Goal: Contribute content: Contribute content

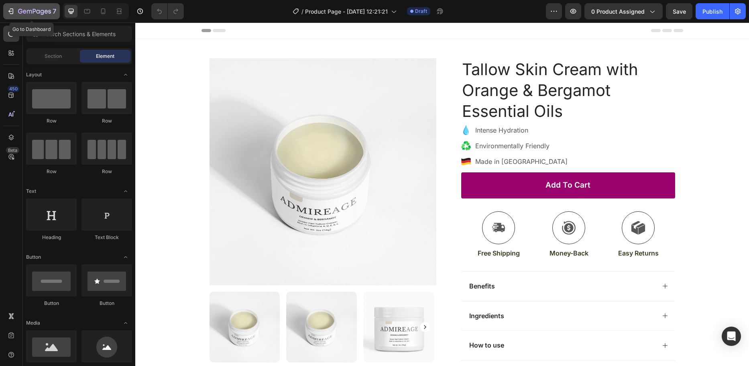
click at [15, 11] on div "7" at bounding box center [31, 11] width 49 height 10
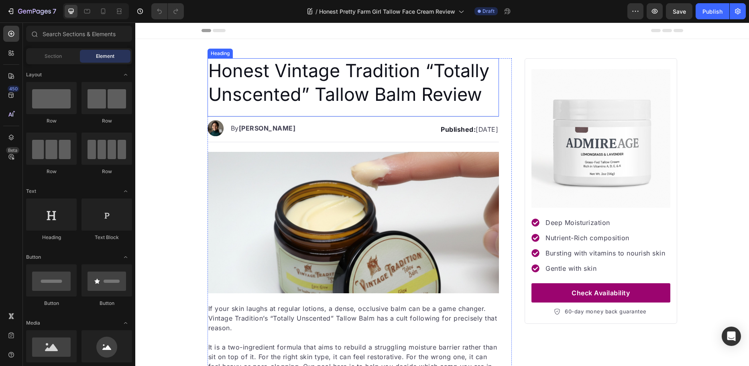
click at [255, 66] on span "Honest Vintage Tradition “Totally Unscented” Tallow Balm Review" at bounding box center [348, 82] width 281 height 46
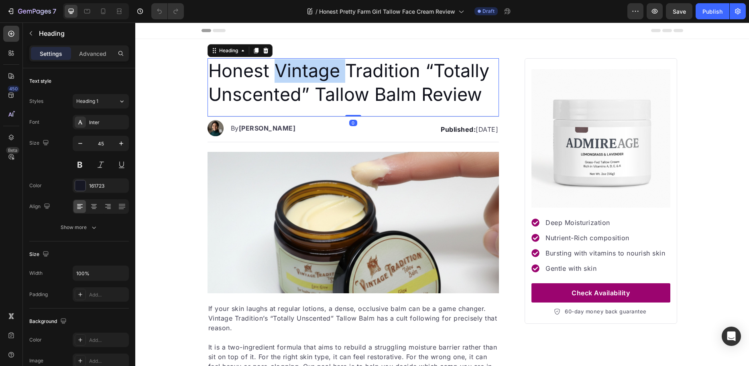
click at [276, 68] on span "Honest Vintage Tradition “Totally Unscented” Tallow Balm Review" at bounding box center [348, 82] width 281 height 46
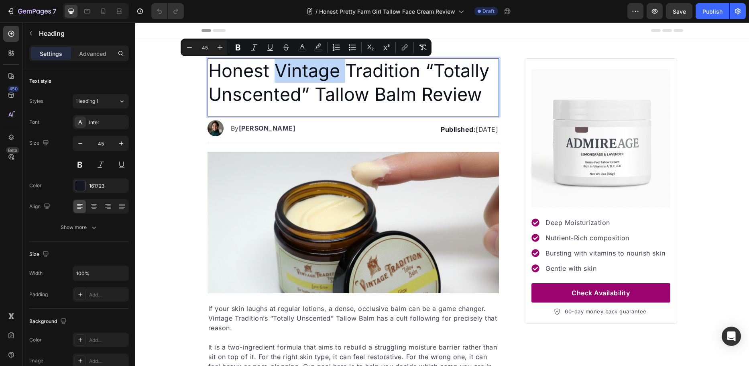
click at [274, 69] on span "Honest Vintage Tradition “Totally Unscented” Tallow Balm Review" at bounding box center [348, 82] width 281 height 46
click at [276, 71] on span "Honest Vintage Tradition “Totally Unscented” Tallow Balm Review" at bounding box center [348, 82] width 281 height 46
click at [268, 73] on span "Honest Vintage Tradition “Totally Unscented” Tallow Balm Review" at bounding box center [348, 82] width 281 height 46
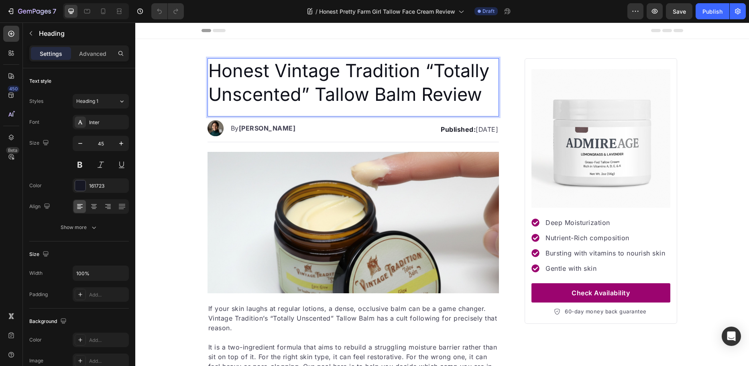
click at [273, 72] on span "Honest Vintage Tradition “Totally Unscented” Tallow Balm Review" at bounding box center [348, 82] width 281 height 46
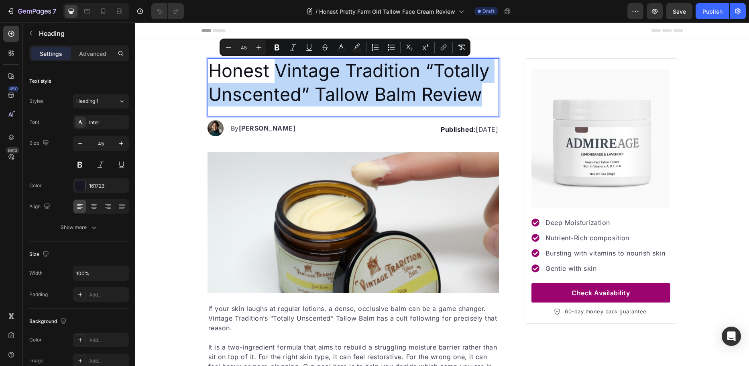
drag, startPoint x: 274, startPoint y: 71, endPoint x: 468, endPoint y: 85, distance: 195.3
click at [468, 85] on span "Honest Vintage Tradition “Totally Unscented” Tallow Balm Review" at bounding box center [348, 82] width 281 height 46
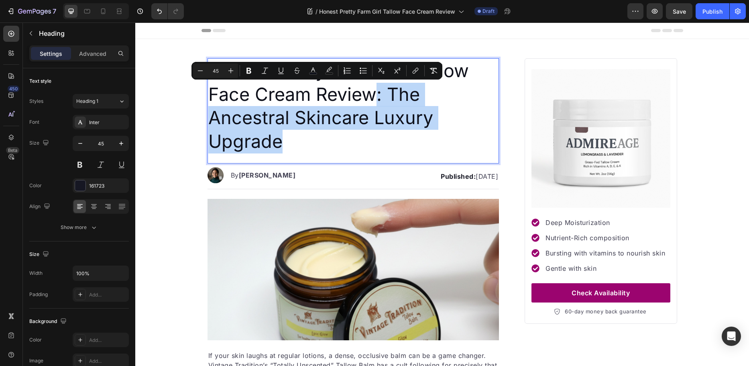
drag, startPoint x: 374, startPoint y: 94, endPoint x: 419, endPoint y: 145, distance: 67.7
click at [419, 145] on p "Honest Pretty Farm Girl Tallow Face Cream Review: The Ancestral Skincare Luxury…" at bounding box center [353, 106] width 290 height 94
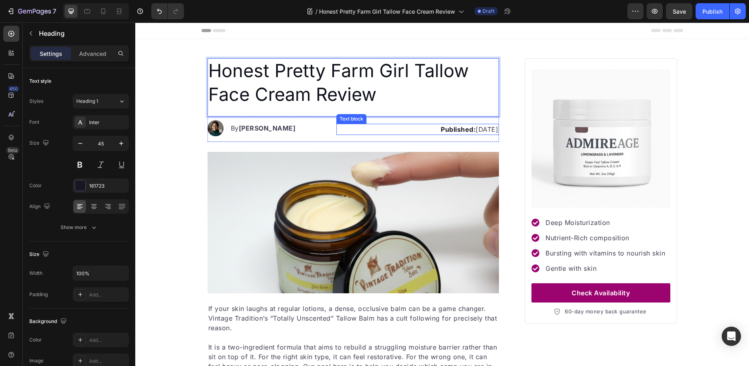
click at [438, 132] on p "Published: Saturday, September 20, 2025" at bounding box center [417, 130] width 161 height 10
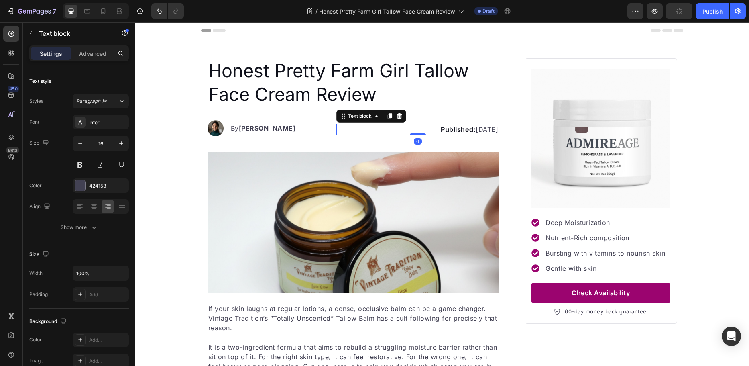
click at [467, 129] on p "Published: Saturday, September 20, 2025" at bounding box center [417, 130] width 161 height 10
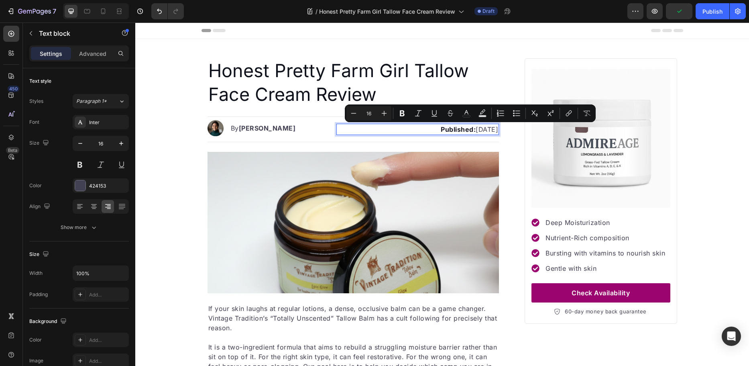
click at [471, 130] on p "Published: Saturday, September 20, 2025" at bounding box center [417, 130] width 161 height 10
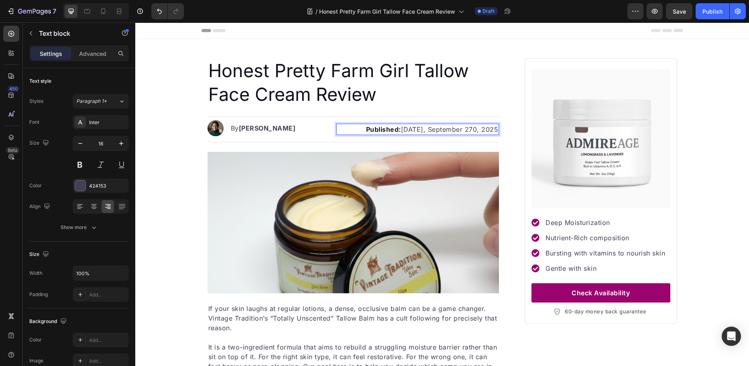
click at [474, 130] on p "Published: Saturday, September 270, 2025" at bounding box center [417, 130] width 161 height 10
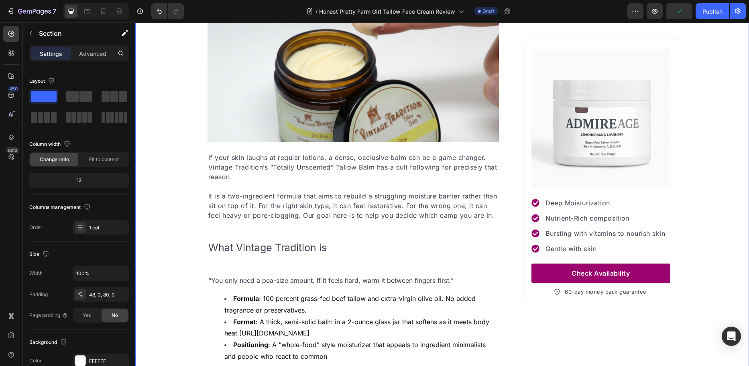
scroll to position [201, 0]
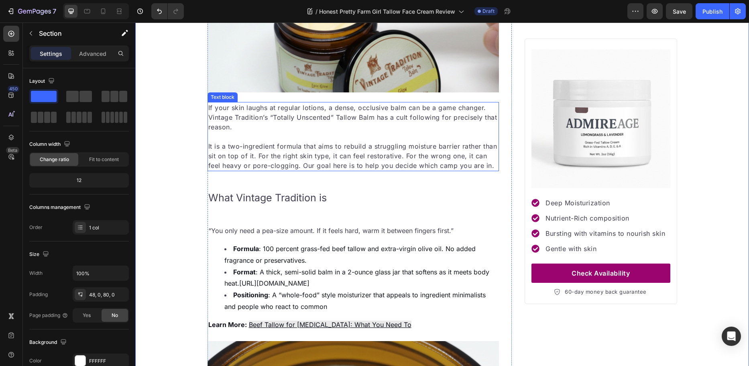
click at [321, 129] on p "If your skin laughs at regular lotions, a dense, occlusive balm can be a game c…" at bounding box center [353, 117] width 290 height 29
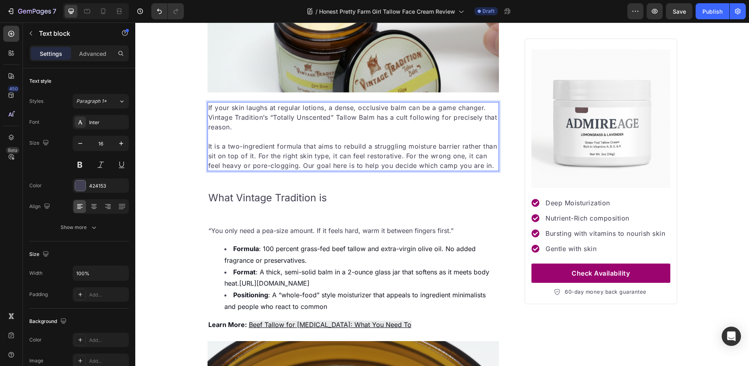
click at [229, 118] on p "If your skin laughs at regular lotions, a dense, occlusive balm can be a game c…" at bounding box center [353, 117] width 290 height 29
click at [482, 163] on p "It is a two-ingredient formula that aims to rebuild a struggling moisture barri…" at bounding box center [353, 155] width 290 height 29
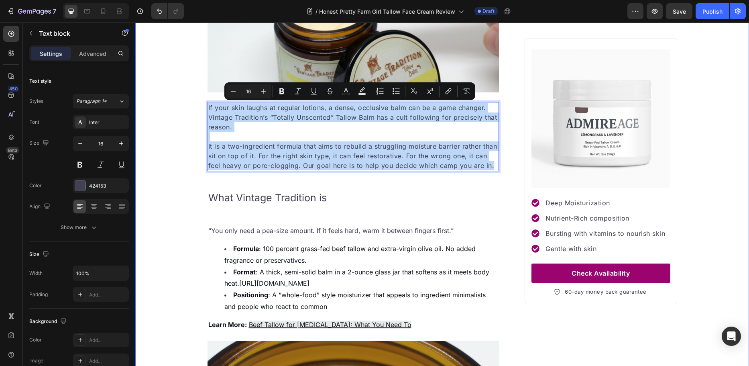
drag, startPoint x: 491, startPoint y: 166, endPoint x: 169, endPoint y: 106, distance: 327.6
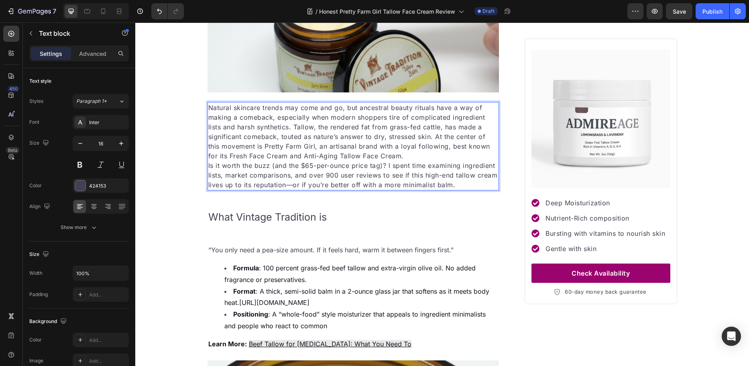
click at [292, 126] on p "Natural skincare trends may come and go, but ancestral beauty rituals have a wa…" at bounding box center [353, 146] width 290 height 87
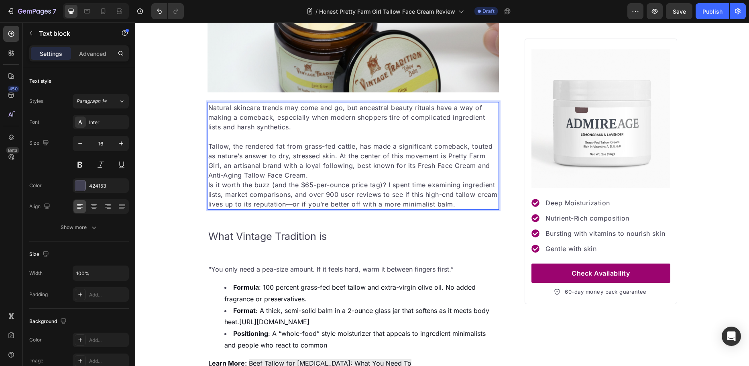
click at [337, 157] on p "Tallow, the rendered fat from grass-fed cattle, has made a significant comeback…" at bounding box center [353, 174] width 290 height 67
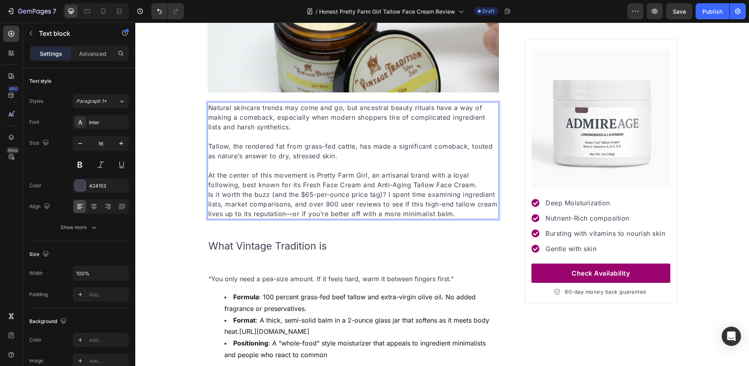
click at [472, 183] on p "At the center of this movement is Pretty Farm Girl, an artisanal brand with a l…" at bounding box center [353, 194] width 290 height 48
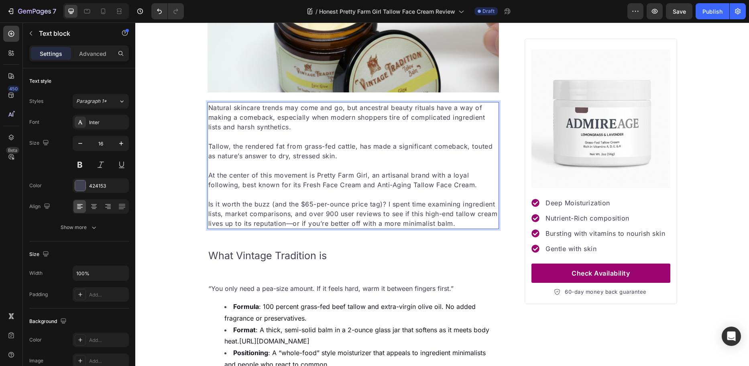
click at [386, 204] on p "⁠⁠⁠⁠⁠⁠⁠ Is it worth the buzz (and the $65-per-ounce price tag)? I spent time ex…" at bounding box center [353, 209] width 290 height 39
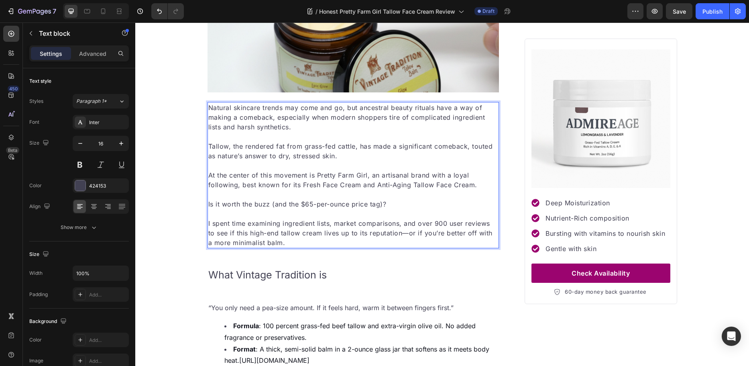
click at [394, 233] on p "I spent time examining ingredient lists, market comparisons, and over 900 user …" at bounding box center [353, 232] width 290 height 29
click at [392, 234] on p "I spent time examining ingredient lists, market comparisons, and over 900 user …" at bounding box center [353, 232] width 290 height 29
click at [355, 158] on p "Tallow, the rendered fat from grass-fed cattle, has made a significant comeback…" at bounding box center [353, 150] width 290 height 19
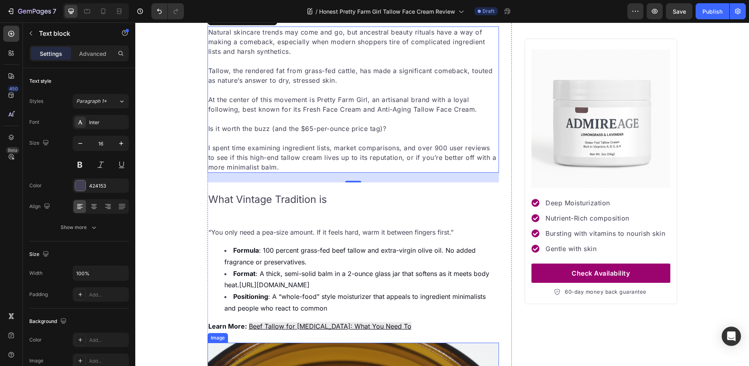
scroll to position [281, 0]
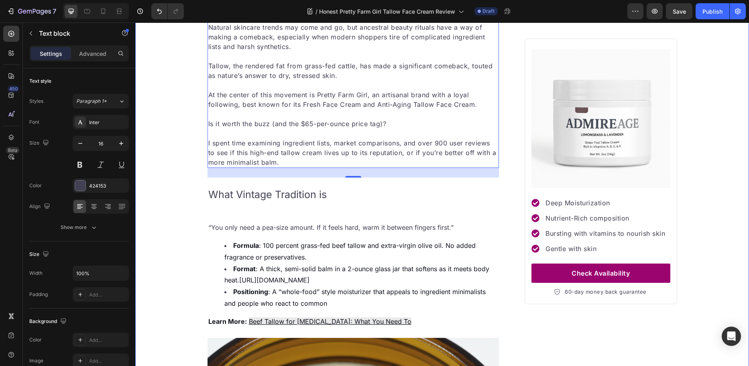
drag, startPoint x: 194, startPoint y: 209, endPoint x: 201, endPoint y: 203, distance: 8.8
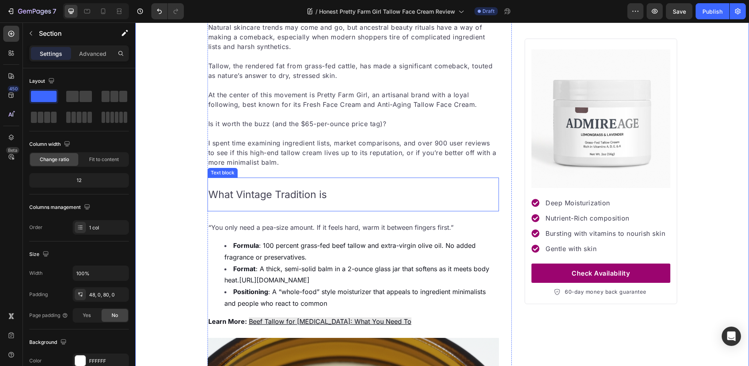
click at [220, 198] on p "What Vintage Tradition is" at bounding box center [353, 194] width 290 height 13
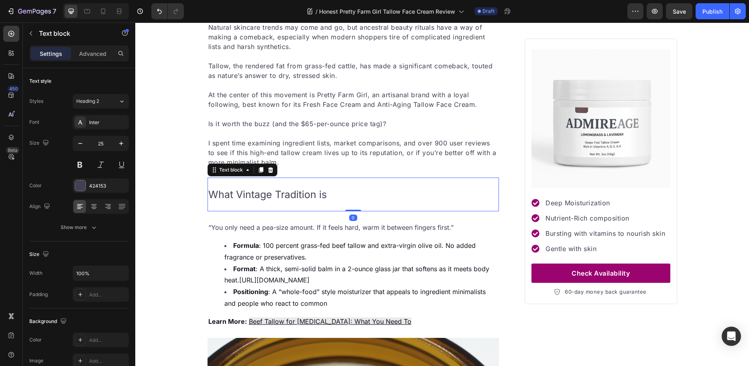
click at [237, 196] on p "What Vintage Tradition is" at bounding box center [353, 194] width 290 height 13
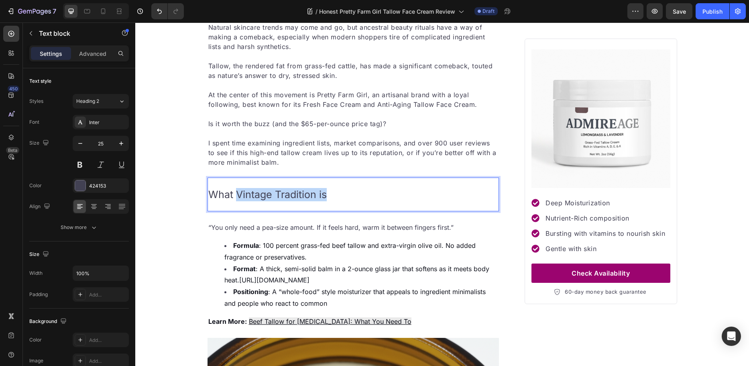
drag, startPoint x: 232, startPoint y: 193, endPoint x: 323, endPoint y: 194, distance: 91.2
click at [323, 194] on p "What Vintage Tradition is" at bounding box center [353, 194] width 290 height 13
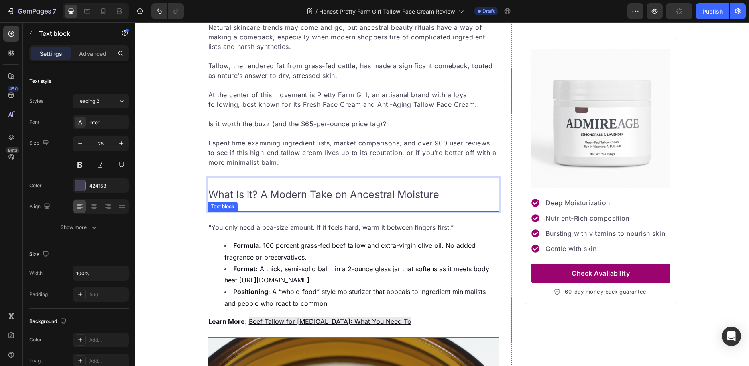
click at [214, 232] on p "“You only need a pea-size amount. If it feels hard, warm it between fingers fir…" at bounding box center [353, 228] width 290 height 12
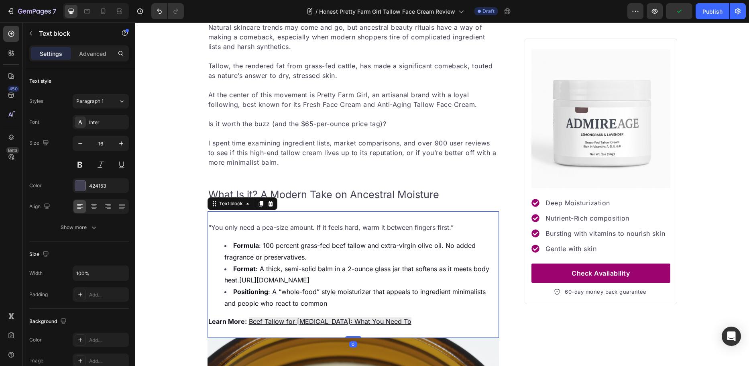
click at [327, 303] on li "Positioning : A “whole-food” style moisturizer that appeals to ingredient minim…" at bounding box center [362, 297] width 274 height 23
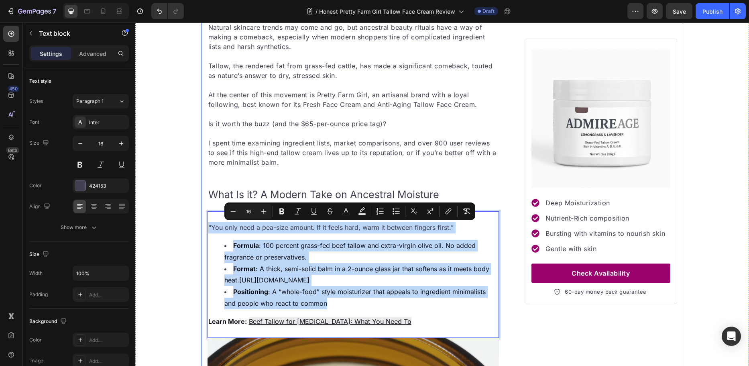
drag, startPoint x: 327, startPoint y: 303, endPoint x: 199, endPoint y: 224, distance: 150.4
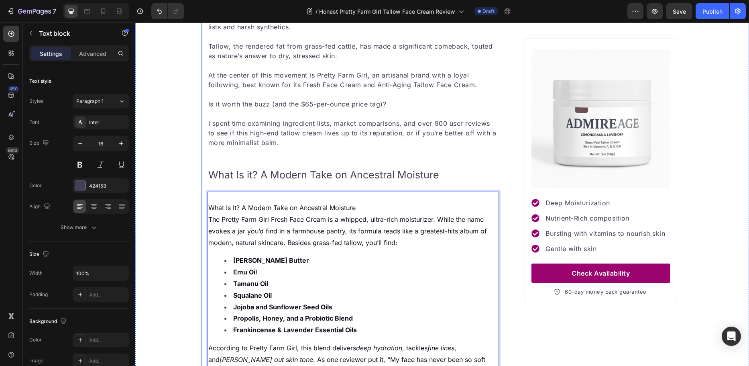
scroll to position [319, 0]
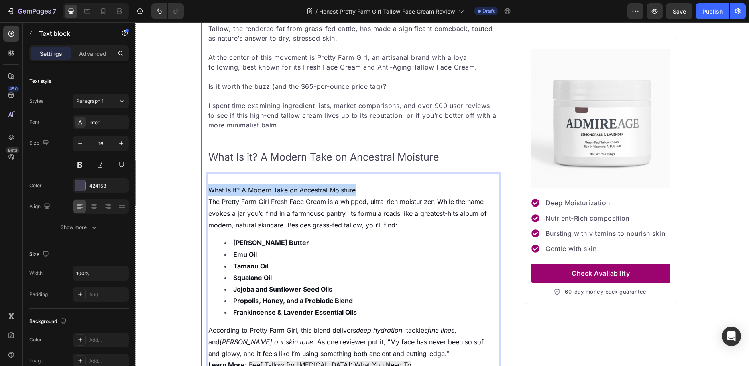
drag, startPoint x: 340, startPoint y: 187, endPoint x: 253, endPoint y: 256, distance: 110.9
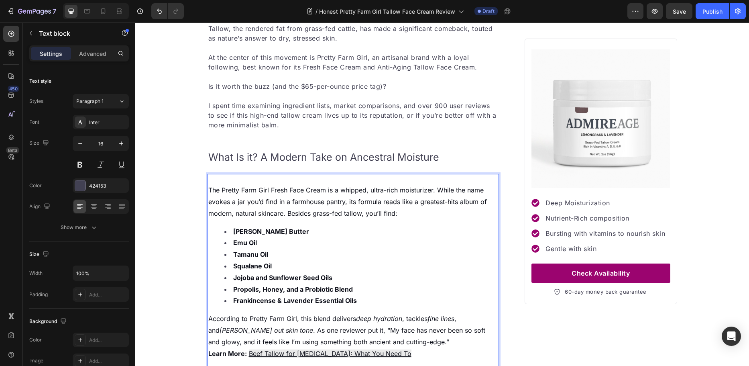
click at [285, 260] on li "Tamanu Oil" at bounding box center [362, 255] width 274 height 12
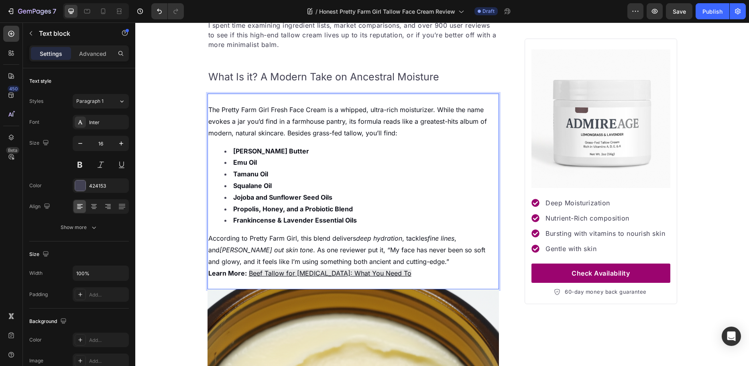
click at [392, 261] on p "According to Pretty Farm Girl, this blend delivers deep hydration , tackles fin…" at bounding box center [353, 250] width 290 height 35
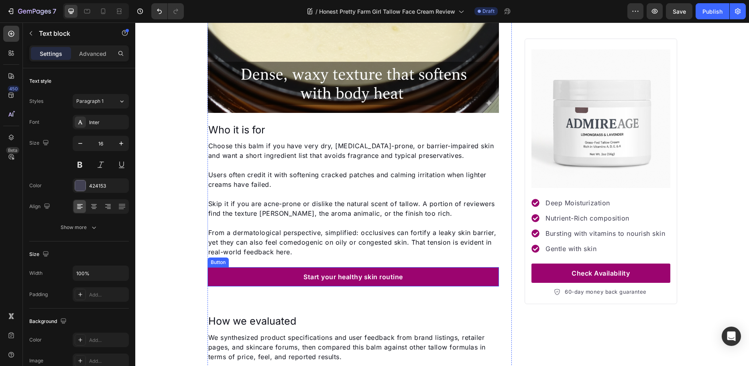
scroll to position [881, 0]
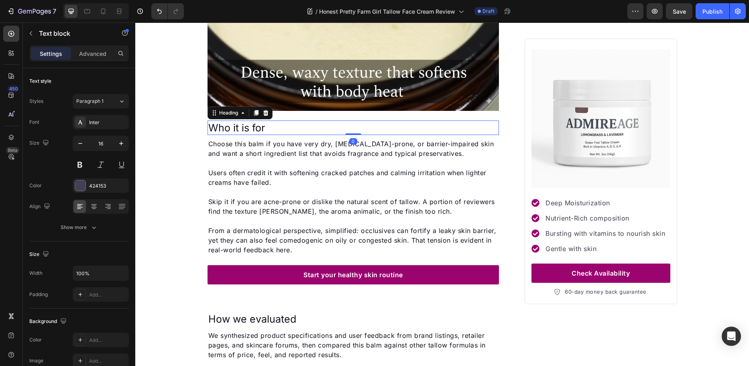
click at [229, 128] on span "Who it is for" at bounding box center [236, 128] width 57 height 12
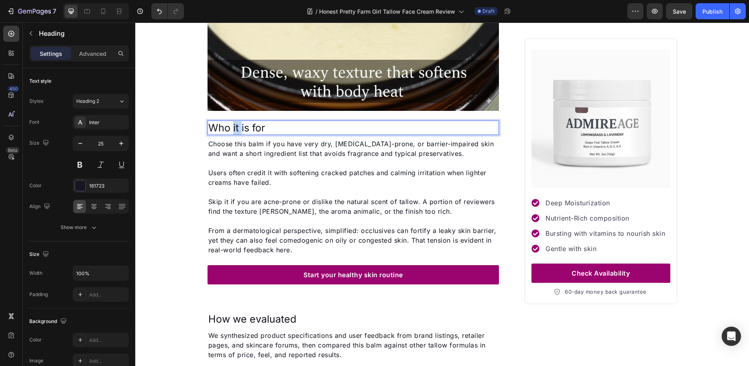
click at [229, 128] on span "Who it is for" at bounding box center [236, 128] width 57 height 12
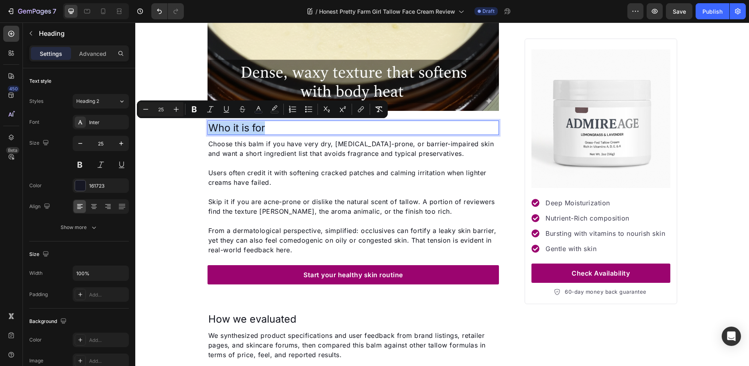
click at [231, 128] on span "Who it is for" at bounding box center [236, 128] width 57 height 12
drag, startPoint x: 231, startPoint y: 128, endPoint x: 256, endPoint y: 130, distance: 25.4
click at [256, 130] on span "Who it is for" at bounding box center [236, 128] width 57 height 12
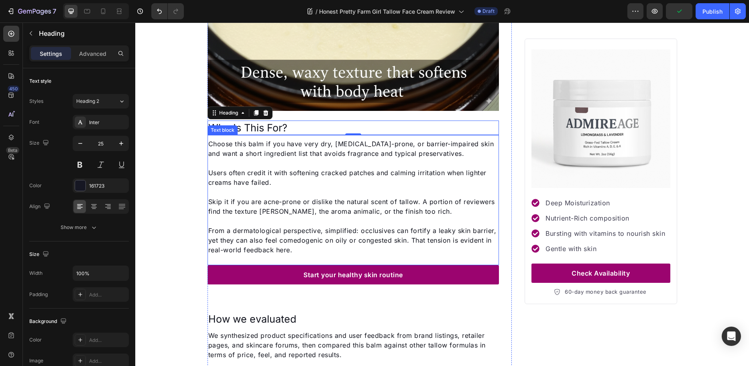
click at [223, 169] on span "Users often credit it with softening cracked patches and calming irritation whe…" at bounding box center [347, 178] width 278 height 18
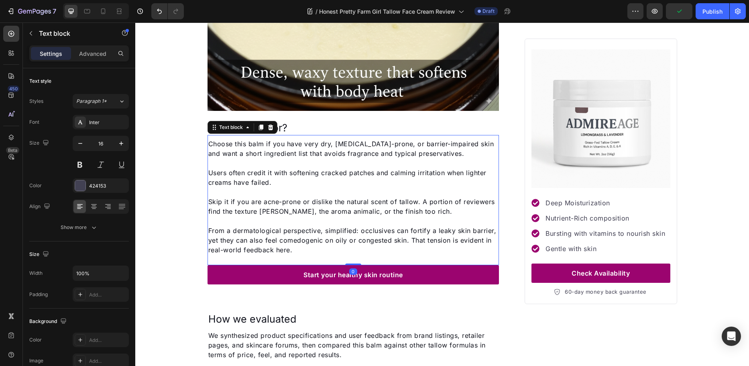
click at [217, 156] on span "Choose this balm if you have very dry, eczema-prone, or barrier-impaired skin a…" at bounding box center [351, 149] width 286 height 18
click at [218, 156] on span "Choose this balm if you have very dry, eczema-prone, or barrier-impaired skin a…" at bounding box center [351, 149] width 286 height 18
click at [208, 147] on span "Choose this balm if you have very dry, eczema-prone, or barrier-impaired skin a…" at bounding box center [351, 149] width 286 height 18
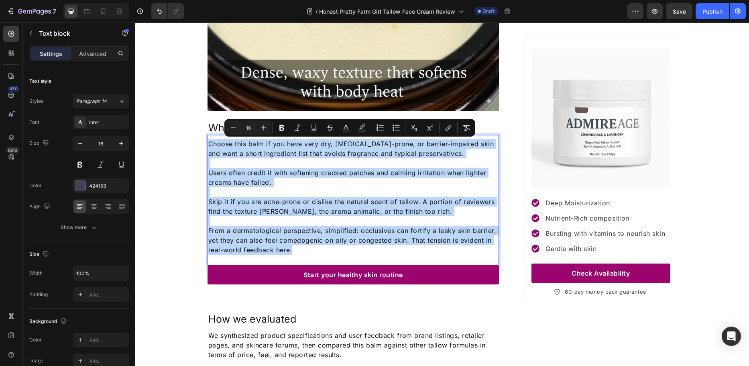
drag, startPoint x: 206, startPoint y: 143, endPoint x: 409, endPoint y: 255, distance: 232.3
click at [409, 255] on div "Choose this balm if you have very dry, eczema-prone, or barrier-impaired skin a…" at bounding box center [354, 196] width 292 height 117
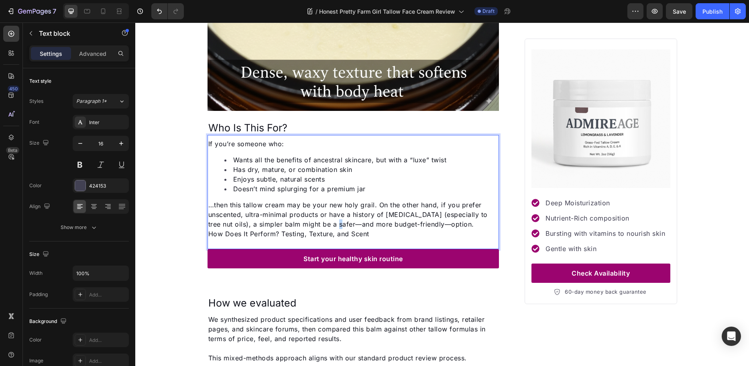
click at [329, 226] on span "…then this tallow cream may be your new holy grail. On the other hand, if you p…" at bounding box center [348, 214] width 280 height 27
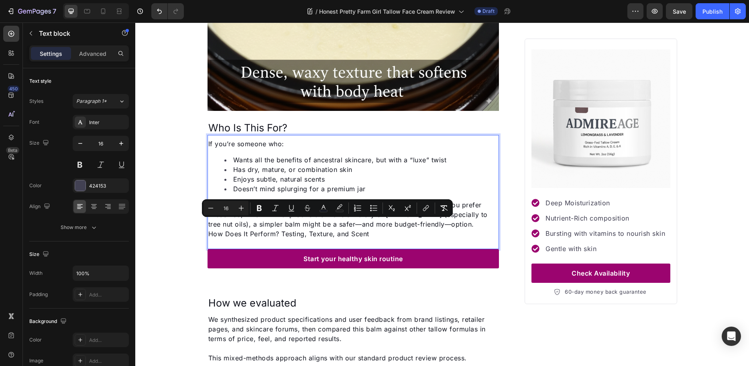
click at [326, 237] on span "How Does It Perform? Testing, Texture, and Scent" at bounding box center [288, 234] width 161 height 8
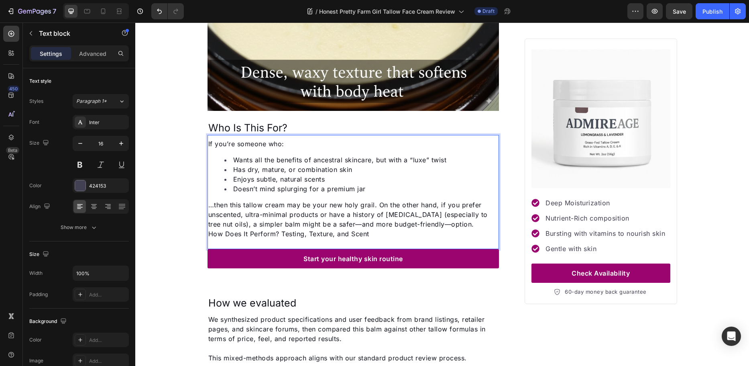
click at [325, 224] on span "…then this tallow cream may be your new holy grail. On the other hand, if you p…" at bounding box center [348, 214] width 280 height 27
click at [444, 223] on p "…then this tallow cream may be your new holy grail. On the other hand, if you p…" at bounding box center [353, 214] width 290 height 29
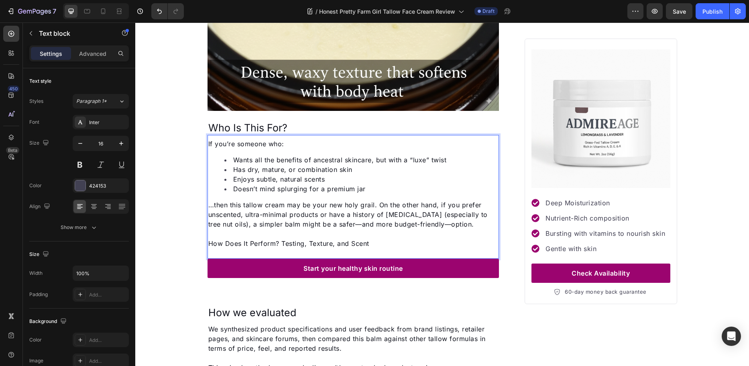
click at [324, 224] on span "…then this tallow cream may be your new holy grail. On the other hand, if you p…" at bounding box center [348, 214] width 280 height 27
click at [330, 224] on span "…then this tallow cream may be your new holy grail. On the other hand, if you p…" at bounding box center [348, 214] width 280 height 27
click at [417, 223] on span "…then this tallow cream may be your new holy grail. On the other hand, if you p…" at bounding box center [348, 214] width 280 height 27
click at [372, 235] on p "Rich Text Editor. Editing area: main" at bounding box center [353, 234] width 290 height 10
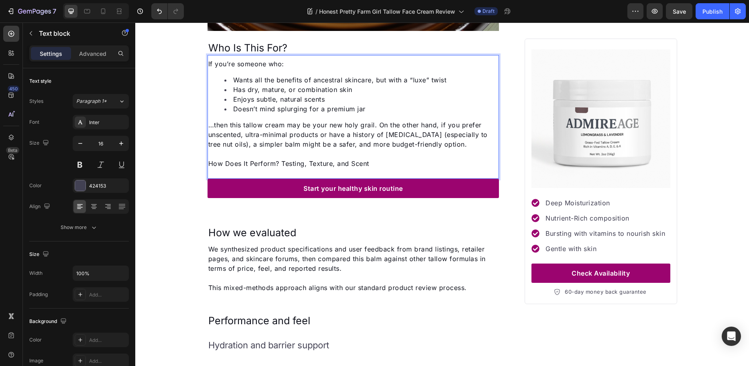
scroll to position [961, 0]
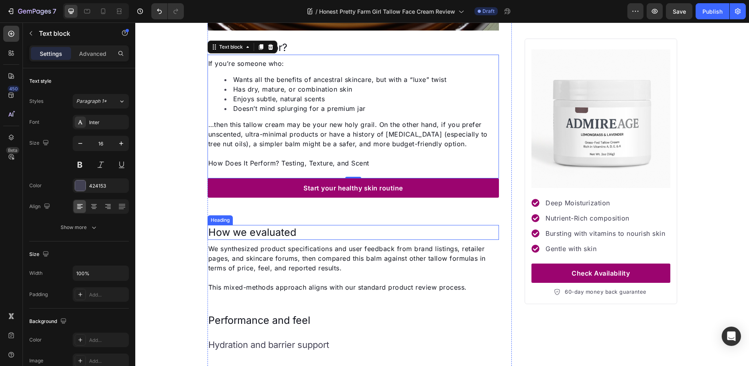
click at [264, 227] on span "How we evaluated" at bounding box center [252, 232] width 88 height 12
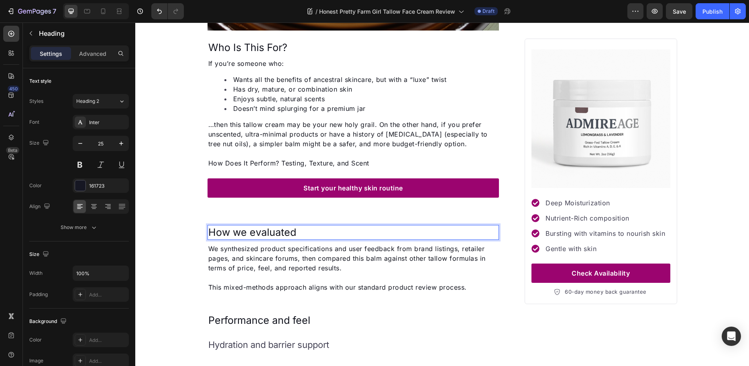
click at [296, 231] on h2 "How we evaluated" at bounding box center [354, 232] width 292 height 15
click at [296, 231] on p "How we evaluated" at bounding box center [353, 232] width 290 height 13
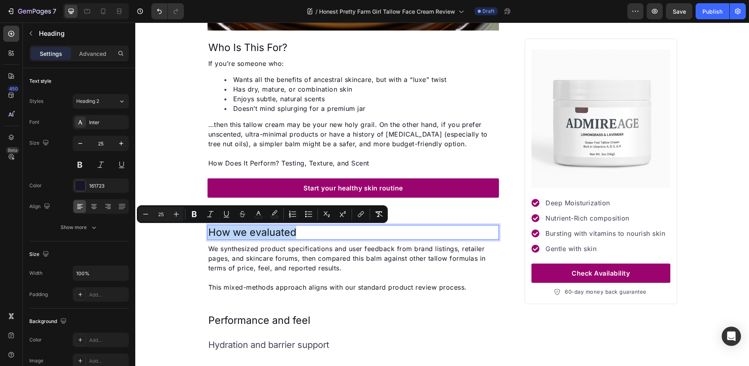
drag, startPoint x: 296, startPoint y: 231, endPoint x: 246, endPoint y: 231, distance: 50.2
click at [246, 231] on p "How we evaluated" at bounding box center [353, 232] width 290 height 13
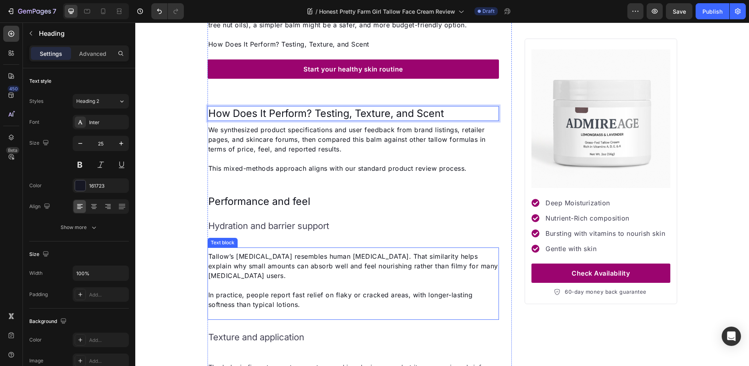
scroll to position [1082, 0]
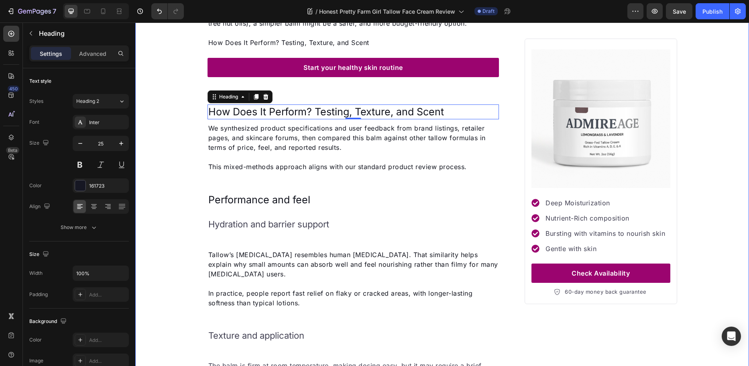
click at [208, 240] on div "Hydration and barrier support Text block" at bounding box center [354, 226] width 292 height 39
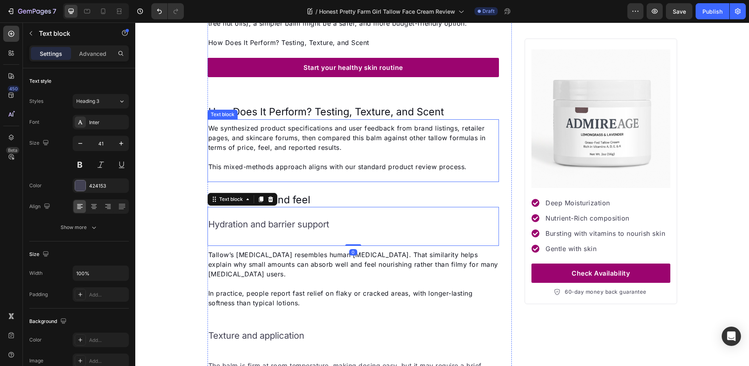
click at [208, 125] on span "We synthesized product specifications and user feedback from brand listings, re…" at bounding box center [347, 137] width 278 height 27
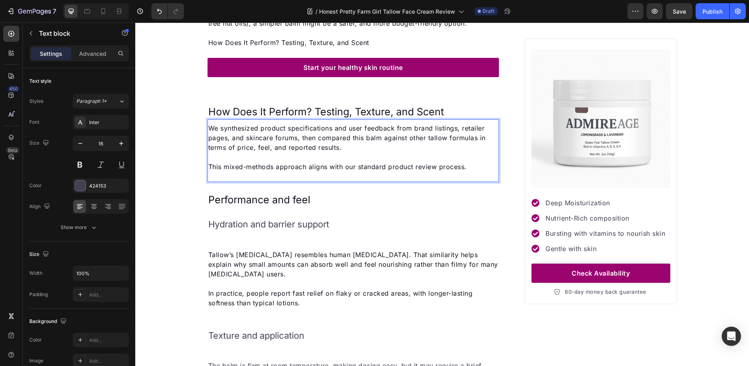
click at [209, 125] on span "We synthesized product specifications and user feedback from brand listings, re…" at bounding box center [347, 137] width 278 height 27
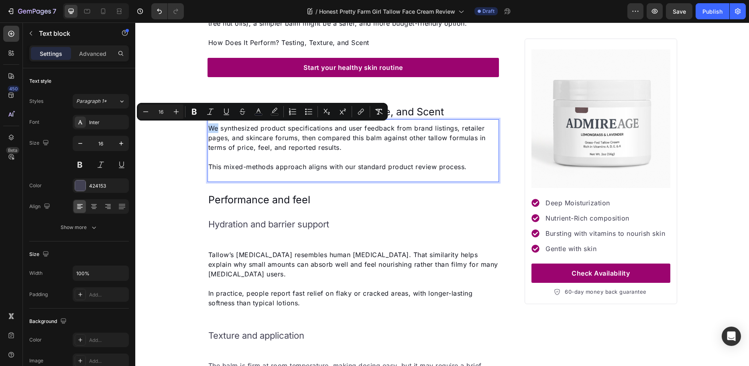
click at [208, 127] on span "We synthesized product specifications and user feedback from brand listings, re…" at bounding box center [347, 137] width 278 height 27
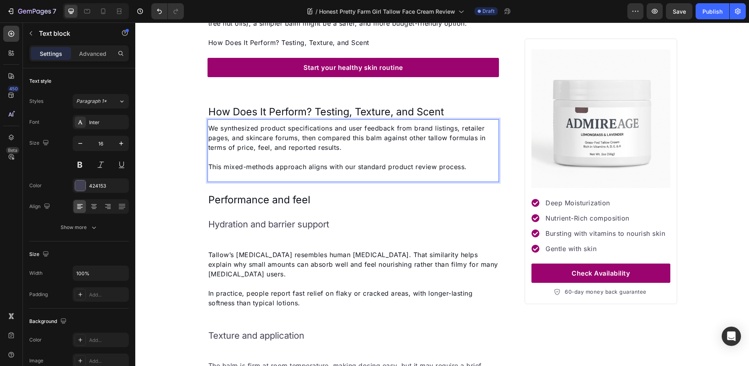
drag, startPoint x: 429, startPoint y: 168, endPoint x: 433, endPoint y: 168, distance: 4.4
click at [430, 168] on span "This mixed-methods approach aligns with our standard product review process." at bounding box center [337, 167] width 259 height 8
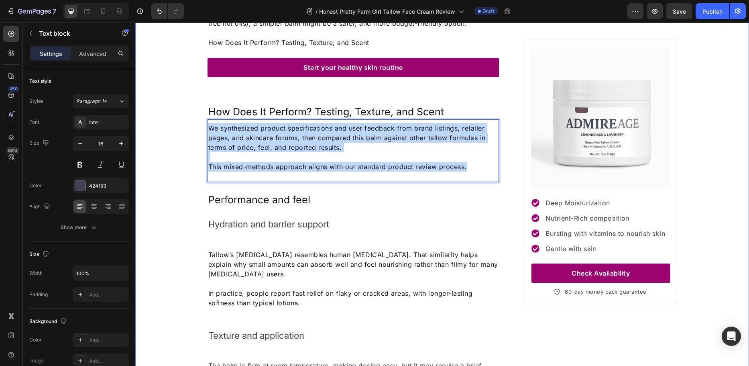
drag, startPoint x: 441, startPoint y: 167, endPoint x: 186, endPoint y: 127, distance: 258.1
click at [186, 127] on div "⁠⁠⁠⁠⁠⁠⁠ Honest Pretty Farm Girl Tallow Face Cream Review Heading Image By Julie…" at bounding box center [442, 90] width 614 height 2227
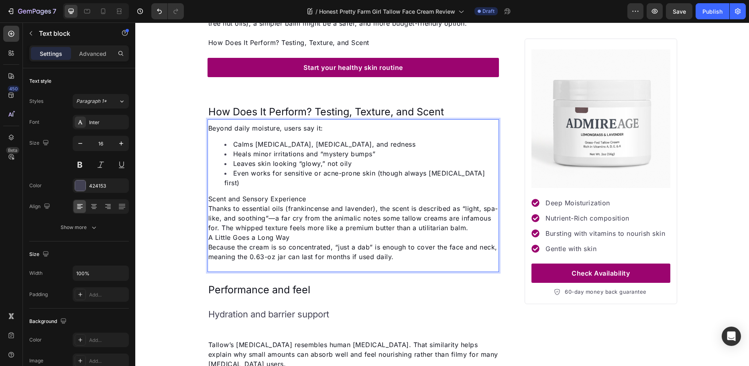
click at [231, 228] on p "Thanks to essential oils (frankincense and lavender), the scent is described as…" at bounding box center [353, 218] width 290 height 29
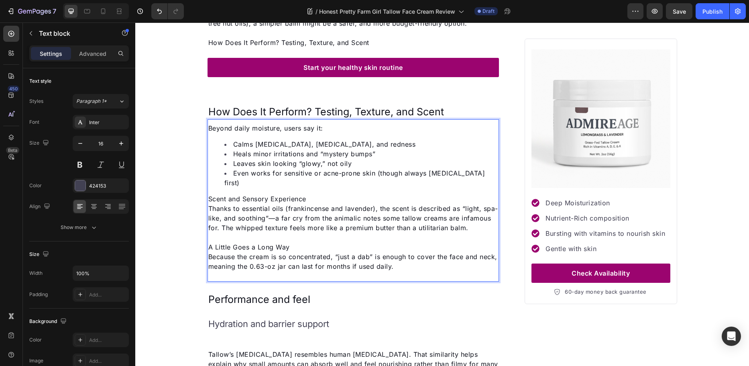
click at [321, 194] on p "Scent and Sensory Experience" at bounding box center [353, 199] width 290 height 10
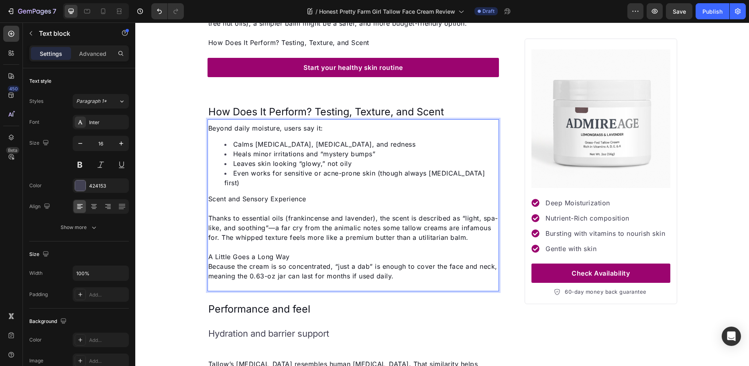
click at [208, 127] on span "Beyond daily moisture, users say it:" at bounding box center [265, 128] width 115 height 8
click at [208, 129] on span "Beyond daily moisture, users say it:" at bounding box center [265, 128] width 115 height 8
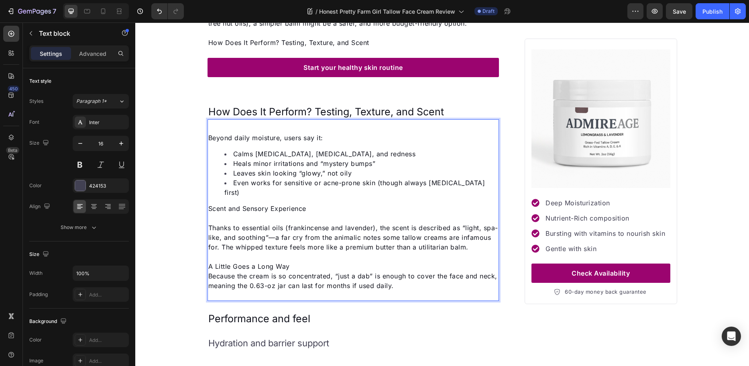
click at [208, 128] on p "Rich Text Editor. Editing area: main" at bounding box center [353, 128] width 290 height 10
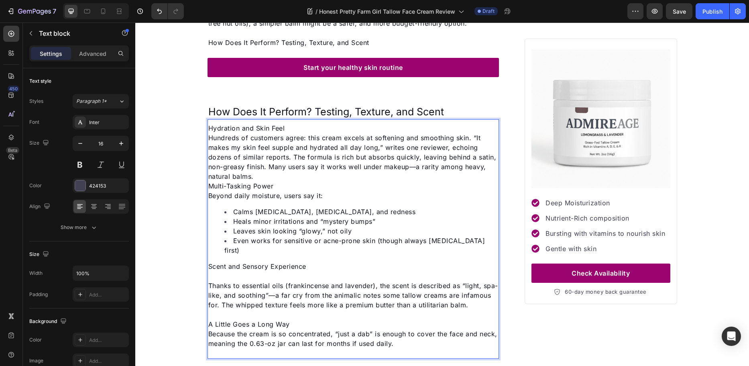
click at [254, 176] on p "Hundreds of customers agree: this cream excels at softening and smoothing skin.…" at bounding box center [353, 157] width 290 height 48
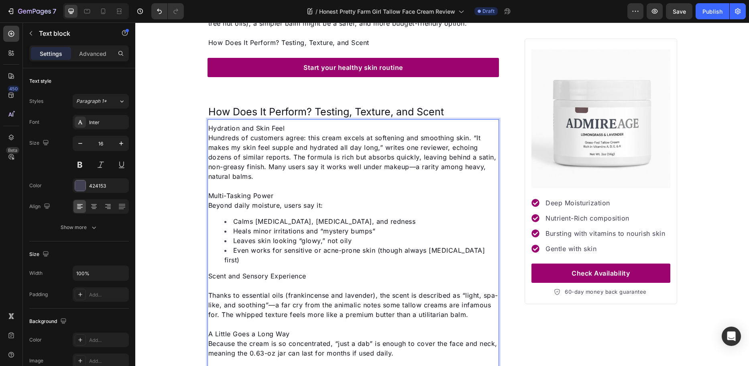
click at [278, 193] on p "Multi-Tasking Power" at bounding box center [353, 196] width 290 height 10
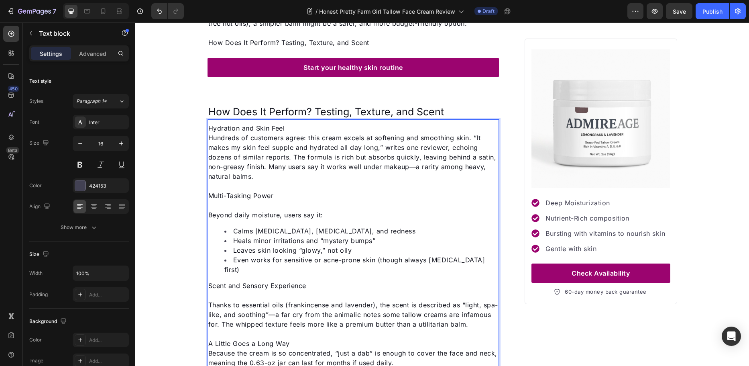
click at [290, 124] on p "Hydration and Skin Feel" at bounding box center [353, 128] width 290 height 10
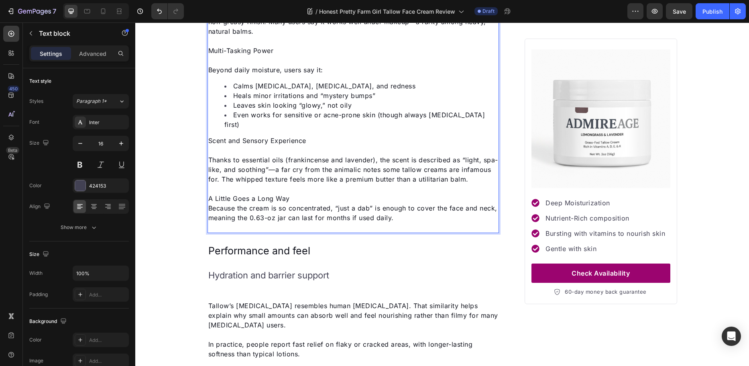
scroll to position [1282, 0]
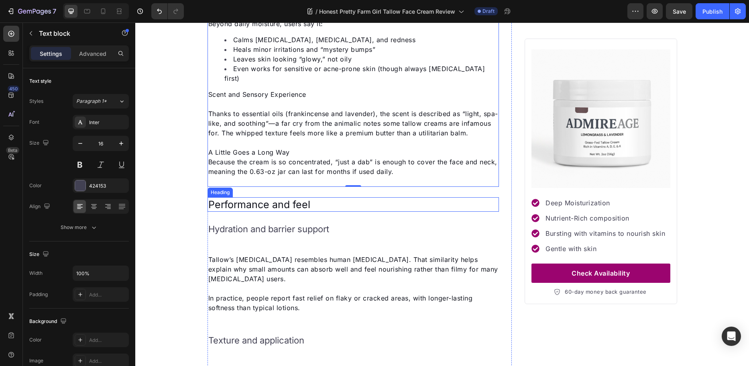
click at [306, 204] on span "Performance and feel" at bounding box center [259, 204] width 102 height 12
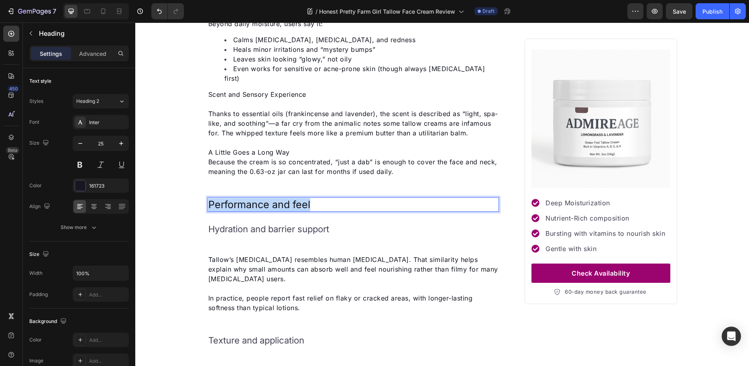
click at [307, 204] on span "Performance and feel" at bounding box center [259, 204] width 102 height 12
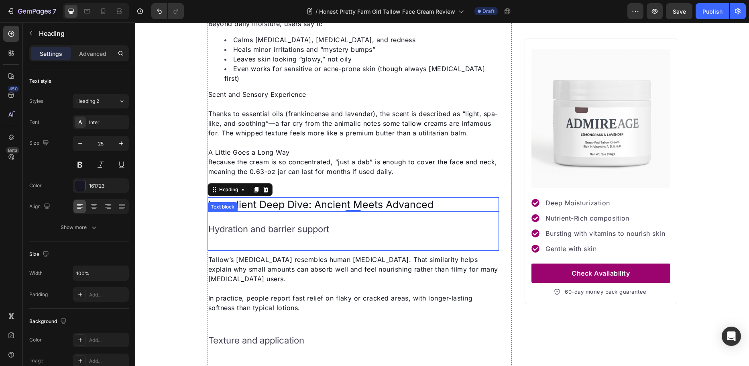
click at [216, 258] on span "Tallow’s lipid profile resembles human sebum. That similarity helps explain why…" at bounding box center [353, 268] width 290 height 27
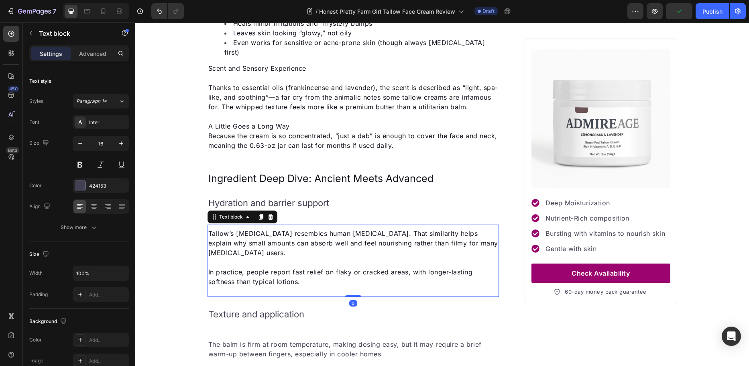
scroll to position [1323, 0]
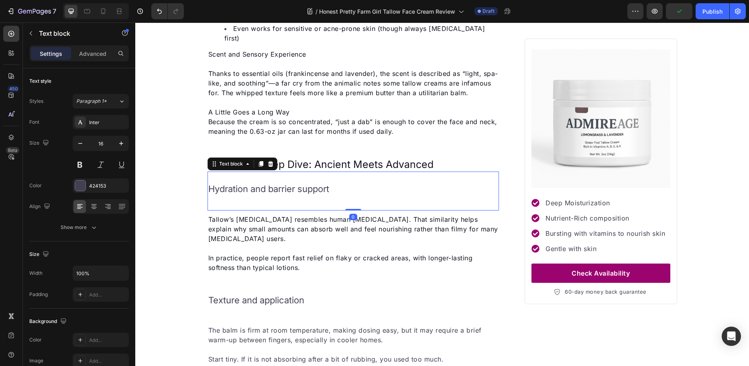
click at [212, 186] on span "Hydration and barrier support" at bounding box center [268, 189] width 121 height 10
click at [365, 184] on p "Hydration and barrier support" at bounding box center [353, 188] width 290 height 24
click at [301, 197] on p "Hydration and barrier support" at bounding box center [353, 188] width 290 height 24
click at [285, 206] on div "Hydration and barrier support Text block 0" at bounding box center [354, 191] width 292 height 39
click at [268, 164] on icon at bounding box center [270, 164] width 5 height 6
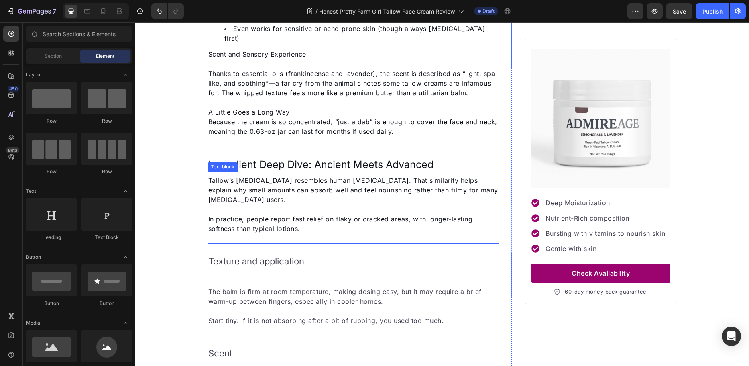
click at [273, 189] on span "Tallow’s lipid profile resembles human sebum. That similarity helps explain why…" at bounding box center [353, 189] width 290 height 27
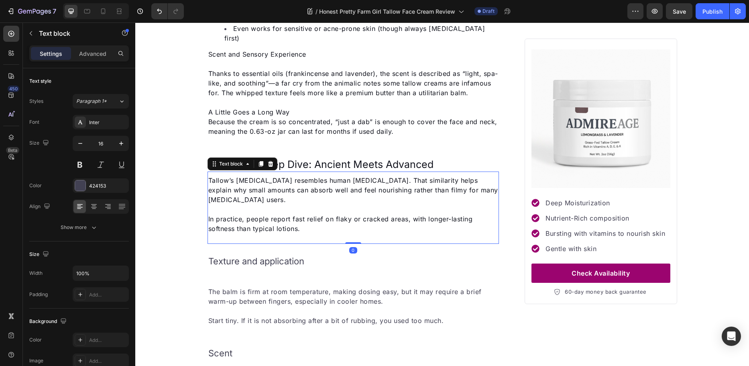
click at [273, 189] on span "Tallow’s lipid profile resembles human sebum. That similarity helps explain why…" at bounding box center [353, 189] width 290 height 27
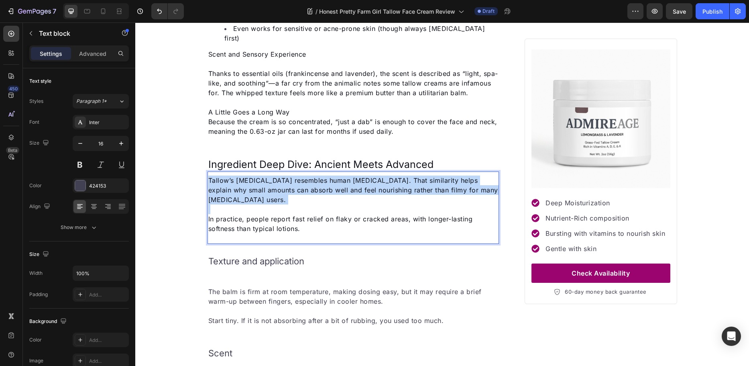
click at [273, 189] on span "Tallow’s lipid profile resembles human sebum. That similarity helps explain why…" at bounding box center [353, 189] width 290 height 27
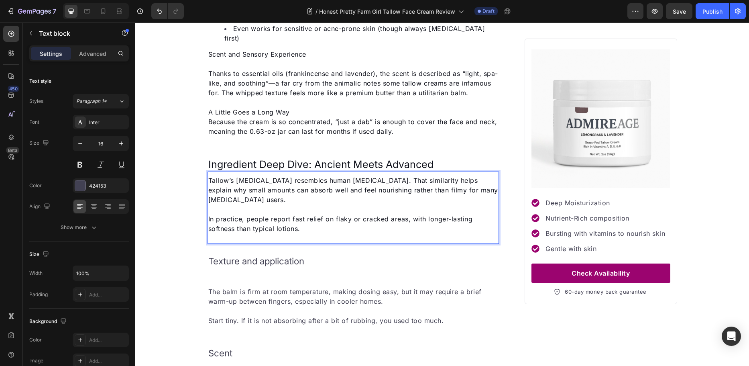
click at [296, 220] on span "In practice, people report fast relief on flaky or cracked areas, with longer-l…" at bounding box center [340, 224] width 265 height 18
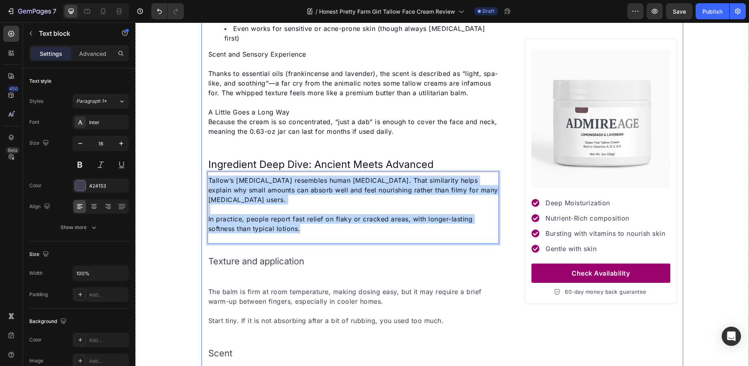
drag, startPoint x: 302, startPoint y: 220, endPoint x: 198, endPoint y: 178, distance: 112.3
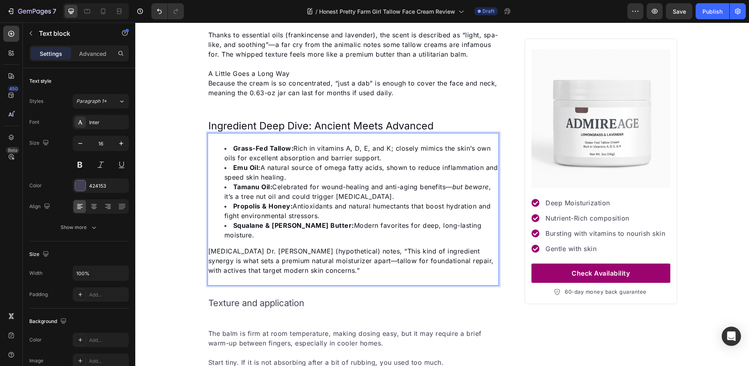
scroll to position [1483, 0]
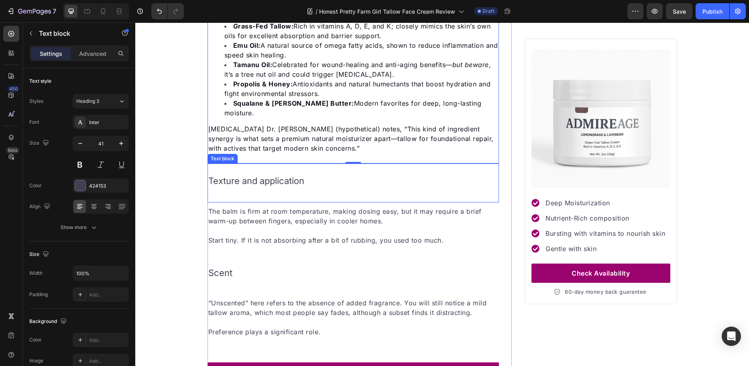
click at [263, 176] on span "Texture and application" at bounding box center [256, 181] width 96 height 10
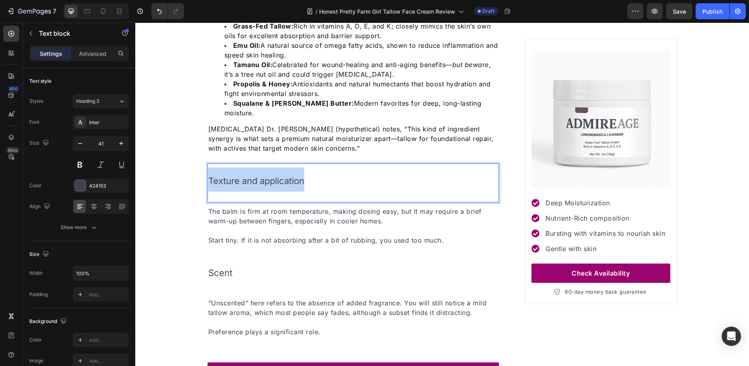
click at [263, 176] on span "Texture and application" at bounding box center [256, 181] width 96 height 10
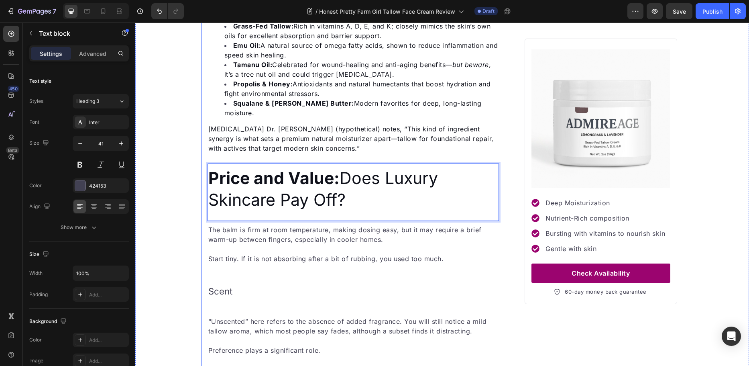
drag, startPoint x: 339, startPoint y: 187, endPoint x: 149, endPoint y: 151, distance: 193.8
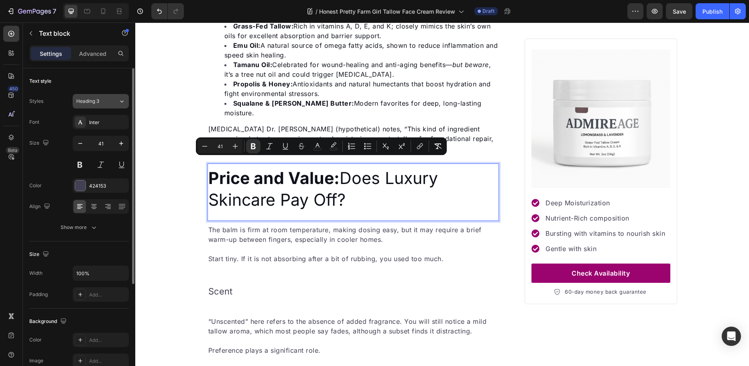
click at [99, 99] on span "Heading 3" at bounding box center [87, 101] width 23 height 7
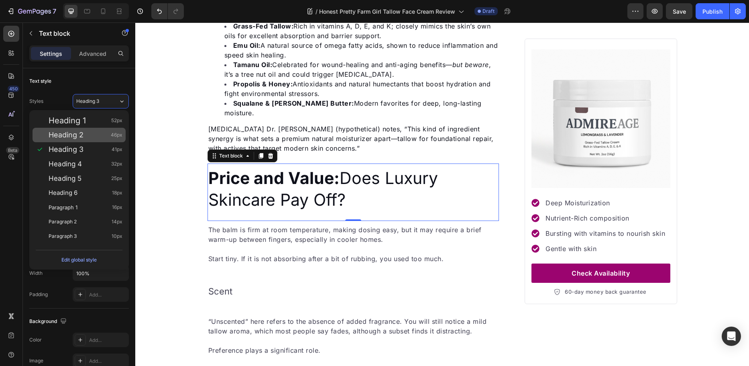
click at [87, 134] on div "Heading 2 46px" at bounding box center [86, 135] width 74 height 8
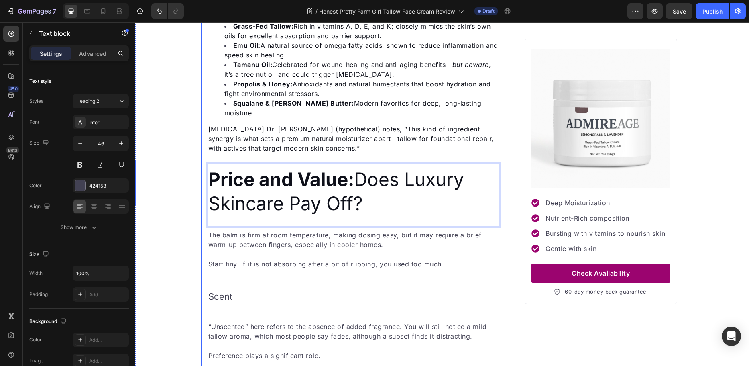
drag, startPoint x: 366, startPoint y: 192, endPoint x: 177, endPoint y: 164, distance: 190.8
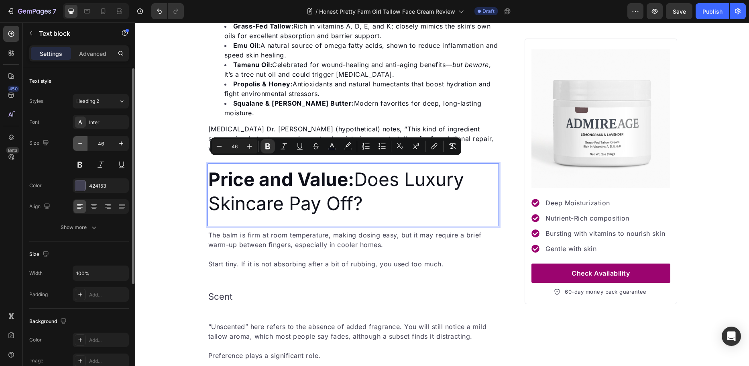
click at [80, 145] on icon "button" at bounding box center [80, 143] width 8 height 8
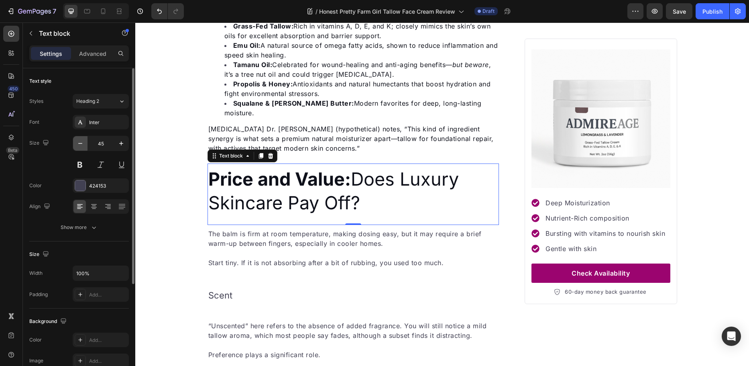
click at [80, 145] on icon "button" at bounding box center [80, 143] width 8 height 8
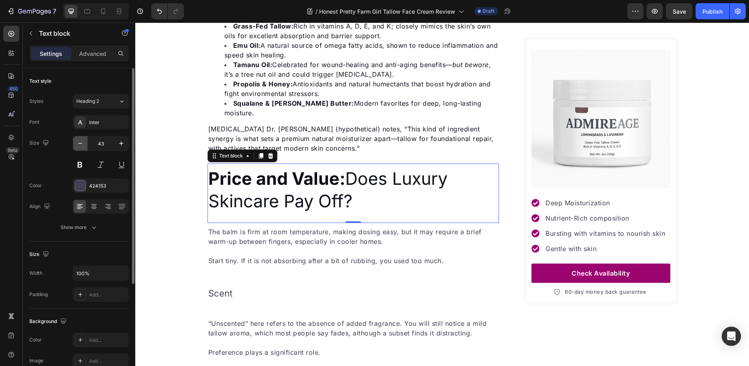
click at [80, 145] on icon "button" at bounding box center [80, 143] width 8 height 8
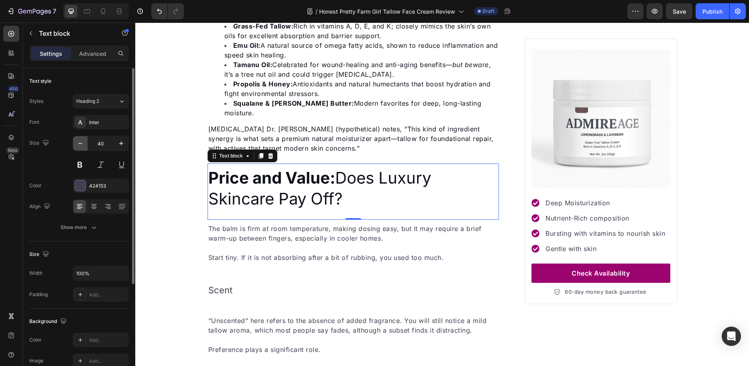
click at [80, 145] on icon "button" at bounding box center [80, 143] width 8 height 8
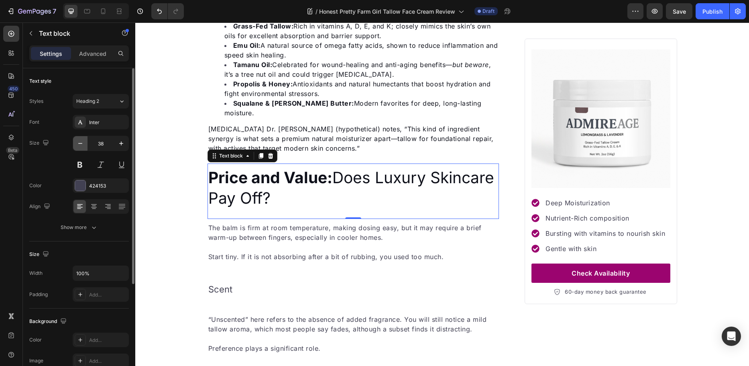
click at [80, 145] on icon "button" at bounding box center [80, 143] width 8 height 8
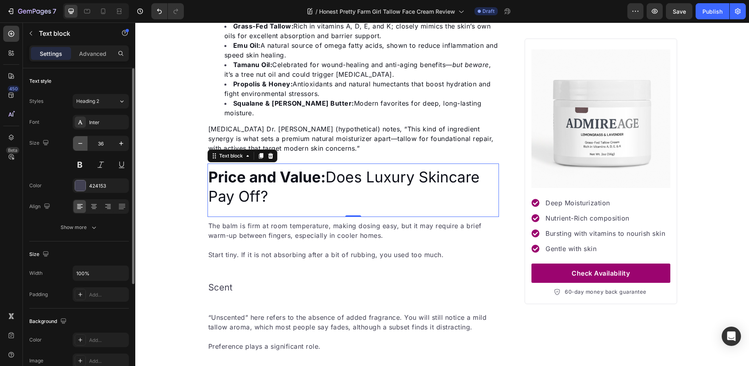
click at [80, 145] on icon "button" at bounding box center [80, 143] width 8 height 8
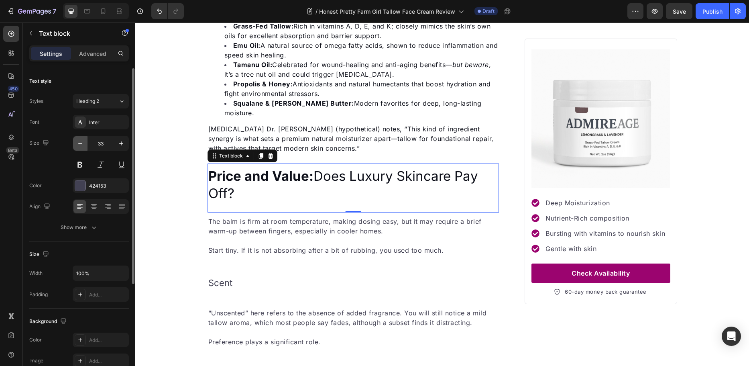
click at [80, 145] on icon "button" at bounding box center [80, 143] width 8 height 8
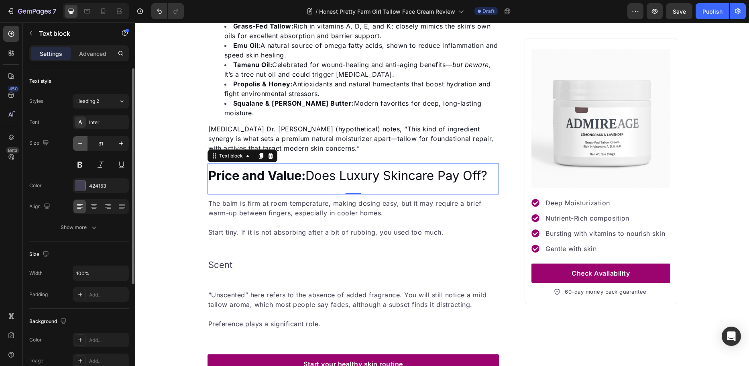
click at [84, 142] on icon "button" at bounding box center [80, 143] width 8 height 8
type input "28"
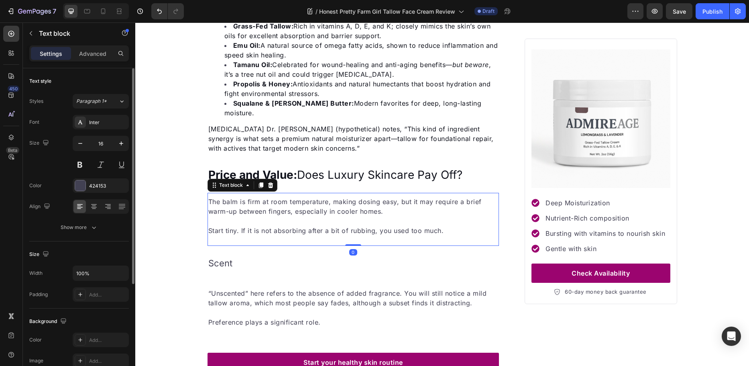
click at [305, 231] on div "The balm is firm at room temperature, making dosing easy, but it may require a …" at bounding box center [354, 219] width 292 height 53
click at [299, 206] on div "The balm is firm at room temperature, making dosing easy, but it may require a …" at bounding box center [354, 216] width 292 height 40
click at [299, 206] on p "The balm is firm at room temperature, making dosing easy, but it may require a …" at bounding box center [353, 206] width 290 height 19
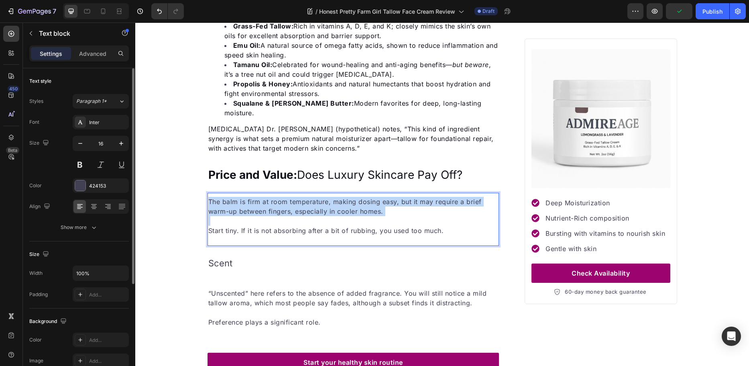
click at [299, 206] on p "The balm is firm at room temperature, making dosing easy, but it may require a …" at bounding box center [353, 206] width 290 height 19
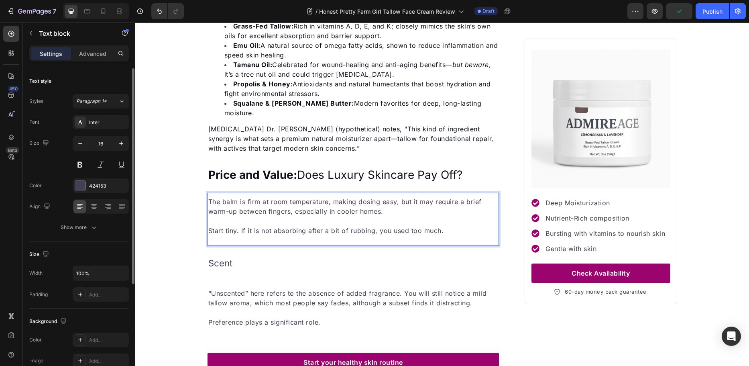
click at [450, 226] on p "Start tiny. If it is not absorbing after a bit of rubbing, you used too much." at bounding box center [353, 231] width 290 height 10
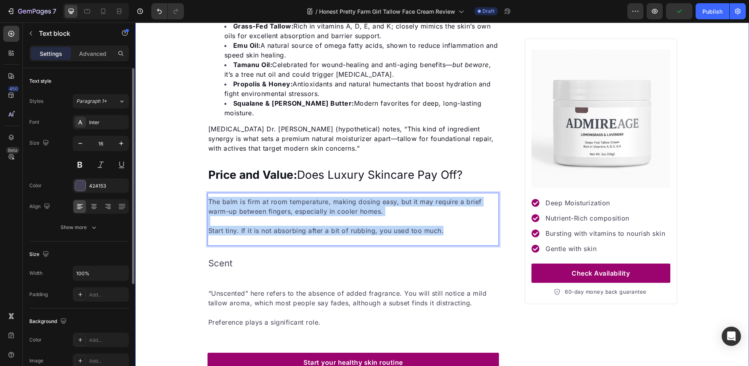
drag, startPoint x: 444, startPoint y: 222, endPoint x: 145, endPoint y: 184, distance: 300.9
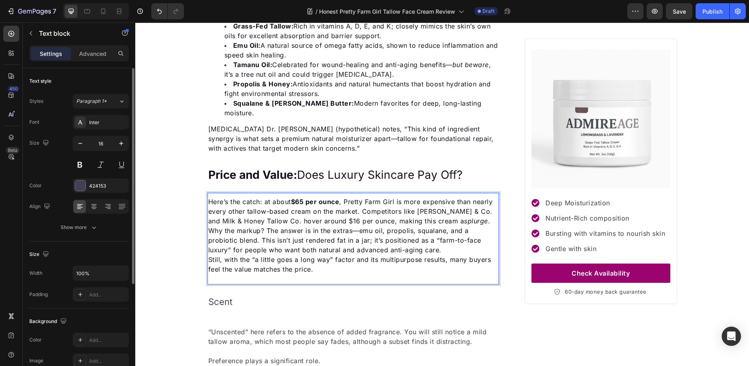
click at [360, 202] on span "Here’s the catch: at about $65 per ounce , Pretty Farm Girl is more expensive t…" at bounding box center [350, 211] width 285 height 27
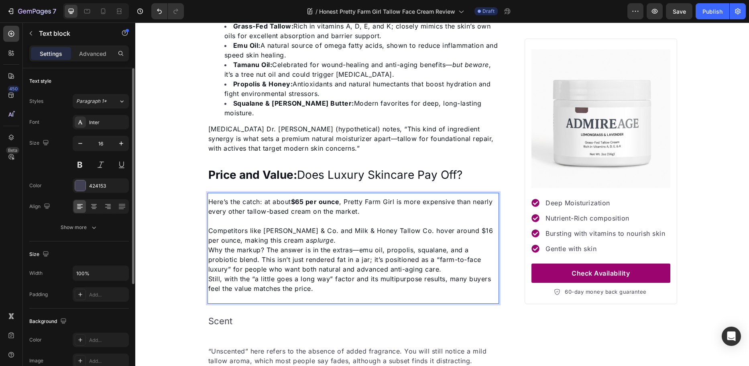
click at [316, 228] on p "Competitors like Toups & Co. and Milk & Honey Tallow Co. hover around $16 per o…" at bounding box center [353, 235] width 290 height 19
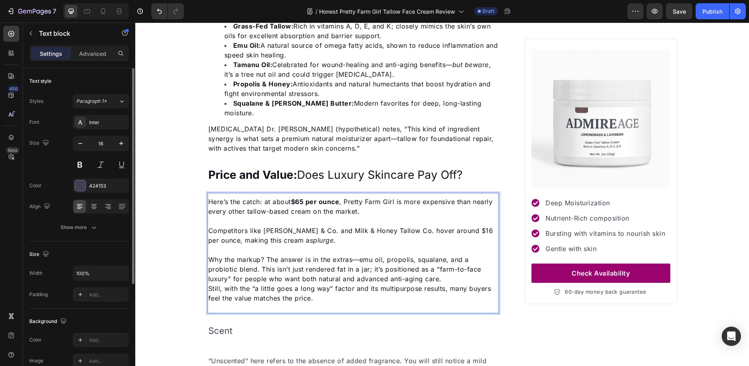
click at [351, 255] on span "Why the markup? The answer is in the extras—emu oil, propolis, squalane, and a …" at bounding box center [344, 268] width 273 height 27
click at [372, 255] on span "Why the markup? The answer is in the extras like —emu oil, propolis, squalane, …" at bounding box center [346, 268] width 276 height 27
click at [258, 257] on span "Why the markup? The answer is in the extras like emu oil, propolis, squalane, a…" at bounding box center [344, 268] width 273 height 27
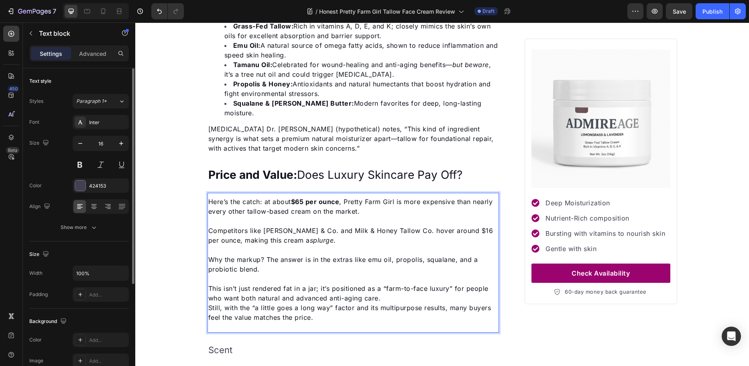
click at [381, 288] on p "This isn’t just rendered fat in a jar; it’s positioned as a “farm-to-face luxur…" at bounding box center [353, 293] width 290 height 19
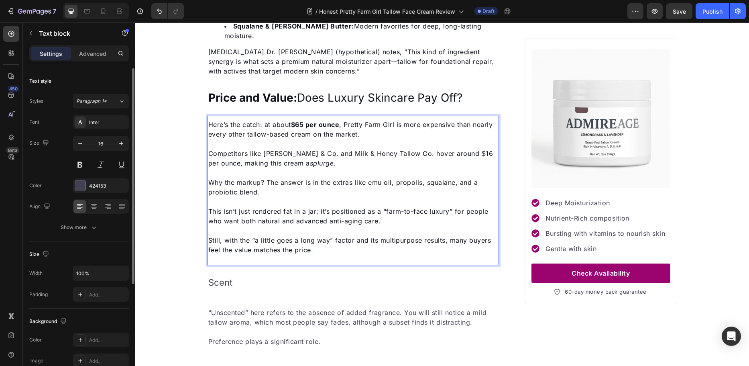
scroll to position [1564, 0]
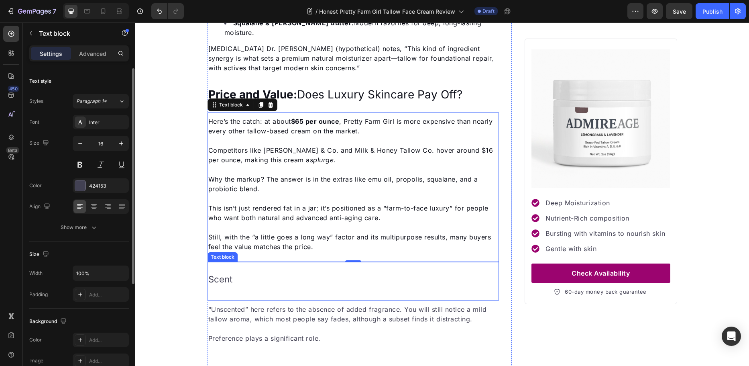
click at [215, 274] on span "Scent" at bounding box center [220, 279] width 24 height 10
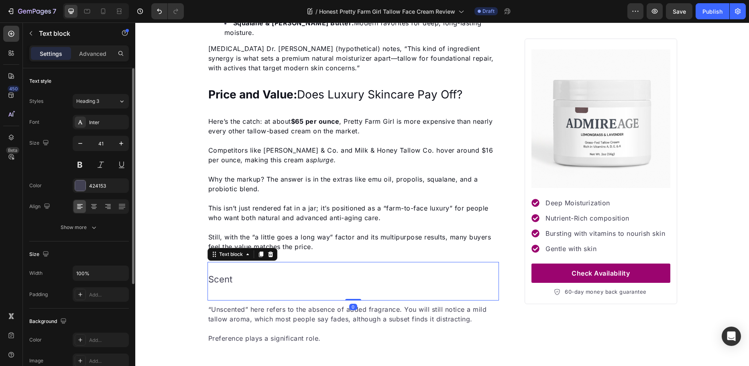
click at [218, 274] on span "Scent" at bounding box center [220, 279] width 24 height 10
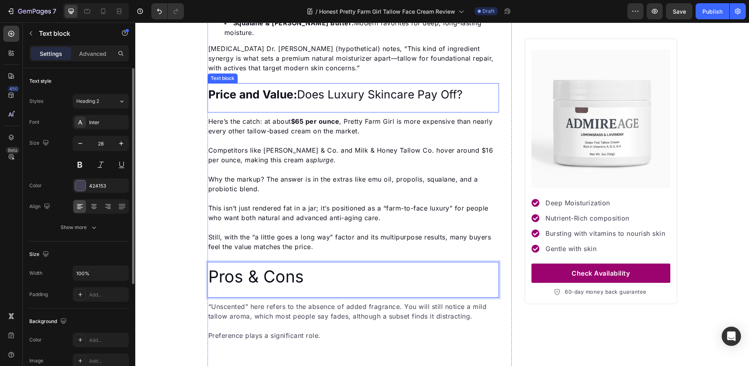
click at [259, 88] on strong "Price and Value:" at bounding box center [252, 95] width 89 height 14
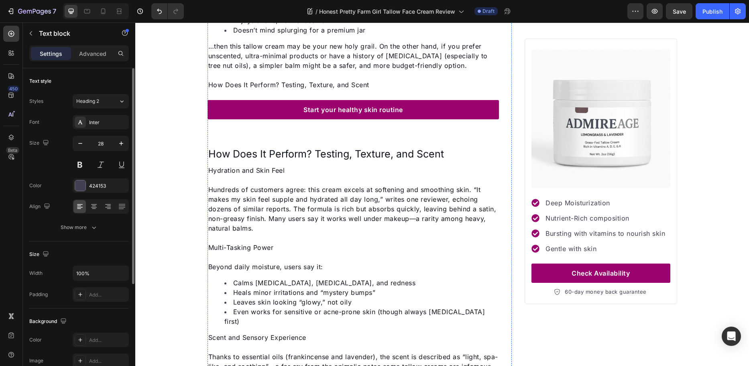
scroll to position [961, 0]
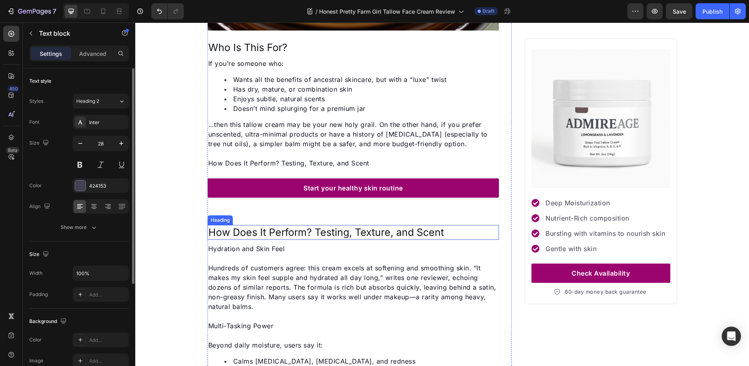
click at [269, 231] on span "How Does It Perform? Testing, Texture, and Scent" at bounding box center [326, 232] width 236 height 12
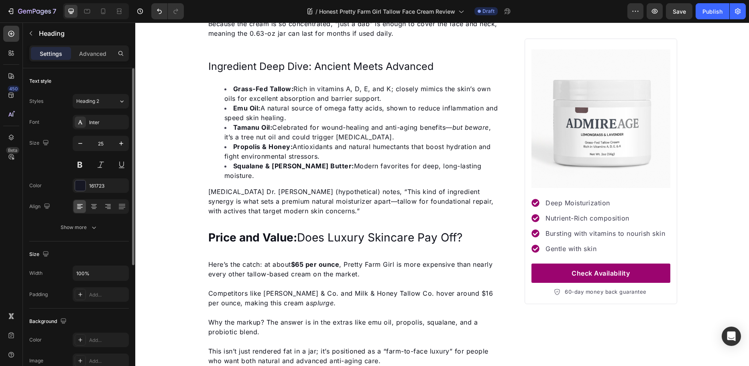
scroll to position [1483, 0]
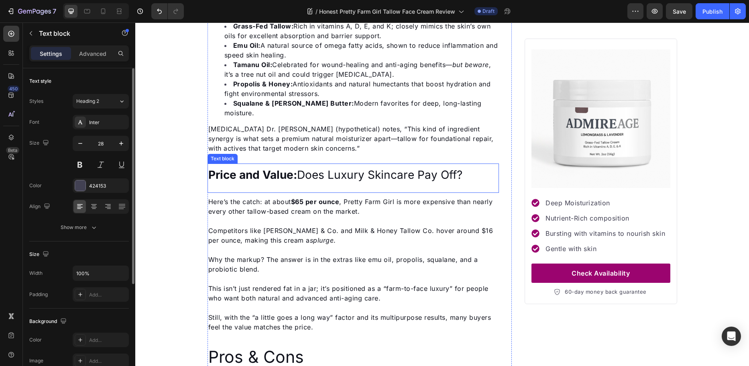
click at [272, 168] on strong "Price and Value:" at bounding box center [252, 175] width 89 height 14
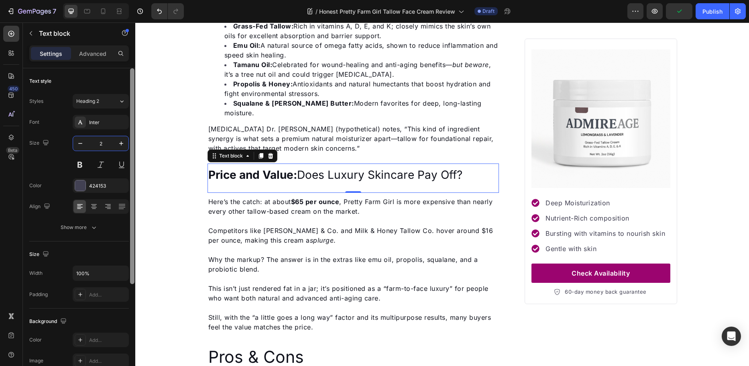
type input "25"
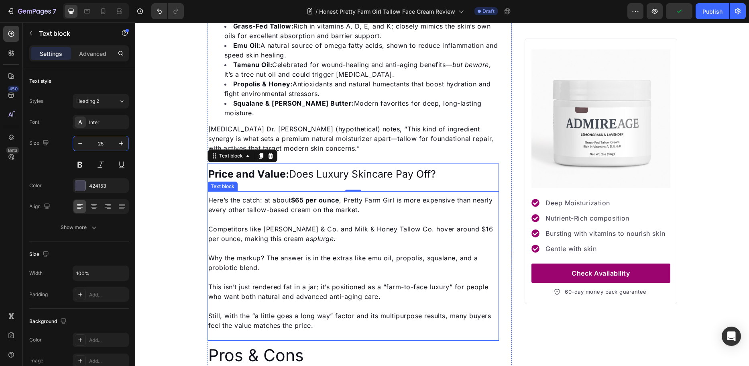
scroll to position [1604, 0]
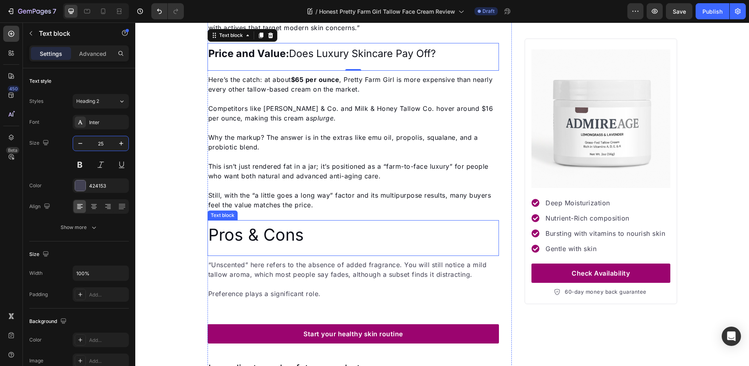
click at [253, 227] on span "Pros & Cons" at bounding box center [256, 235] width 96 height 20
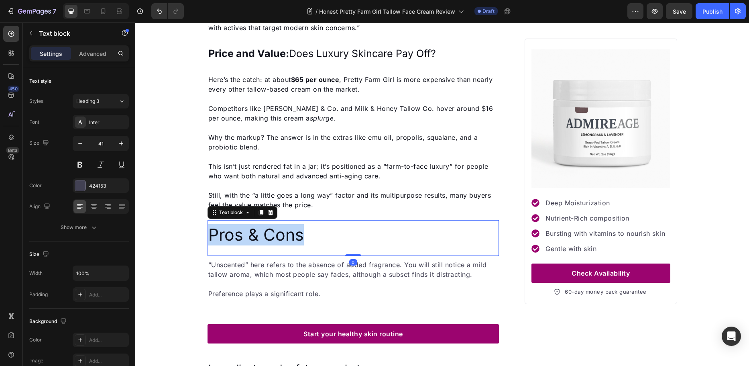
click at [253, 227] on span "Pros & Cons" at bounding box center [256, 235] width 96 height 20
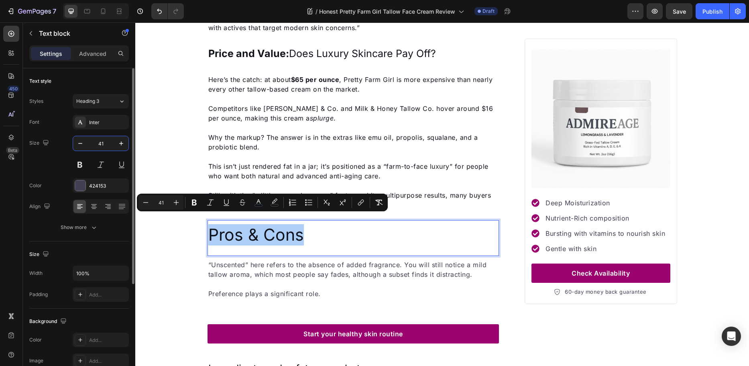
click at [100, 145] on input "41" at bounding box center [101, 143] width 27 height 14
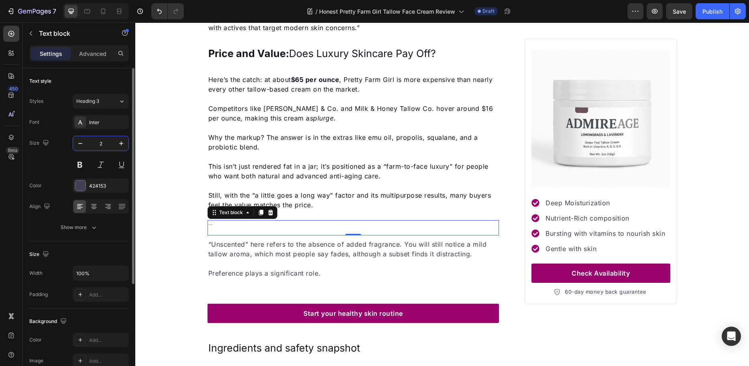
type input "25"
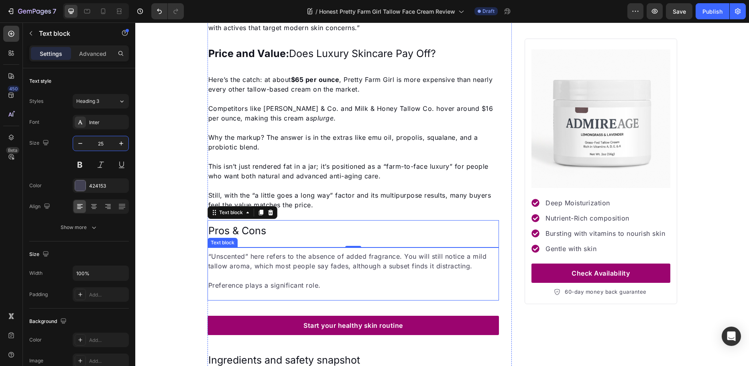
click at [292, 259] on p "“Unscented” here refers to the absence of added fragrance. You will still notic…" at bounding box center [353, 260] width 290 height 19
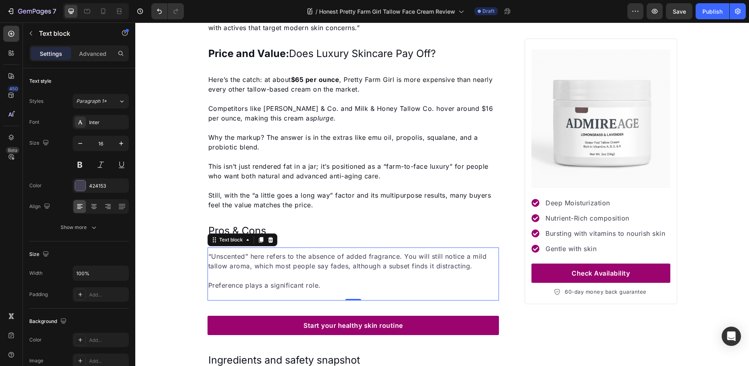
drag, startPoint x: 311, startPoint y: 280, endPoint x: 320, endPoint y: 277, distance: 9.7
click at [311, 280] on p "Preference plays a significant role." at bounding box center [353, 285] width 290 height 10
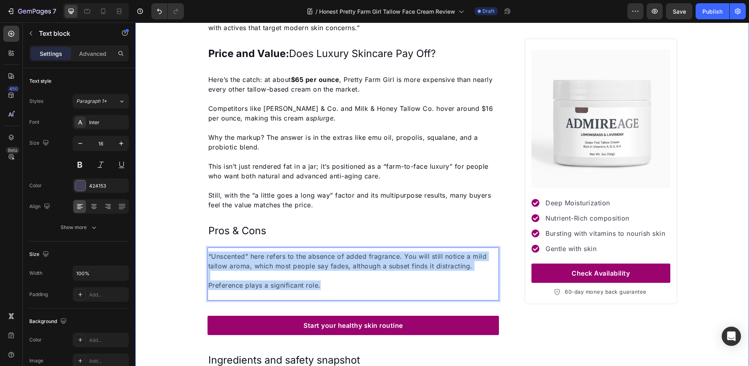
drag, startPoint x: 326, startPoint y: 276, endPoint x: 189, endPoint y: 249, distance: 139.0
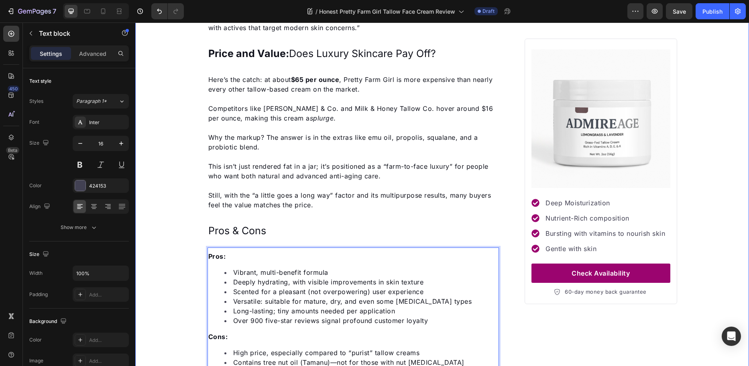
scroll to position [1641, 0]
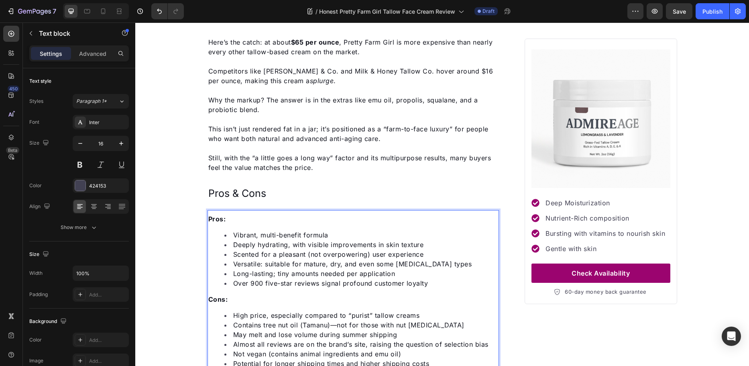
click at [310, 241] on span "Deeply hydrating, with visible improvements in skin texture" at bounding box center [328, 245] width 191 height 8
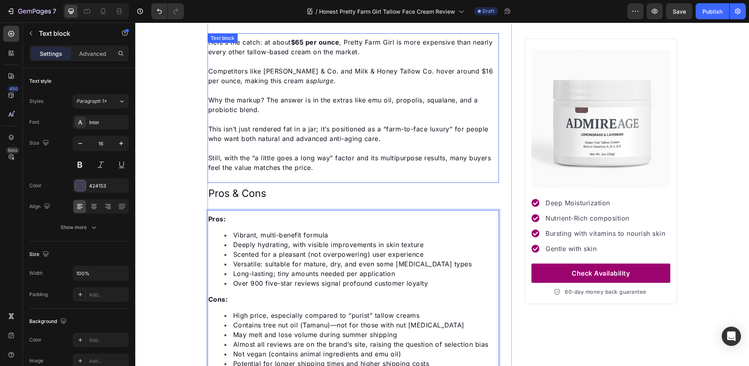
click at [299, 154] on span "Still, with the “a little goes a long way” factor and its multipurpose results,…" at bounding box center [349, 163] width 283 height 18
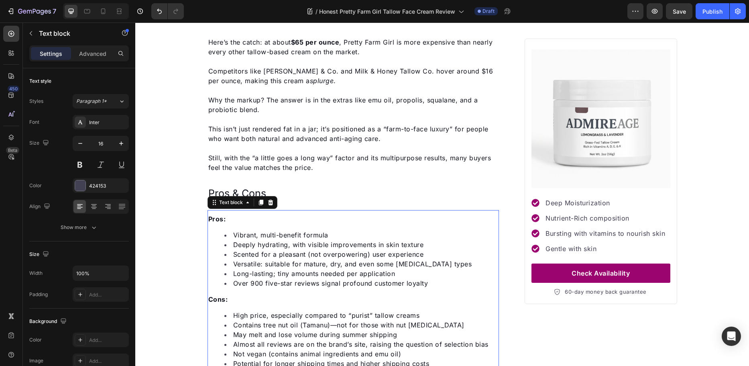
click at [322, 259] on li "Versatile: suitable for mature, dry, and even some sensitive skin types" at bounding box center [362, 264] width 274 height 10
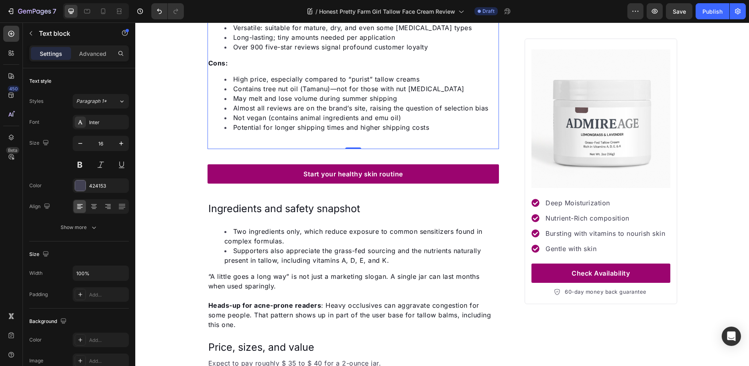
scroll to position [1922, 0]
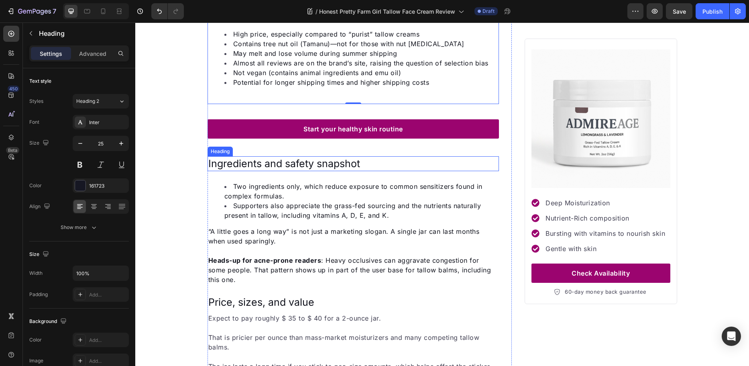
click at [297, 157] on span "Ingredients and safety snapshot" at bounding box center [284, 163] width 152 height 12
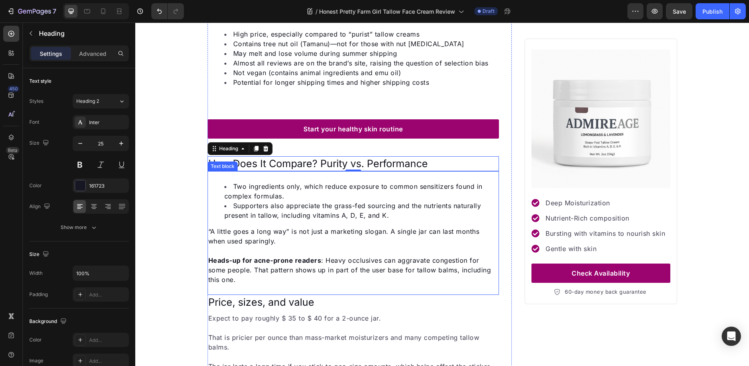
click at [264, 227] on span "“A little goes a long way” is not just a marketing slogan. A single jar can las…" at bounding box center [344, 236] width 272 height 18
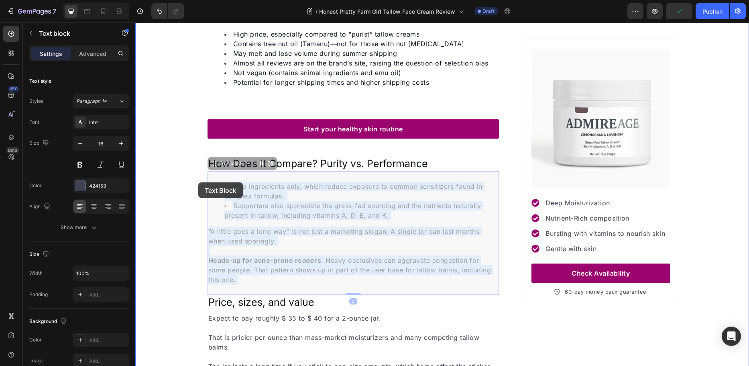
drag, startPoint x: 256, startPoint y: 273, endPoint x: 199, endPoint y: 168, distance: 119.9
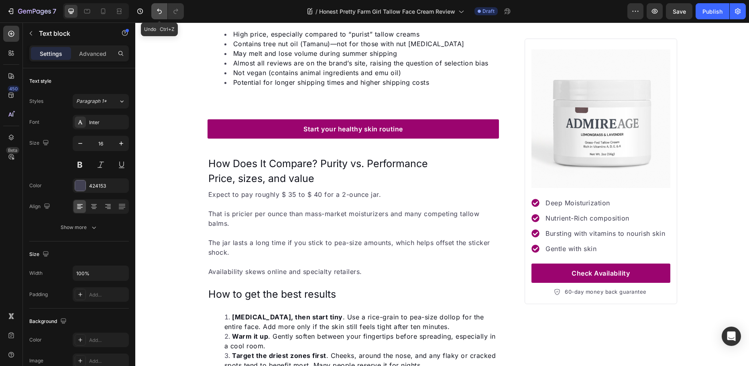
click at [160, 11] on icon "Undo/Redo" at bounding box center [159, 11] width 8 height 8
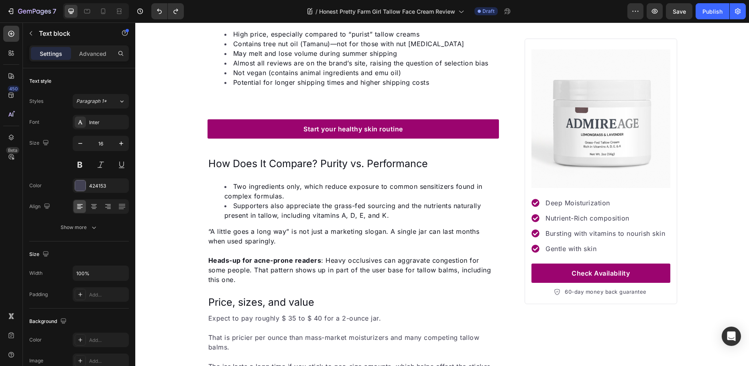
click at [288, 235] on p "“A little goes a long way” is not just a marketing slogan. A single jar can las…" at bounding box center [353, 236] width 290 height 19
click at [281, 261] on span "Heads-up for acne-prone readers : Heavy occlusives can aggravate congestion for…" at bounding box center [349, 269] width 283 height 27
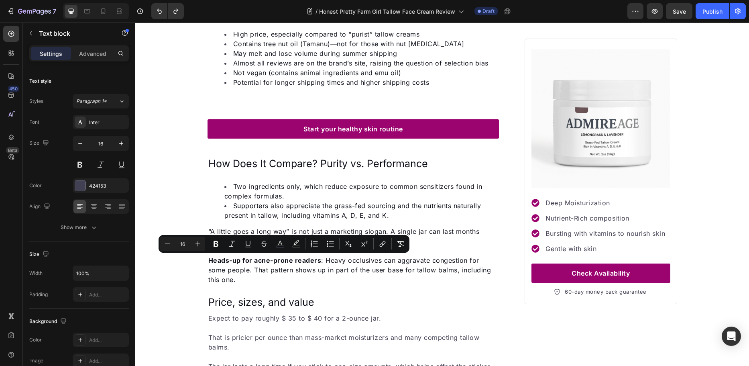
click at [269, 208] on span "Supporters also appreciate the grass-fed sourcing and the nutrients naturally p…" at bounding box center [353, 211] width 257 height 18
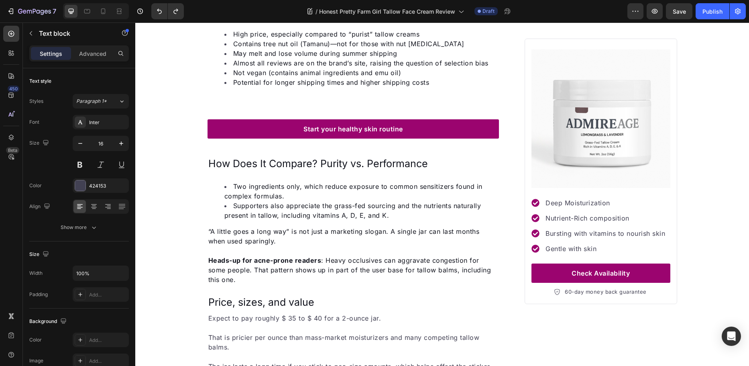
click at [255, 184] on span "Two ingredients only, which reduce exposure to common sensitizers found in comp…" at bounding box center [354, 191] width 258 height 18
click at [247, 157] on span "How Does It Compare? Purity vs. Performance" at bounding box center [318, 163] width 220 height 12
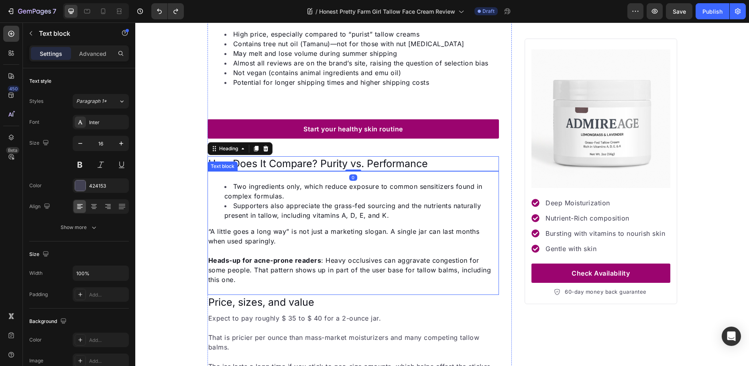
click at [250, 183] on span "Two ingredients only, which reduce exposure to common sensitizers found in comp…" at bounding box center [354, 191] width 258 height 18
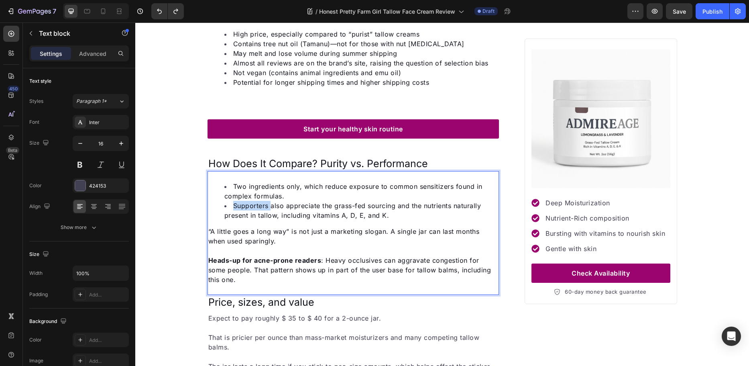
click at [250, 201] on li "Supporters also appreciate the grass-fed sourcing and the nutrients naturally p…" at bounding box center [362, 210] width 274 height 19
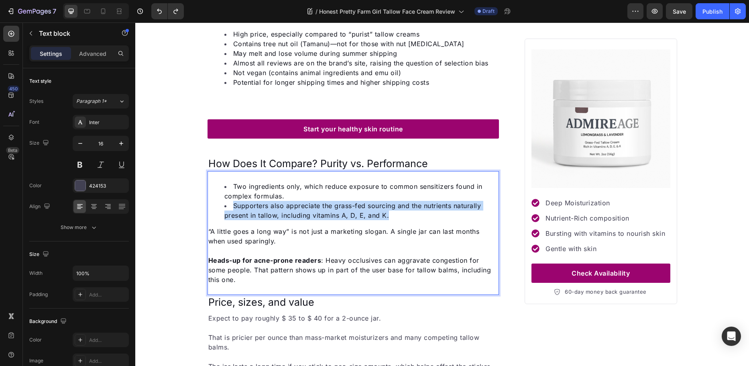
click at [250, 201] on li "Supporters also appreciate the grass-fed sourcing and the nutrients naturally p…" at bounding box center [362, 210] width 274 height 19
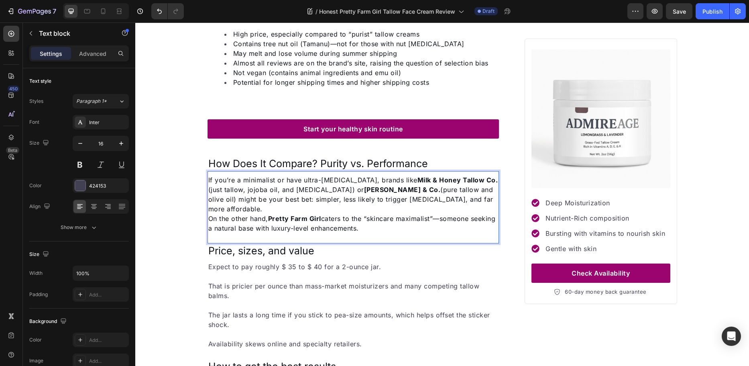
click at [484, 175] on p "If you’re a minimalist or have ultra-sensitive skin, brands like Milk & Honey T…" at bounding box center [353, 194] width 290 height 39
click at [457, 192] on p "If you’re a minimalist or have ultra-sensitive skin, brands like Milk & Honey T…" at bounding box center [353, 194] width 290 height 39
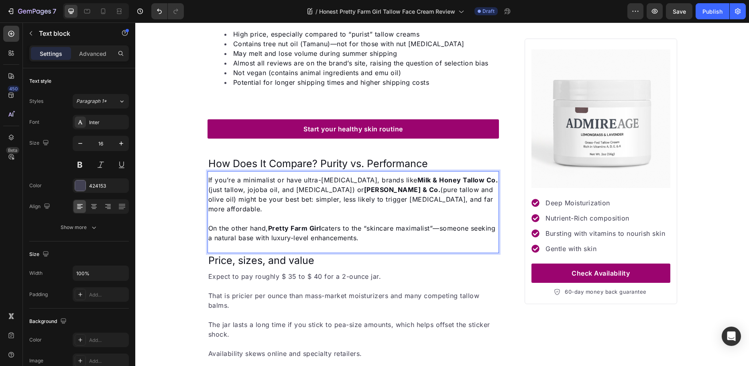
click at [433, 224] on span "On the other hand, Pretty Farm Girl caters to the “skincare maximalist”—someone…" at bounding box center [352, 233] width 288 height 18
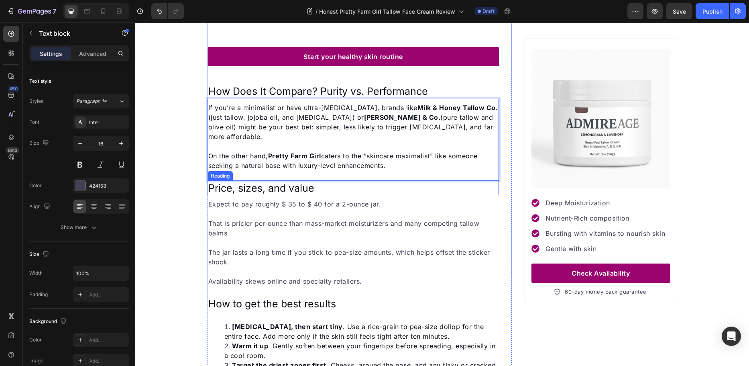
scroll to position [2003, 0]
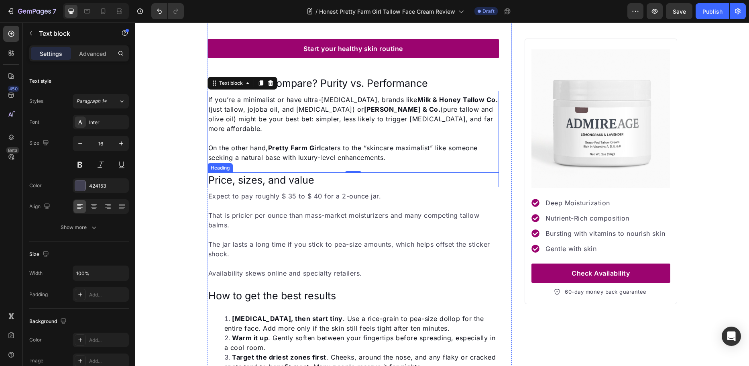
click at [271, 174] on span "Price, sizes, and value" at bounding box center [261, 180] width 106 height 12
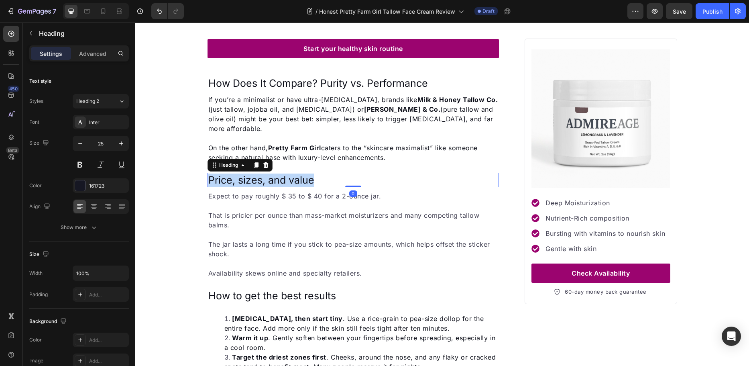
click at [271, 174] on span "Price, sizes, and value" at bounding box center [261, 180] width 106 height 12
click at [343, 239] on p "The jar lasts a long time if you stick to pea-size amounts, which helps offset …" at bounding box center [353, 248] width 290 height 19
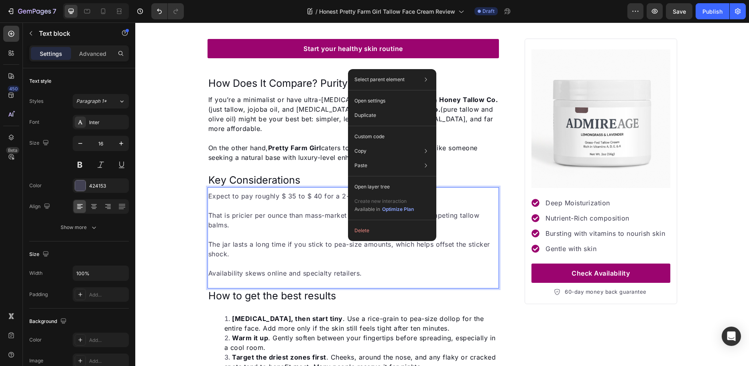
click at [290, 230] on p "Rich Text Editor. Editing area: main" at bounding box center [353, 235] width 290 height 10
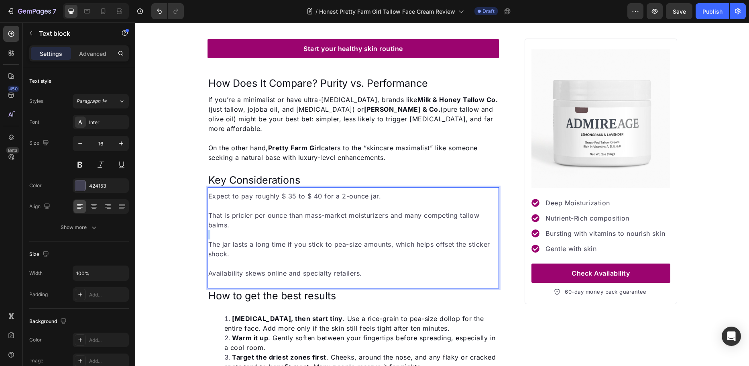
click at [290, 230] on p "Rich Text Editor. Editing area: main" at bounding box center [353, 235] width 290 height 10
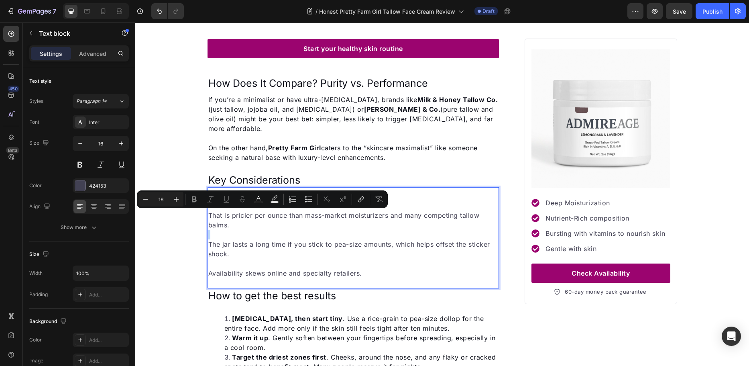
click at [290, 230] on p "Rich Text Editor. Editing area: main" at bounding box center [353, 235] width 290 height 10
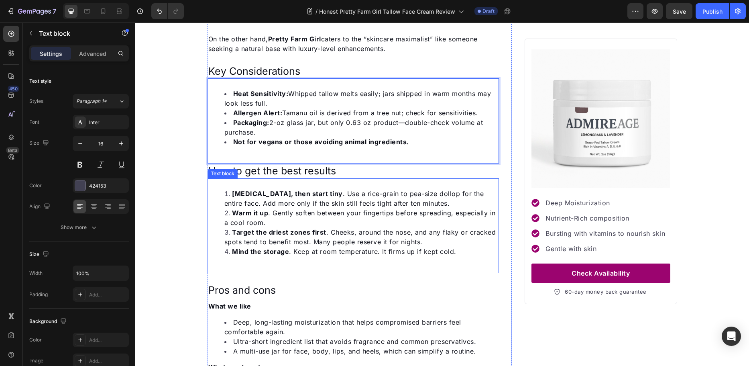
scroll to position [2123, 0]
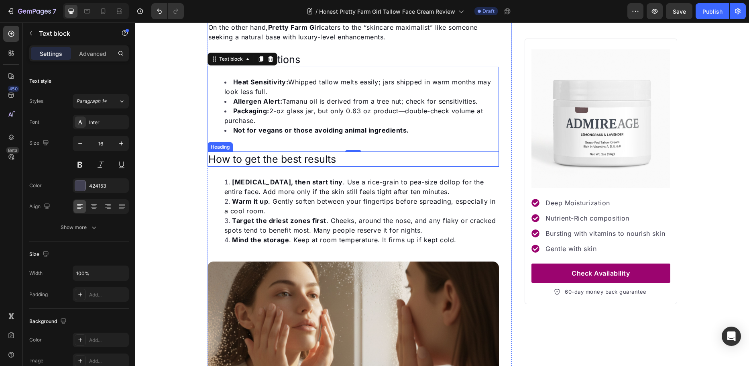
click at [335, 152] on h2 "How to get the best results" at bounding box center [354, 159] width 292 height 15
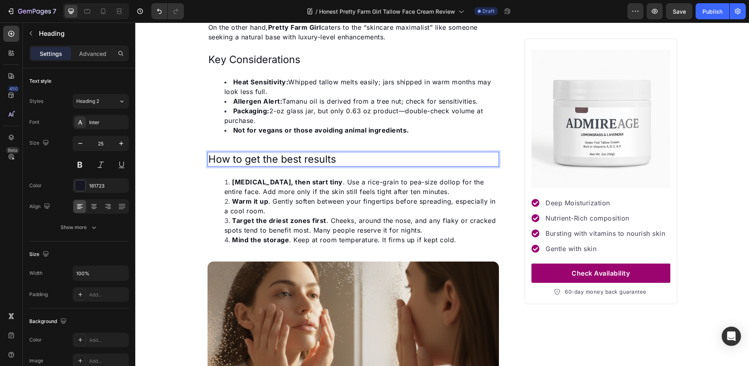
click at [335, 152] on h2 "How to get the best results" at bounding box center [354, 159] width 292 height 15
click at [335, 153] on p "How to get the best results" at bounding box center [353, 159] width 290 height 13
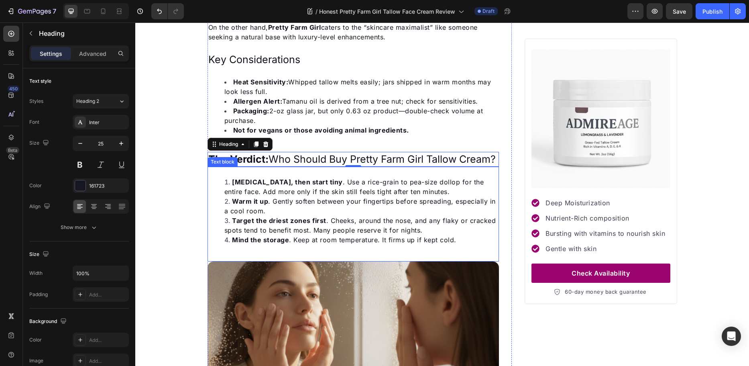
click at [345, 206] on li "Warm it up . Gently soften between your fingertips before spreading, especially…" at bounding box center [362, 205] width 274 height 19
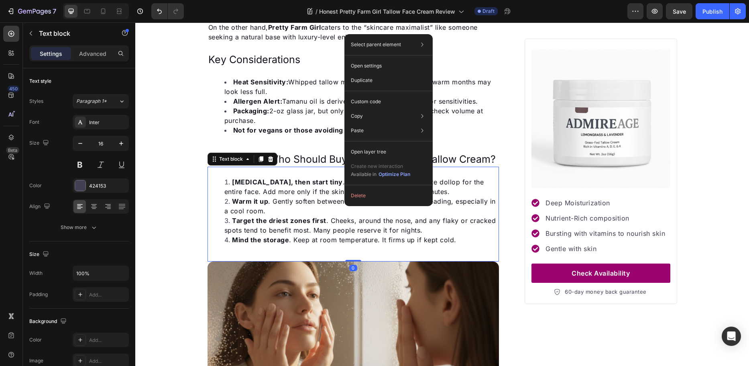
click at [320, 206] on li "Warm it up . Gently soften between your fingertips before spreading, especially…" at bounding box center [362, 205] width 274 height 19
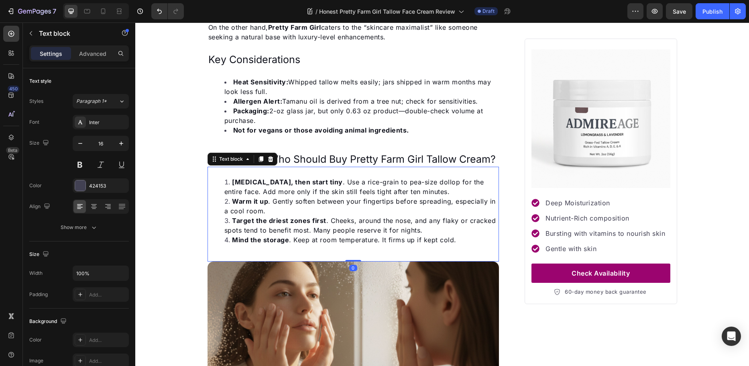
click at [320, 206] on li "Warm it up . Gently soften between your fingertips before spreading, especially…" at bounding box center [362, 205] width 274 height 19
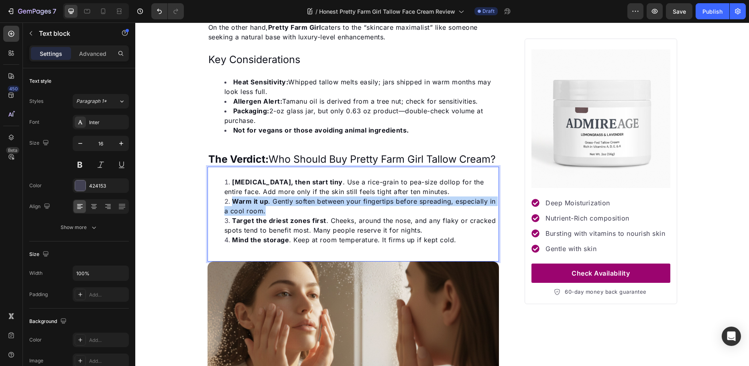
click at [320, 206] on li "Warm it up . Gently soften between your fingertips before spreading, especially…" at bounding box center [362, 205] width 274 height 19
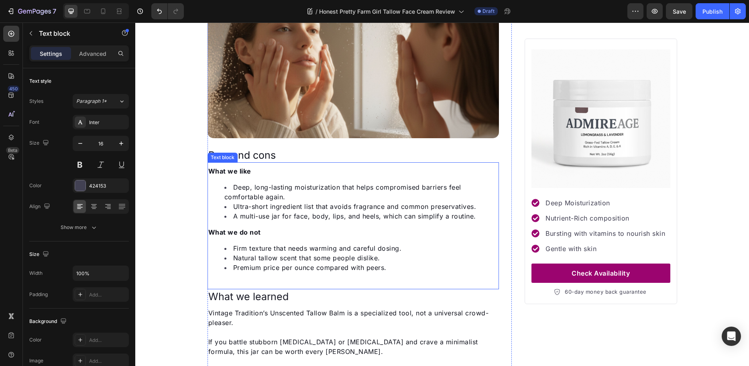
scroll to position [2404, 0]
click at [352, 166] on p "What we like" at bounding box center [353, 171] width 290 height 10
click at [345, 147] on h2 "Pros and cons" at bounding box center [354, 154] width 292 height 15
click at [263, 137] on icon at bounding box center [265, 140] width 5 height 6
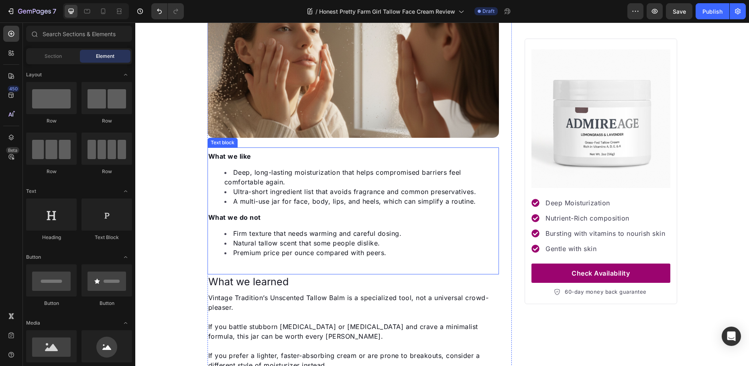
click at [267, 170] on span "Deep, long-lasting moisturization that helps compromised barriers feel comforta…" at bounding box center [343, 177] width 237 height 18
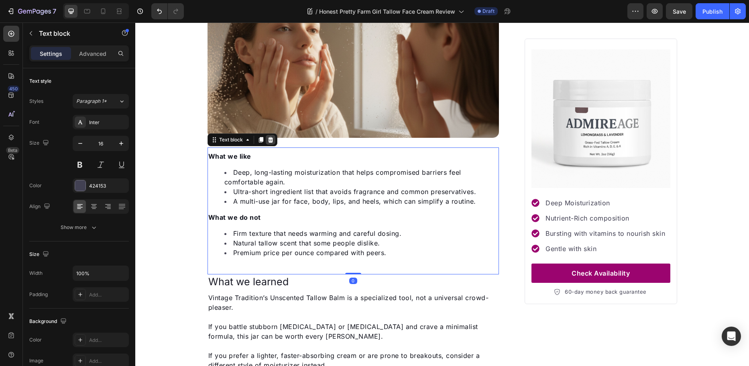
click at [268, 137] on icon at bounding box center [270, 140] width 5 height 6
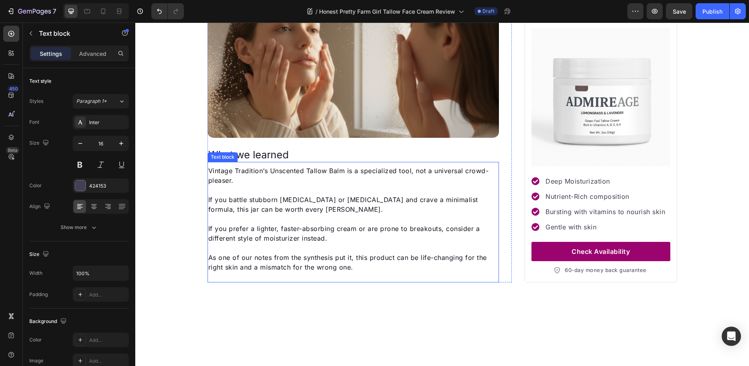
click at [274, 177] on p "Vintage Tradition’s Unscented Tallow Balm is a specialized tool, not a universa…" at bounding box center [353, 175] width 290 height 19
click at [270, 151] on icon at bounding box center [270, 154] width 5 height 6
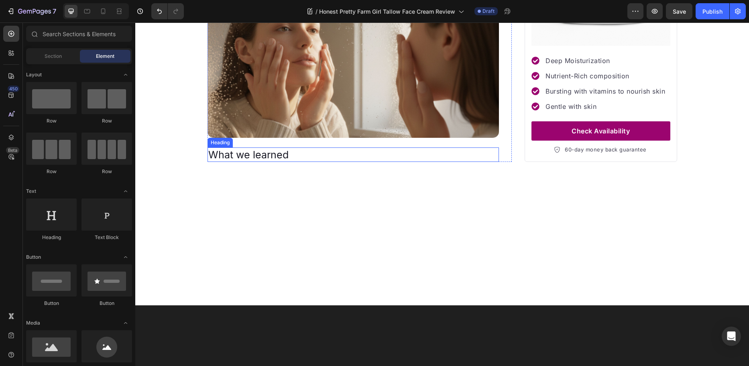
click at [273, 149] on h2 "What we learned" at bounding box center [354, 154] width 292 height 15
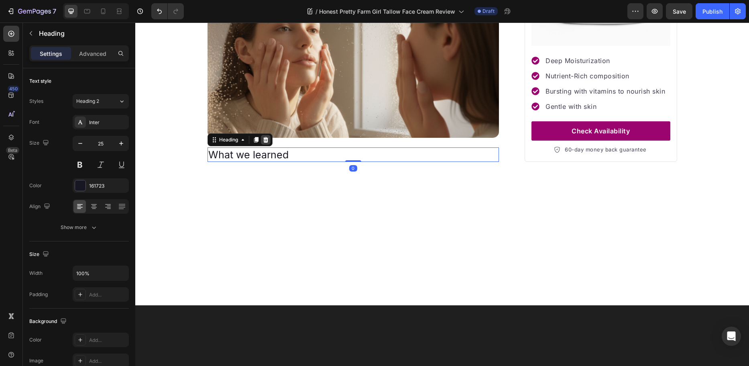
click at [265, 137] on icon at bounding box center [265, 140] width 5 height 6
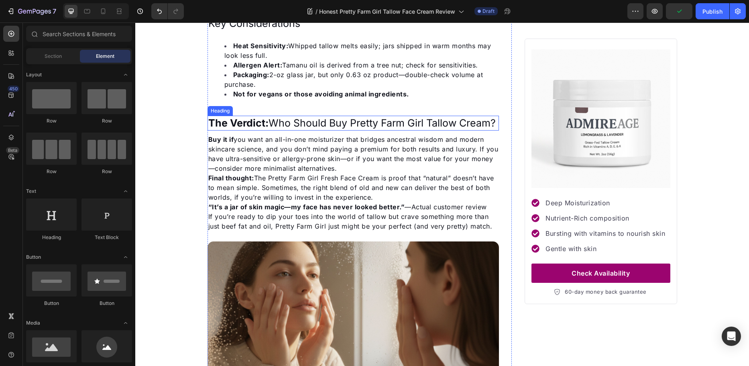
scroll to position [2163, 0]
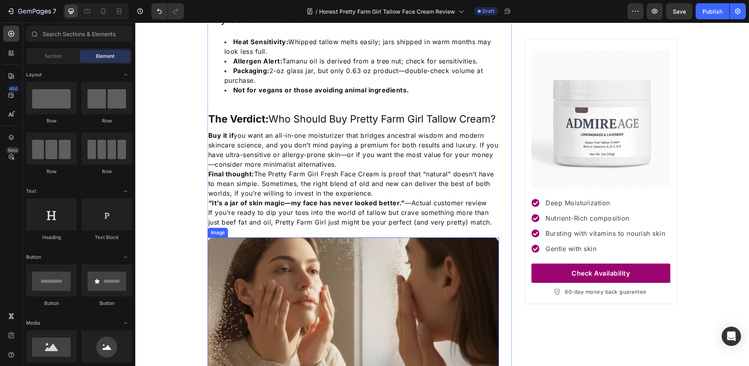
click at [288, 258] on img at bounding box center [354, 307] width 292 height 141
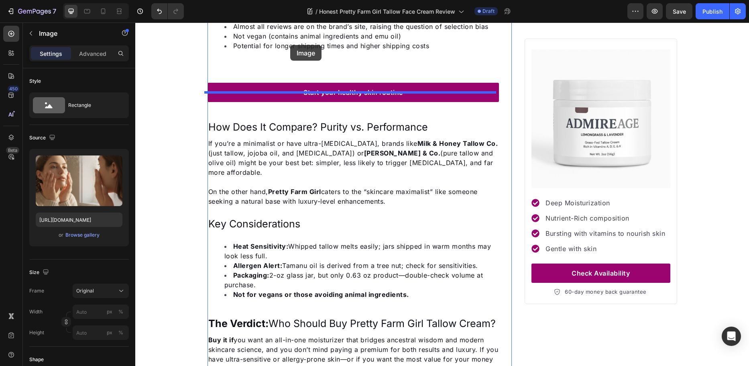
drag, startPoint x: 212, startPoint y: 225, endPoint x: 290, endPoint y: 45, distance: 196.8
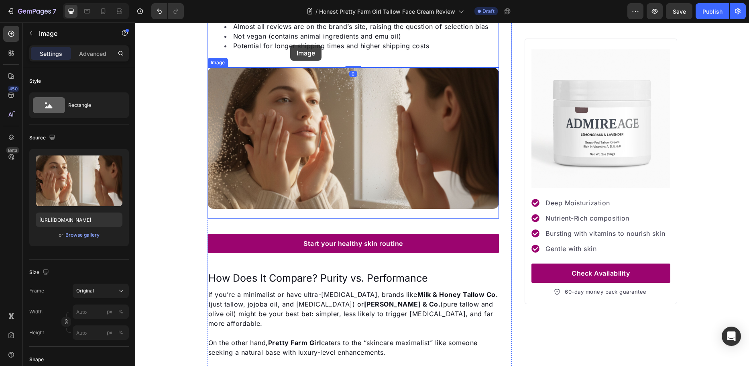
scroll to position [1950, 0]
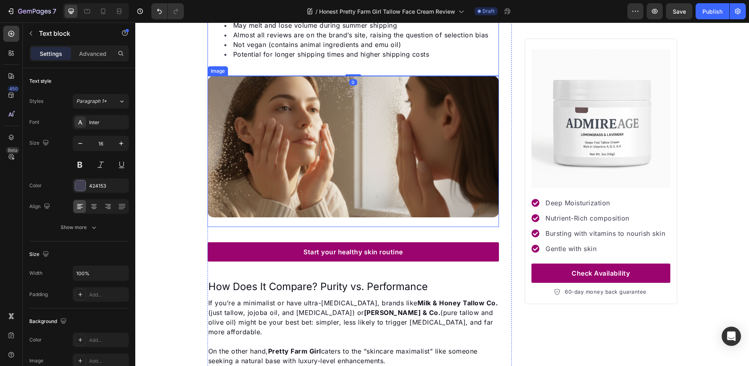
drag, startPoint x: 294, startPoint y: 75, endPoint x: 291, endPoint y: 77, distance: 4.1
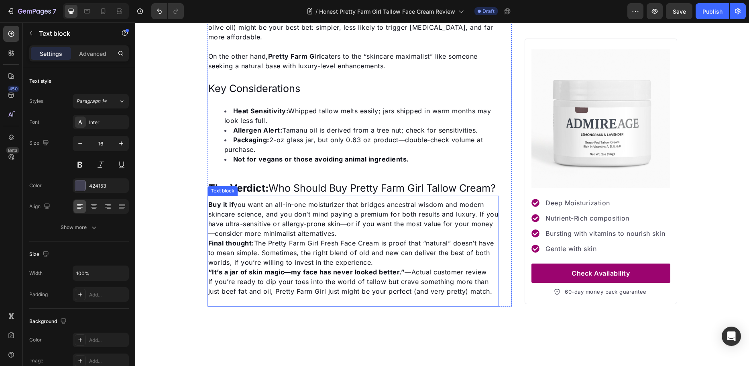
scroll to position [2312, 0]
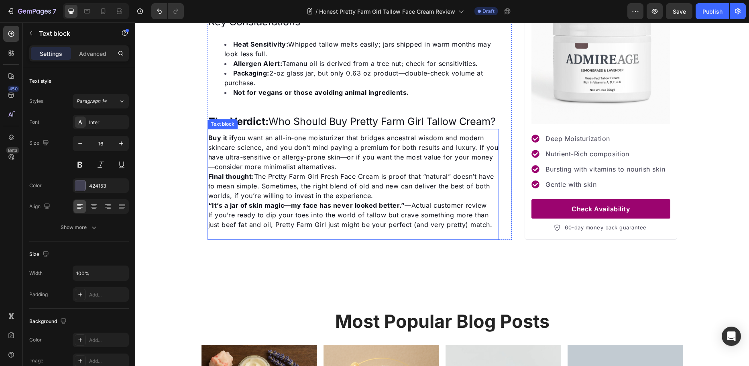
click at [265, 138] on span "Buy it if you want an all-in-one moisturizer that bridges ancestral wisdom and …" at bounding box center [353, 152] width 290 height 37
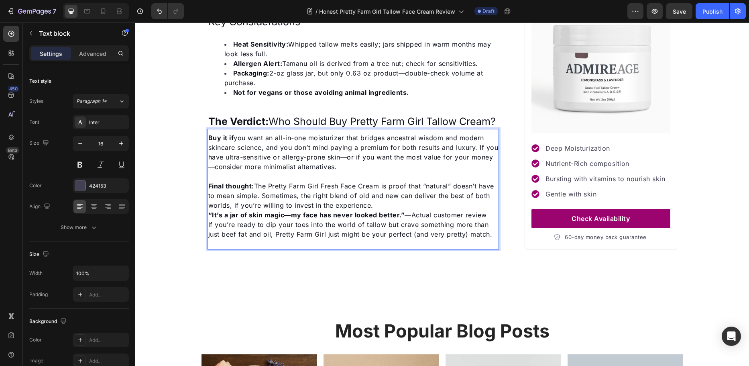
click at [380, 197] on p "Final thought: The Pretty Farm Girl Fresh Face Cream is proof that “natural” do…" at bounding box center [353, 195] width 290 height 29
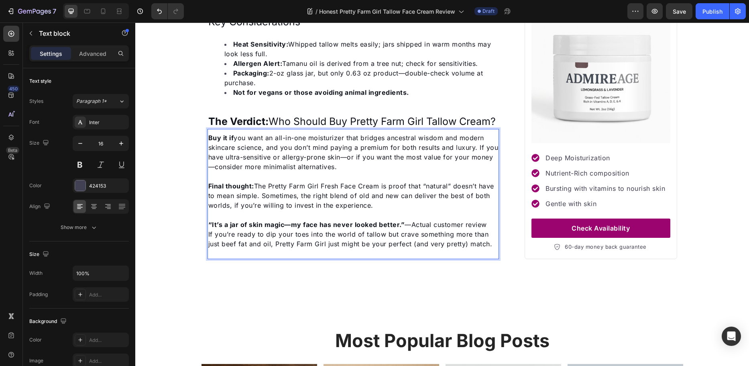
click at [288, 221] on strong "“It’s a jar of skin magic—my face has never looked better.”" at bounding box center [306, 225] width 197 height 8
click at [413, 221] on span "“It’s a jar of skin magic and my face has never looked better.” —Actual custome…" at bounding box center [352, 225] width 288 height 8
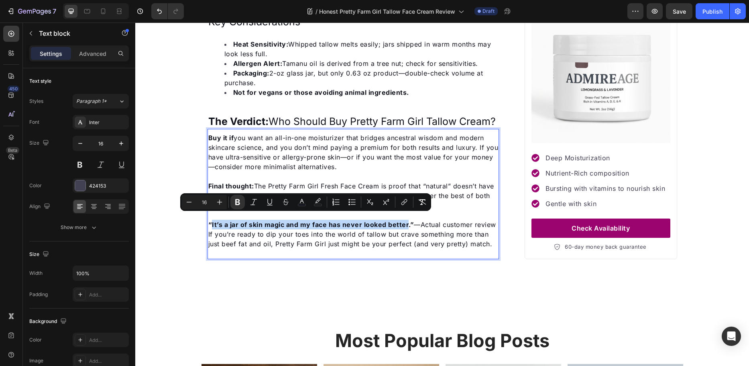
drag, startPoint x: 210, startPoint y: 219, endPoint x: 404, endPoint y: 219, distance: 194.4
click at [404, 221] on strong "“It’s a jar of skin magic and my face has never looked better.”" at bounding box center [311, 225] width 206 height 8
click at [250, 204] on icon "Editor contextual toolbar" at bounding box center [254, 202] width 8 height 8
click at [281, 229] on p "“ It’s a jar of skin magic and my face has never looked better .” —Actual custo…" at bounding box center [353, 225] width 290 height 10
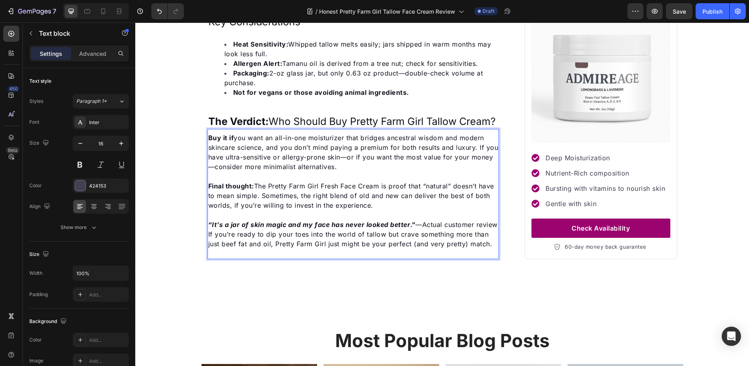
click at [270, 229] on p "“ It’s a jar of skin magic and my face has never looked better .” —Actual custo…" at bounding box center [353, 225] width 290 height 10
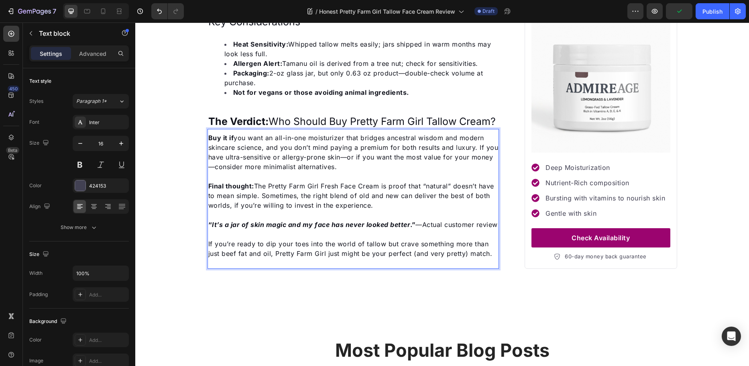
click at [340, 148] on span "Buy it if you want an all-in-one moisturizer that bridges ancestral wisdom and …" at bounding box center [353, 152] width 290 height 37
click at [345, 151] on span "Buy it if you want an all-in-one moisturizer that bridges ancestral wisdom and …" at bounding box center [353, 152] width 290 height 37
click at [487, 151] on span "Buy it if you want an all-in-one moisturizer that bridges ancestral wisdom and …" at bounding box center [353, 152] width 290 height 37
click at [490, 151] on span "Buy it if you want an all-in-one moisturizer that bridges ancestral wisdom and …" at bounding box center [353, 152] width 290 height 37
click at [411, 151] on span "Buy it if you want an all-in-one moisturizer that bridges ancestral wisdom and …" at bounding box center [353, 152] width 290 height 37
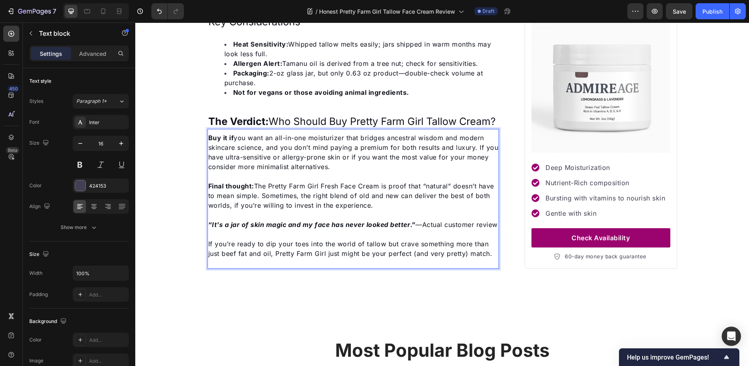
click at [339, 151] on span "Buy it if you want an all-in-one moisturizer that bridges ancestral wisdom and …" at bounding box center [353, 152] width 290 height 37
click at [359, 181] on p "Final thought: The Pretty Farm Girl Fresh Face Cream is proof that “natural” do…" at bounding box center [353, 195] width 290 height 29
click at [487, 152] on p "Buy it if you want an all-in-one moisturizer that bridges ancestral wisdom and …" at bounding box center [353, 152] width 290 height 39
click at [473, 182] on span "Final thought: The Pretty Farm Girl Fresh Face Cream is proof that “natural” do…" at bounding box center [351, 195] width 286 height 27
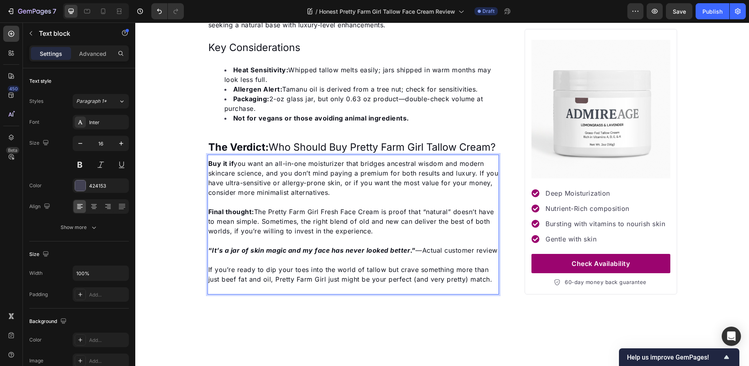
scroll to position [2272, 0]
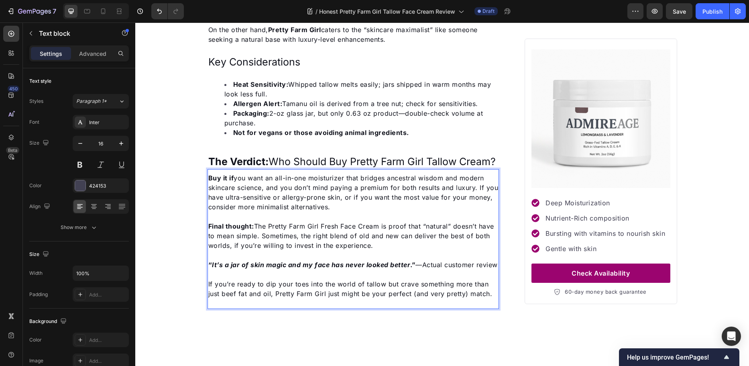
click at [341, 210] on div "Buy it if you want an all-in-one moisturizer that bridges ancestral wisdom and …" at bounding box center [354, 235] width 292 height 127
click at [215, 261] on strong "It’s a jar of skin magic and my face has never looked better" at bounding box center [311, 265] width 198 height 8
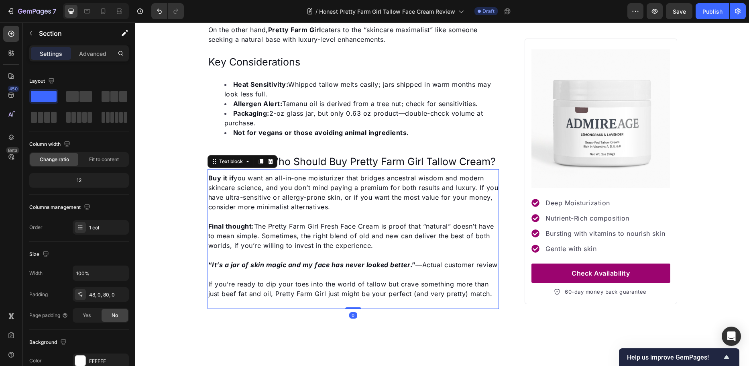
click at [241, 212] on p "Rich Text Editor. Editing area: main" at bounding box center [353, 217] width 290 height 10
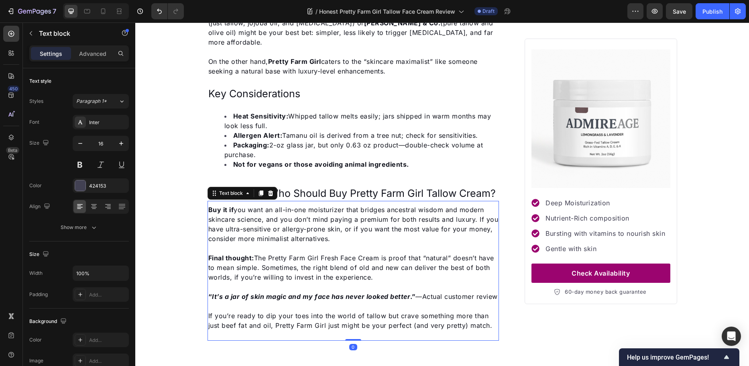
scroll to position [2191, 0]
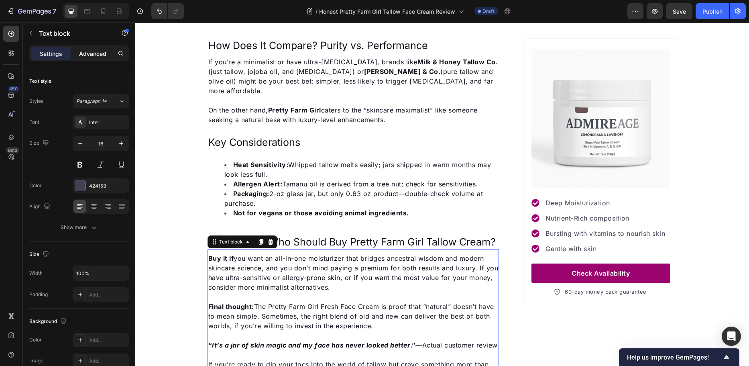
click at [96, 55] on p "Advanced" at bounding box center [92, 53] width 27 height 8
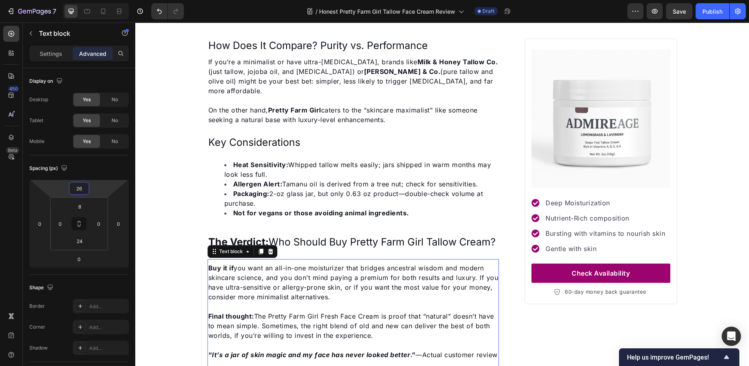
type input "28"
drag, startPoint x: 98, startPoint y: 192, endPoint x: 99, endPoint y: 186, distance: 5.7
click at [99, 0] on html "7 Version history / Honest Pretty Farm Girl Tallow Face Cream Review Draft Prev…" at bounding box center [374, 0] width 749 height 0
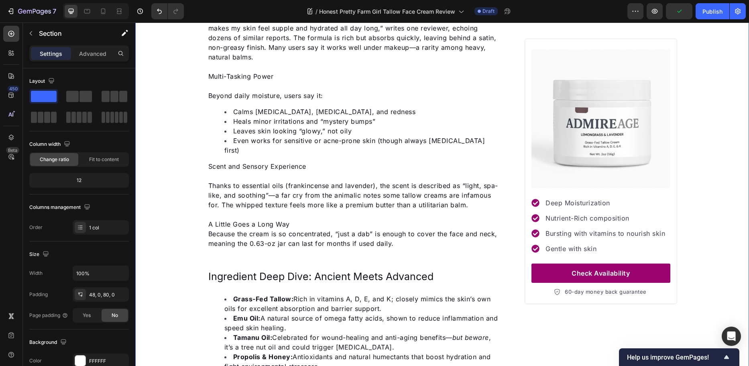
scroll to position [1187, 0]
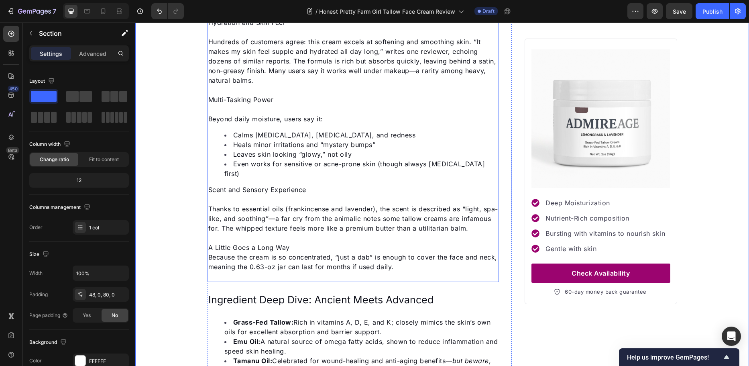
click at [287, 246] on p "A Little Goes a Long Way" at bounding box center [353, 248] width 290 height 10
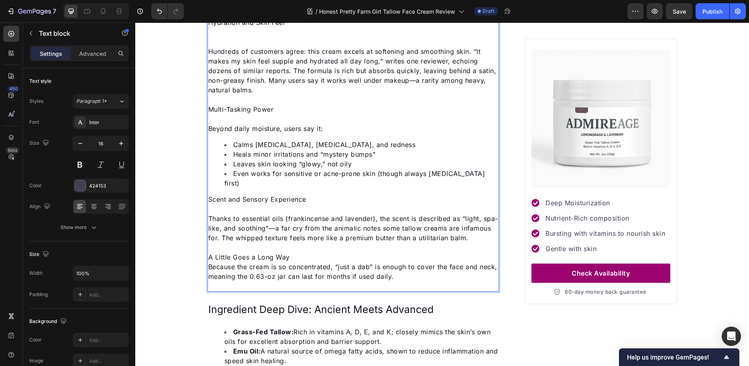
click at [286, 258] on span "A Little Goes a Long Way" at bounding box center [249, 257] width 82 height 8
click at [288, 257] on p "A Little Goes a Long Way" at bounding box center [353, 257] width 290 height 10
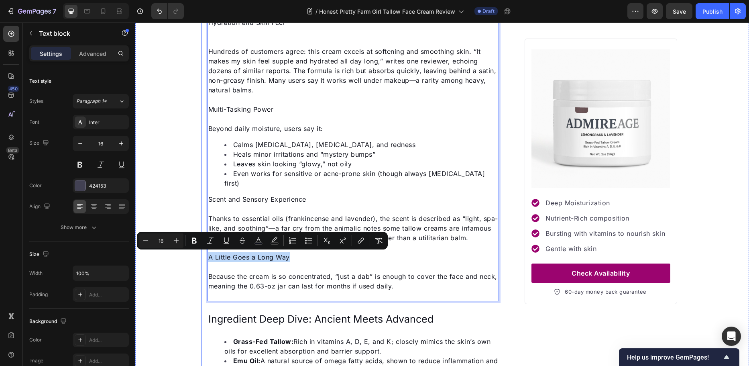
drag, startPoint x: 288, startPoint y: 257, endPoint x: 331, endPoint y: 259, distance: 43.8
click at [204, 256] on div "⁠⁠⁠⁠⁠⁠⁠ Honest Pretty Farm Girl Tallow Face Cream Review Heading Image By Julie…" at bounding box center [443, 147] width 482 height 2553
click at [192, 239] on icon "Editor contextual toolbar" at bounding box center [194, 241] width 8 height 8
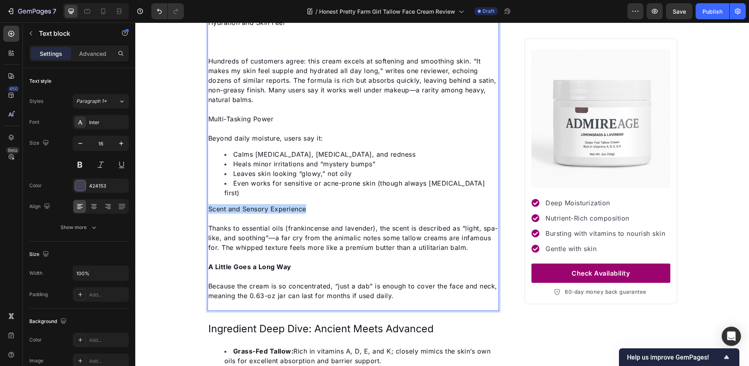
drag, startPoint x: 300, startPoint y: 200, endPoint x: 206, endPoint y: 201, distance: 93.6
click at [208, 204] on p "Scent and Sensory Experience" at bounding box center [353, 209] width 290 height 10
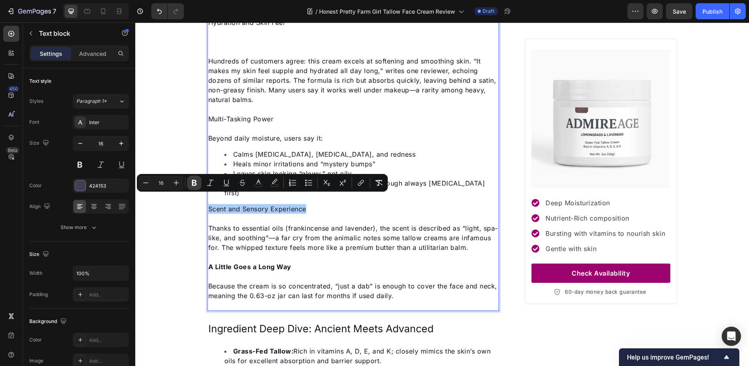
click at [196, 181] on icon "Editor contextual toolbar" at bounding box center [194, 183] width 5 height 6
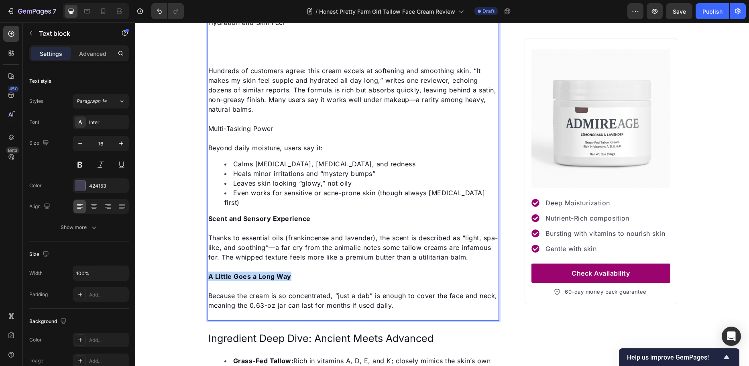
drag, startPoint x: 290, startPoint y: 276, endPoint x: 202, endPoint y: 274, distance: 87.2
click at [208, 275] on div "Hydration and Skin Feel Hundreds of customers agree: this cream excels at softe…" at bounding box center [354, 164] width 292 height 294
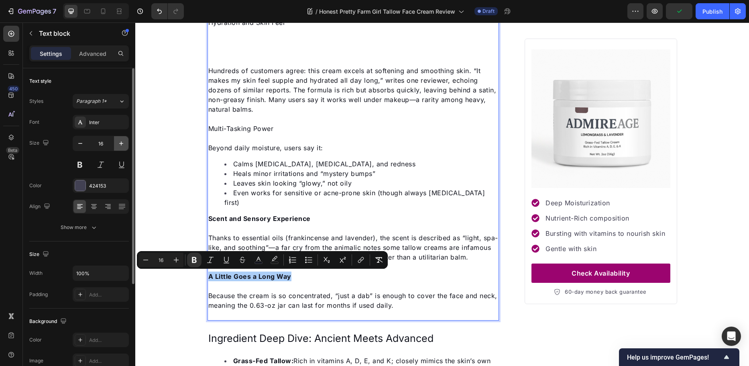
click at [123, 144] on icon "button" at bounding box center [121, 143] width 8 height 8
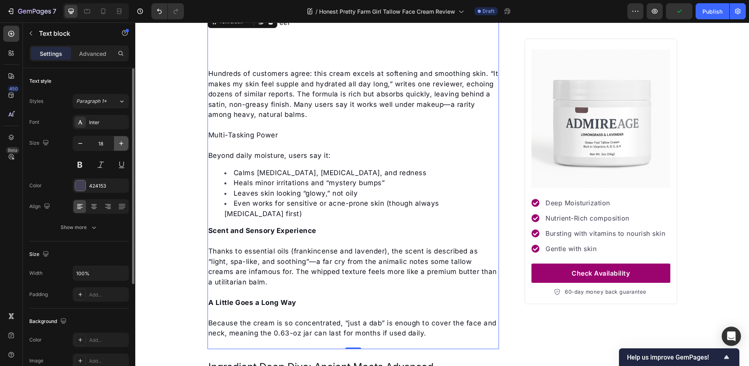
click at [123, 144] on icon "button" at bounding box center [121, 143] width 8 height 8
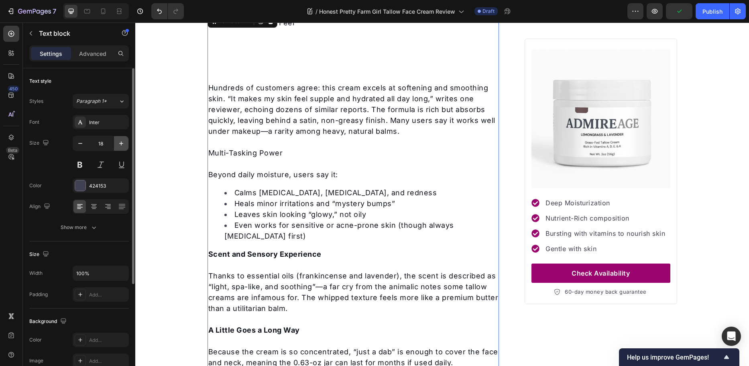
click at [123, 144] on icon "button" at bounding box center [121, 143] width 8 height 8
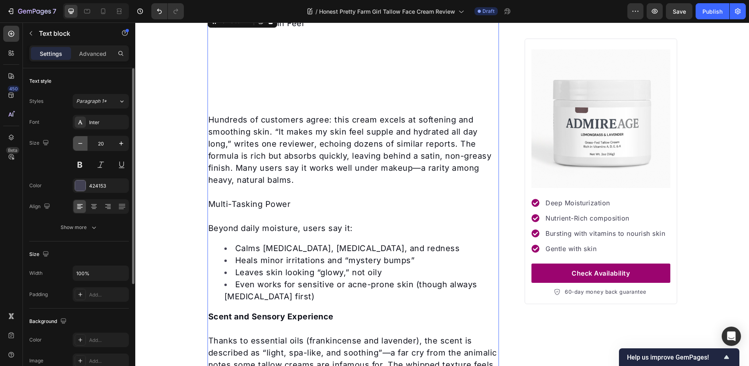
click at [83, 141] on icon "button" at bounding box center [80, 143] width 8 height 8
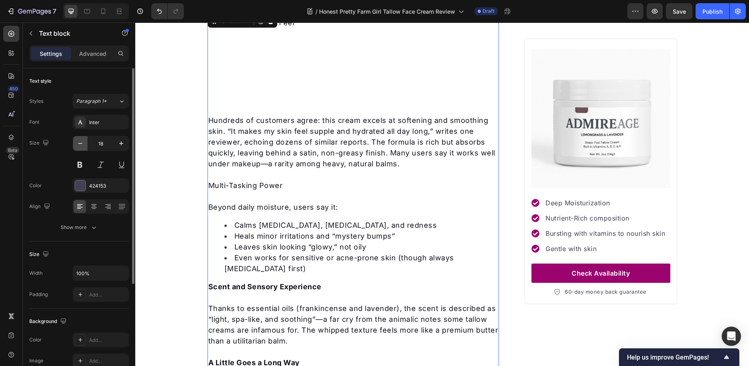
click at [83, 141] on icon "button" at bounding box center [80, 143] width 8 height 8
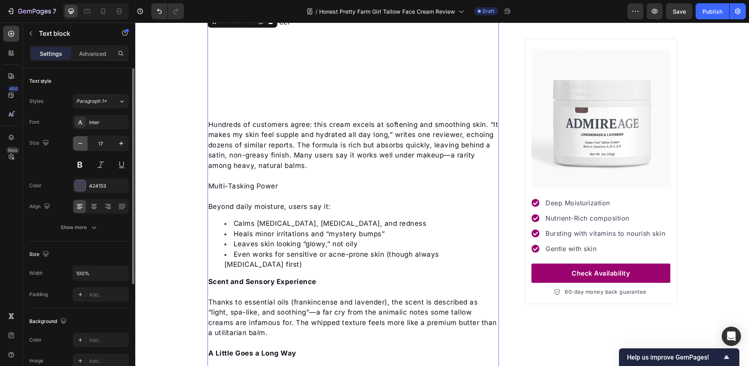
click at [83, 141] on icon "button" at bounding box center [80, 143] width 8 height 8
type input "16"
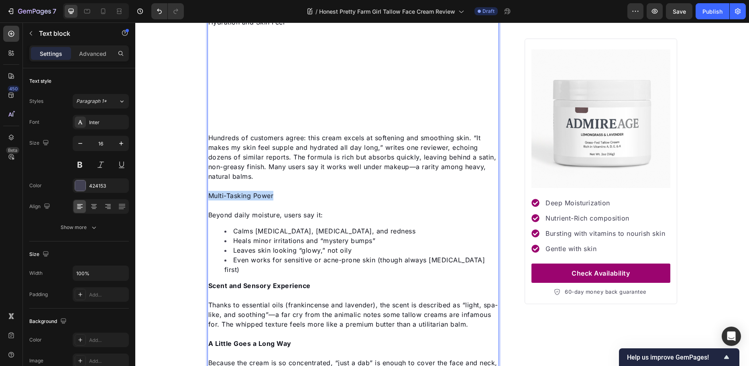
drag, startPoint x: 272, startPoint y: 194, endPoint x: 205, endPoint y: 196, distance: 67.5
click at [208, 196] on div "Hydration and Skin Feel Hundreds of customers agree: this cream excels at softe…" at bounding box center [354, 196] width 292 height 361
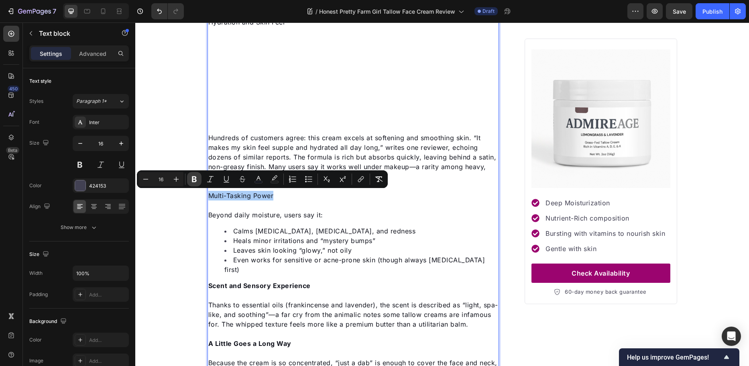
click at [196, 181] on icon "Editor contextual toolbar" at bounding box center [194, 179] width 5 height 6
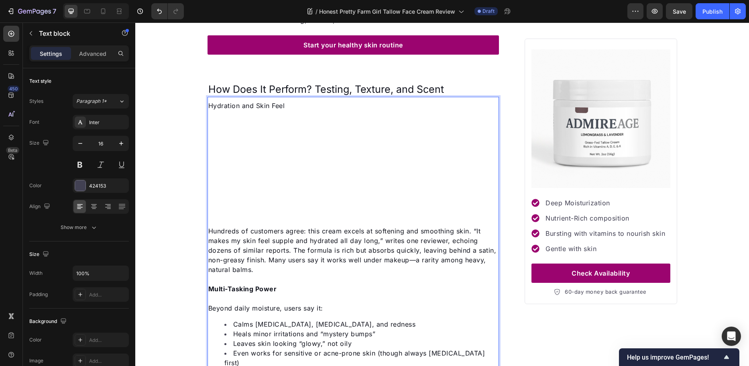
scroll to position [1067, 0]
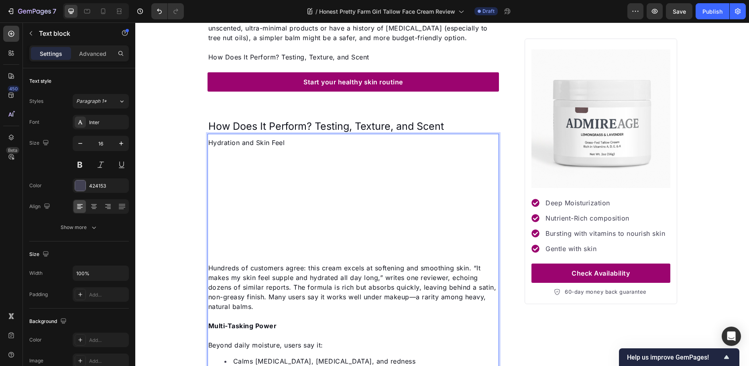
click at [335, 180] on p "Rich Text Editor. Editing area: main" at bounding box center [353, 205] width 290 height 116
click at [304, 140] on p "Hydration and Skin Feel" at bounding box center [353, 143] width 290 height 10
click at [293, 141] on p "Hydration and Skin Feel" at bounding box center [353, 143] width 290 height 10
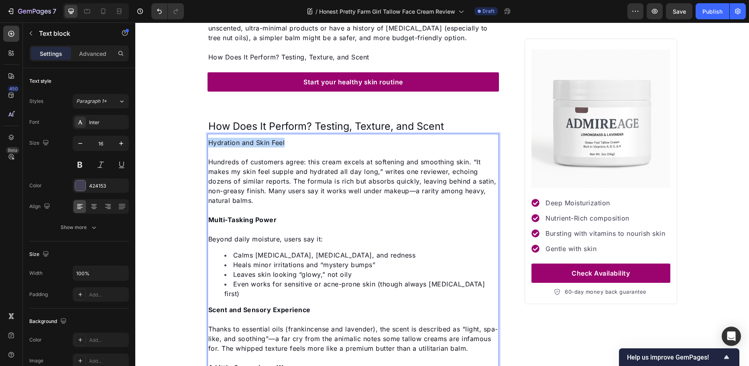
drag, startPoint x: 275, startPoint y: 142, endPoint x: 203, endPoint y: 141, distance: 71.9
click at [203, 143] on div "⁠⁠⁠⁠⁠⁠⁠ Honest Pretty Farm Girl Tallow Face Cream Review Heading Image By Julie…" at bounding box center [443, 262] width 482 height 2543
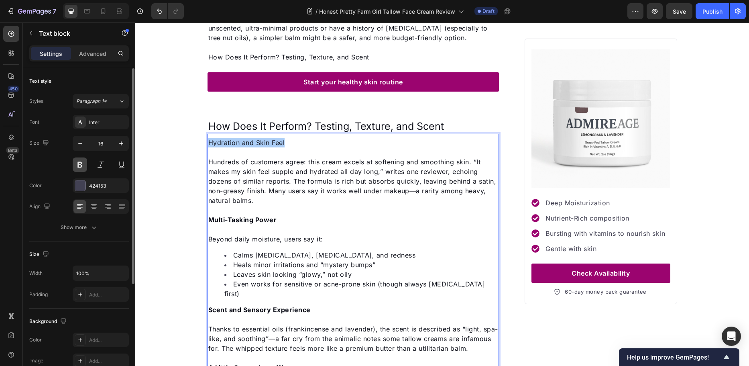
click at [83, 161] on button at bounding box center [80, 164] width 14 height 14
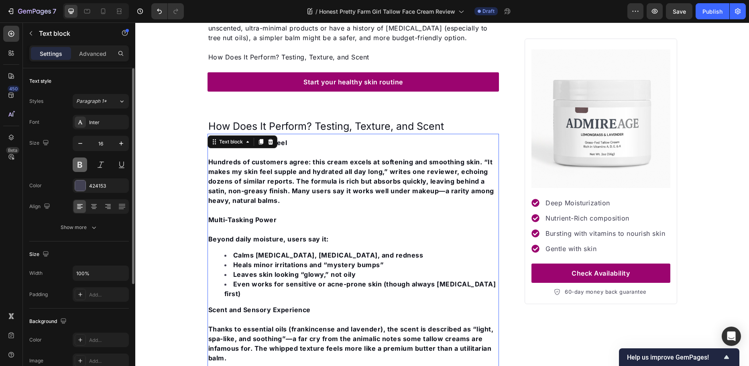
click at [80, 162] on button at bounding box center [80, 164] width 14 height 14
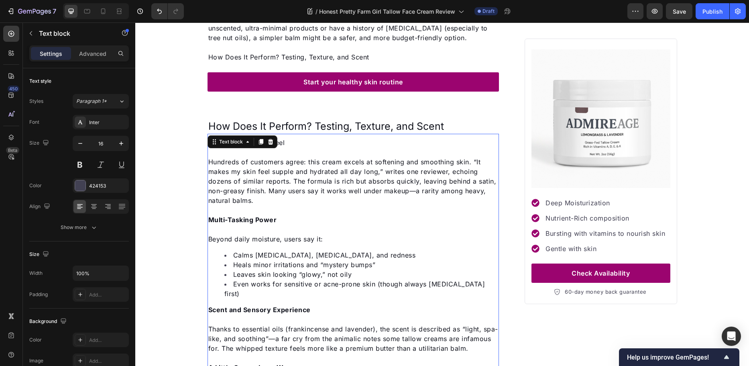
click at [243, 169] on span "Hundreds of customers agree: this cream excels at softening and smoothing skin.…" at bounding box center [352, 181] width 288 height 47
drag, startPoint x: 286, startPoint y: 142, endPoint x: 205, endPoint y: 141, distance: 81.1
click at [208, 141] on div "Hydration and Skin Feel Hundreds of customers agree: this cream excels at softe…" at bounding box center [354, 269] width 292 height 265
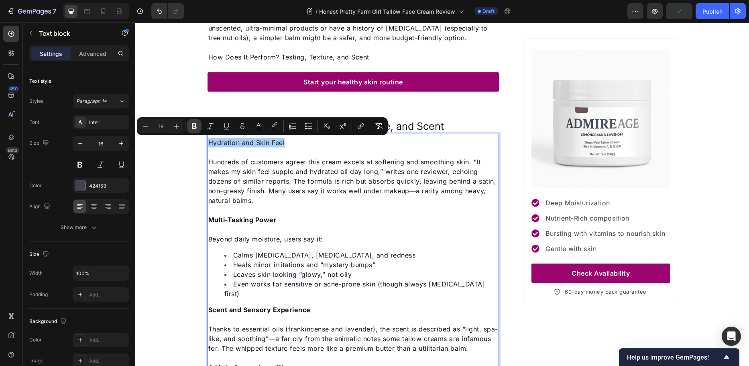
click at [192, 127] on icon "Editor contextual toolbar" at bounding box center [194, 126] width 8 height 8
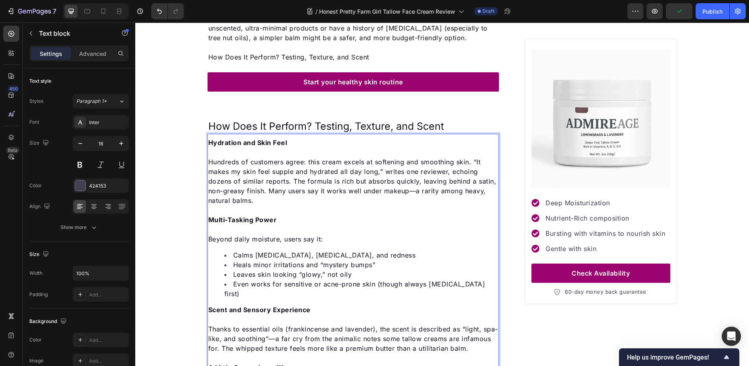
click at [249, 167] on span "Hundreds of customers agree: this cream excels at softening and smoothing skin.…" at bounding box center [352, 181] width 288 height 47
drag, startPoint x: 269, startPoint y: 219, endPoint x: 206, endPoint y: 221, distance: 63.1
click at [208, 221] on p "Multi-Tasking Power" at bounding box center [353, 220] width 290 height 10
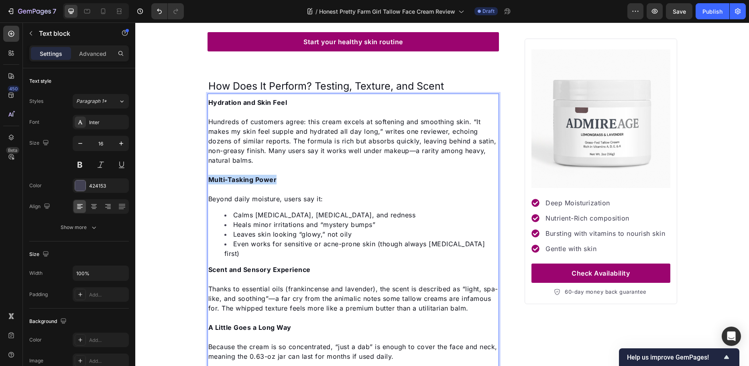
click at [259, 180] on strong "Multi-Tasking Power" at bounding box center [242, 180] width 69 height 8
click at [260, 180] on strong "Multi-Tasking Power" at bounding box center [242, 180] width 69 height 8
click at [272, 178] on strong "Multi-Tasking Power" at bounding box center [242, 180] width 69 height 8
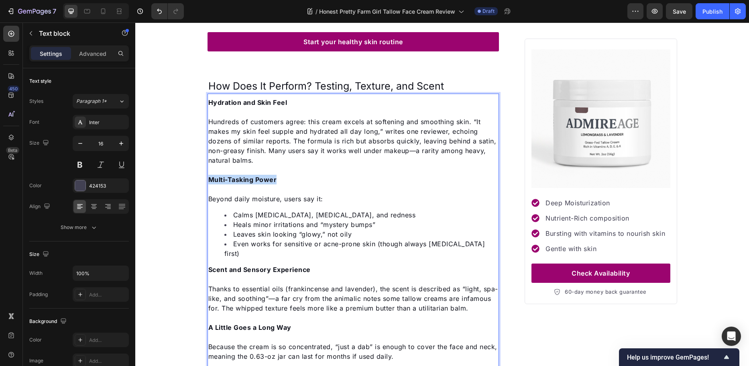
drag, startPoint x: 275, startPoint y: 178, endPoint x: 206, endPoint y: 177, distance: 69.1
click at [208, 177] on p "Multi-Tasking Power" at bounding box center [353, 180] width 290 height 10
click at [303, 195] on span "Beyond daily moisture, users say it:" at bounding box center [265, 199] width 115 height 8
click at [293, 140] on span "Hundreds of customers agree: this cream excels at softening and smoothing skin.…" at bounding box center [352, 141] width 288 height 47
click at [290, 141] on span "Hundreds of customers agree: this cream excels at softening and smoothing skin.…" at bounding box center [352, 141] width 288 height 47
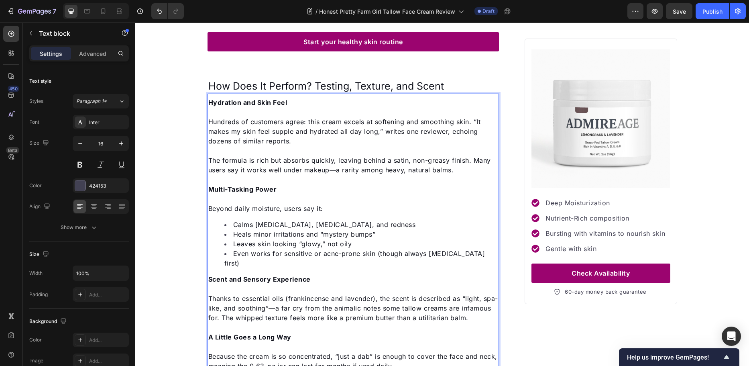
click at [469, 121] on span "Hundreds of customers agree: this cream excels at softening and smoothing skin.…" at bounding box center [344, 131] width 273 height 27
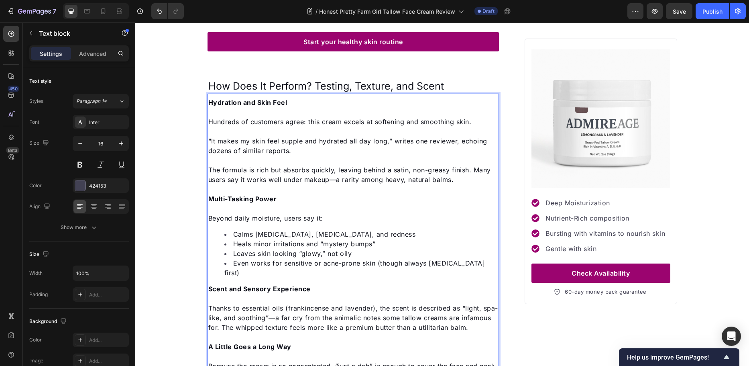
click at [208, 139] on span "“It makes my skin feel supple and hydrated all day long,” writes one reviewer, …" at bounding box center [347, 146] width 279 height 18
click at [392, 161] on p "Rich Text Editor. Editing area: main" at bounding box center [353, 160] width 290 height 10
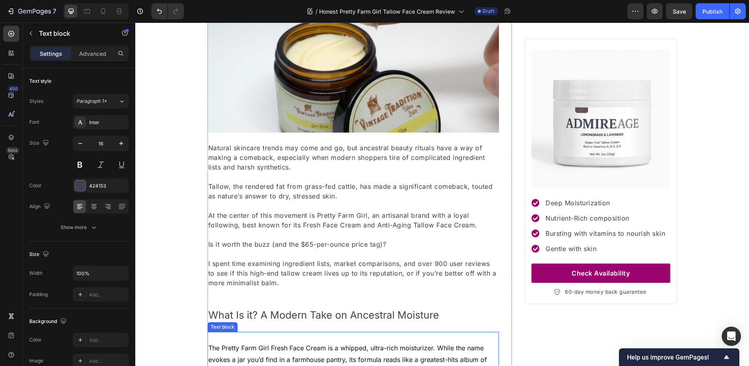
scroll to position [23, 0]
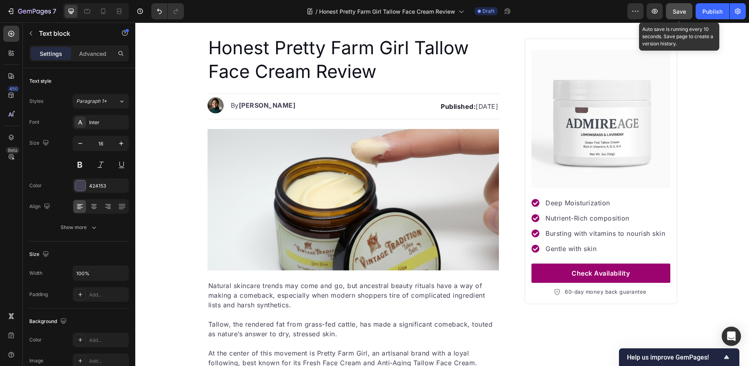
click at [676, 15] on div "Save" at bounding box center [679, 11] width 13 height 8
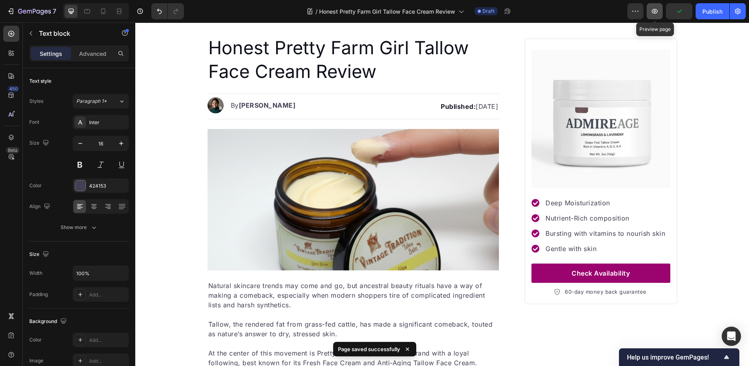
click at [660, 10] on button "button" at bounding box center [655, 11] width 16 height 16
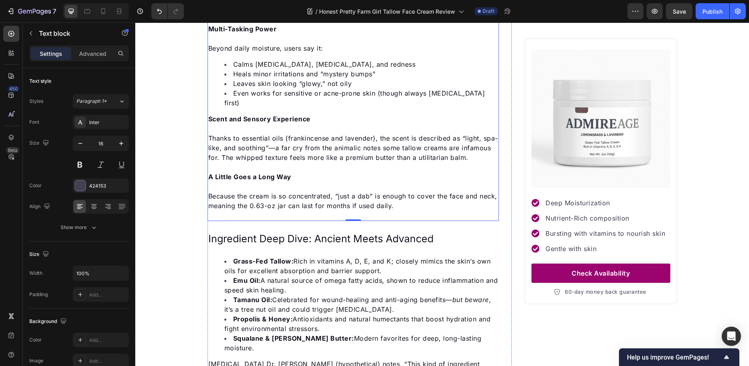
scroll to position [1285, 0]
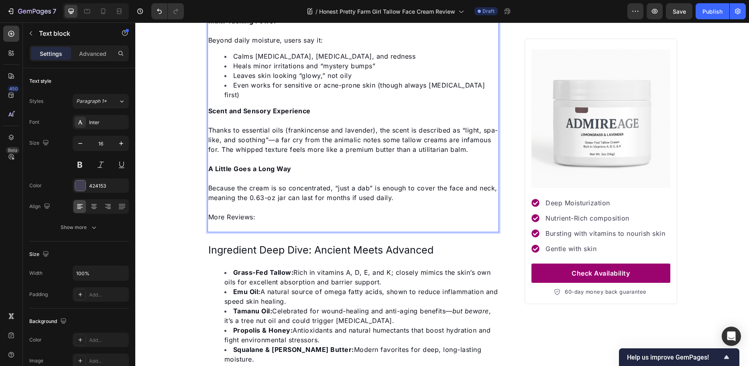
click at [270, 213] on p "More Reviews:" at bounding box center [353, 217] width 290 height 10
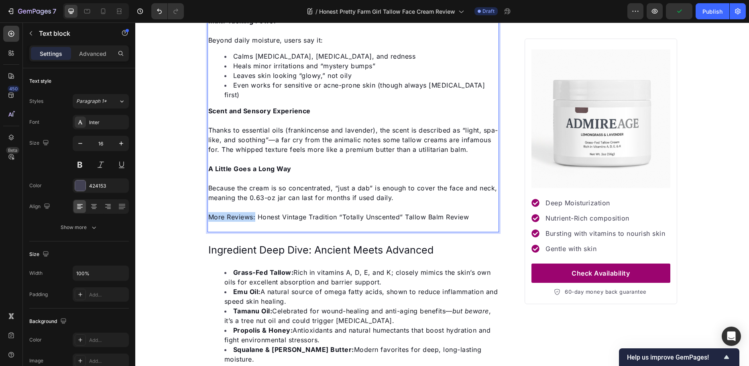
drag, startPoint x: 252, startPoint y: 216, endPoint x: 208, endPoint y: 216, distance: 44.6
click at [208, 216] on span "More Reviews: Honest Vintage Tradition “Totally Unscented” Tallow Balm Review" at bounding box center [338, 217] width 261 height 8
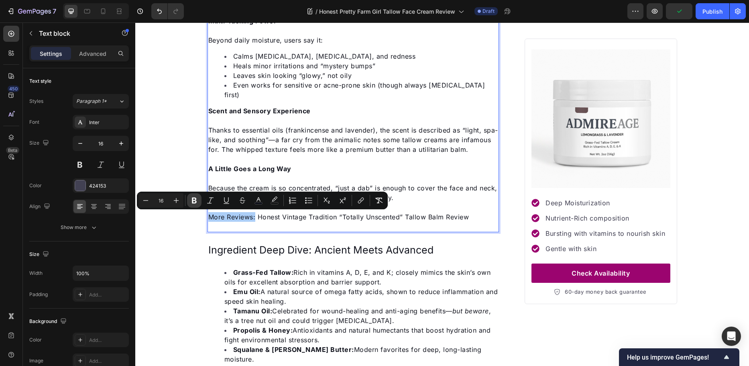
click at [198, 202] on icon "Editor contextual toolbar" at bounding box center [194, 200] width 8 height 8
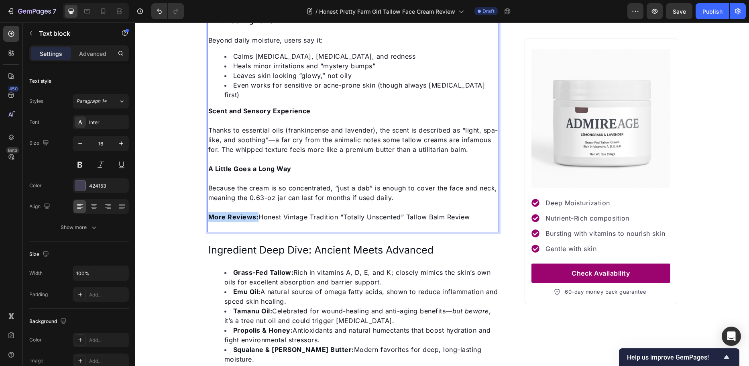
drag, startPoint x: 254, startPoint y: 216, endPoint x: 207, endPoint y: 216, distance: 47.4
click at [208, 216] on span "More Reviews: Honest Vintage Tradition “Totally Unscented” Tallow Balm Review" at bounding box center [339, 217] width 262 height 8
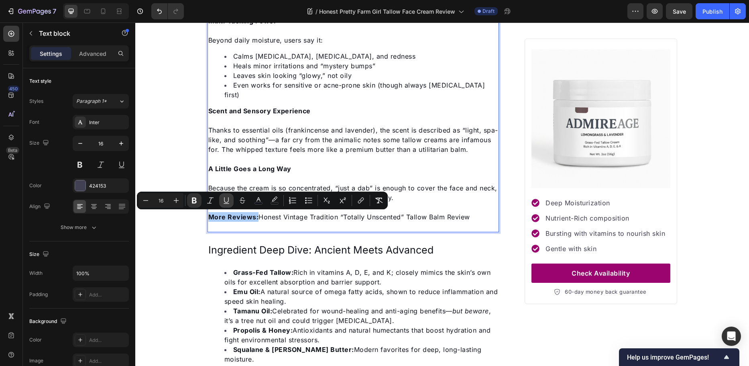
click at [227, 201] on icon "Editor contextual toolbar" at bounding box center [227, 200] width 8 height 8
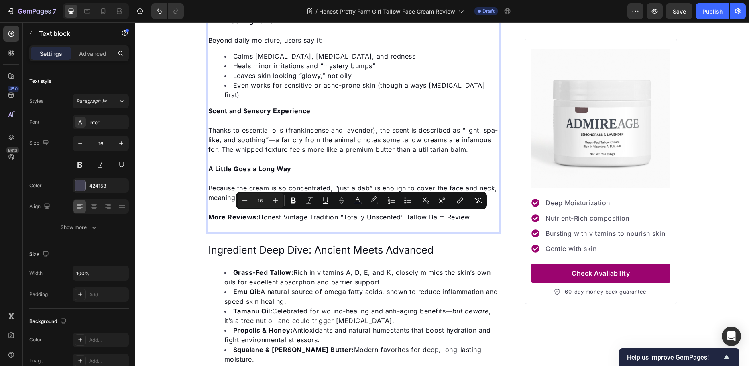
drag, startPoint x: 256, startPoint y: 216, endPoint x: 469, endPoint y: 214, distance: 212.9
click at [469, 214] on p "More Reviews: Honest Vintage Tradition “Totally Unscented” Tallow Balm Review" at bounding box center [353, 217] width 290 height 10
click at [457, 202] on icon "Editor contextual toolbar" at bounding box center [460, 200] width 8 height 8
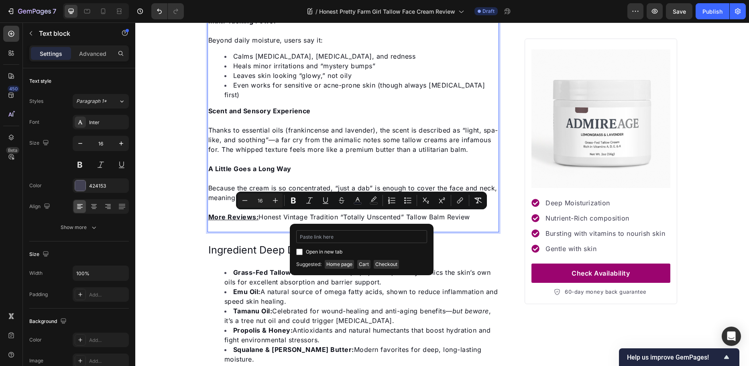
click at [369, 239] on input "Editor contextual toolbar" at bounding box center [361, 236] width 131 height 13
type input "https://admireage.com/blogs/reviews/vintage-tradition-tallow-balm"
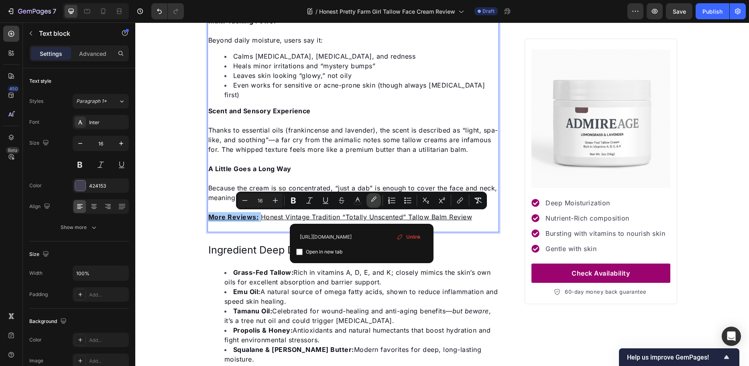
click at [373, 202] on rect "Editor contextual toolbar" at bounding box center [374, 203] width 8 height 2
type input "000000"
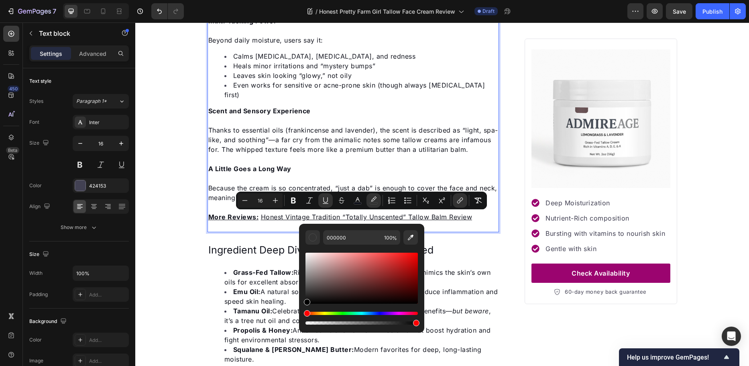
click at [308, 262] on div "Editor contextual toolbar" at bounding box center [362, 278] width 112 height 51
type input "CECACA"
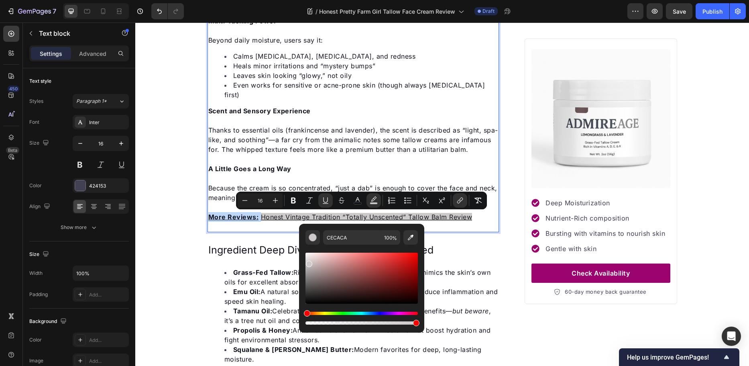
click at [318, 322] on div "Editor contextual toolbar" at bounding box center [362, 322] width 112 height 3
type input "11"
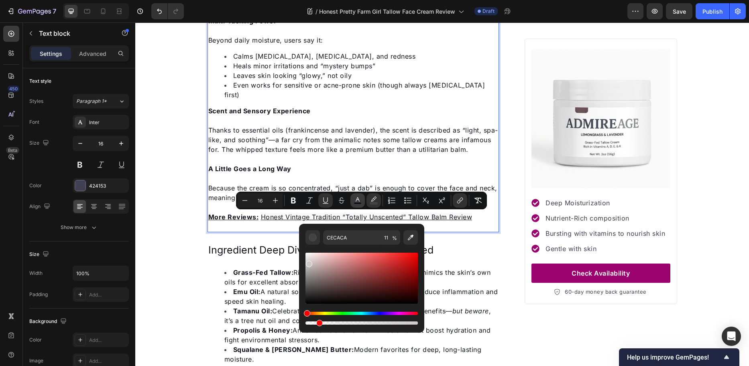
click at [356, 198] on icon "Editor contextual toolbar" at bounding box center [358, 200] width 8 height 8
type input "0E101A"
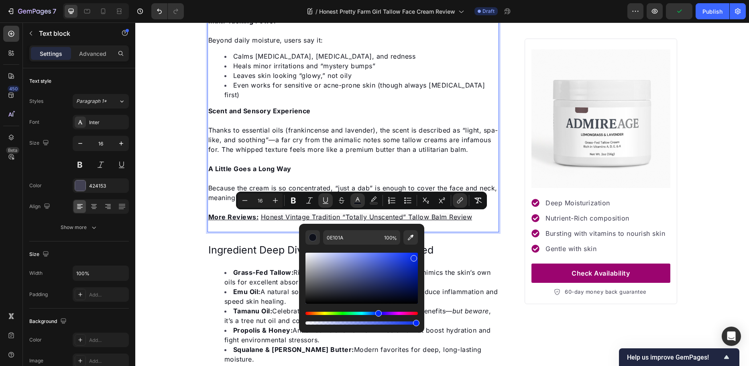
click at [413, 257] on div "Editor contextual toolbar" at bounding box center [362, 278] width 112 height 51
type input "0B30EA"
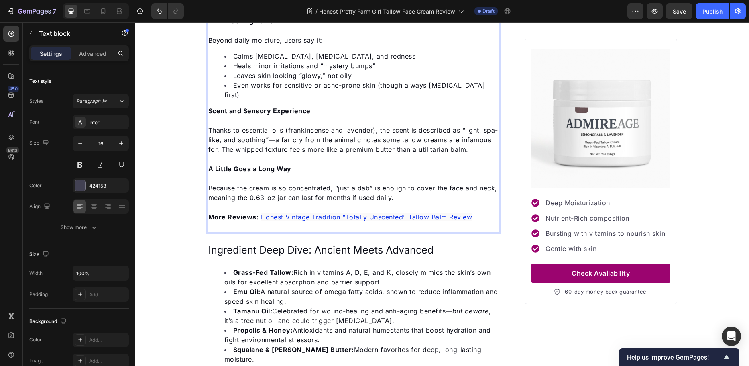
click at [428, 162] on p "Rich Text Editor. Editing area: main" at bounding box center [353, 159] width 290 height 10
drag, startPoint x: 255, startPoint y: 217, endPoint x: 206, endPoint y: 216, distance: 49.4
click at [208, 216] on span "More Reviews:" at bounding box center [234, 217] width 53 height 8
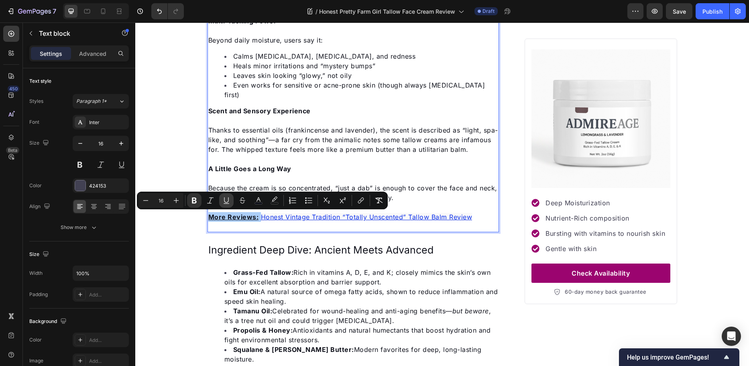
click at [229, 202] on icon "Editor contextual toolbar" at bounding box center [227, 200] width 8 height 8
click at [234, 225] on div "Hydration and Skin Feel Hundreds of customers agree: this cream excels at softe…" at bounding box center [354, 74] width 292 height 316
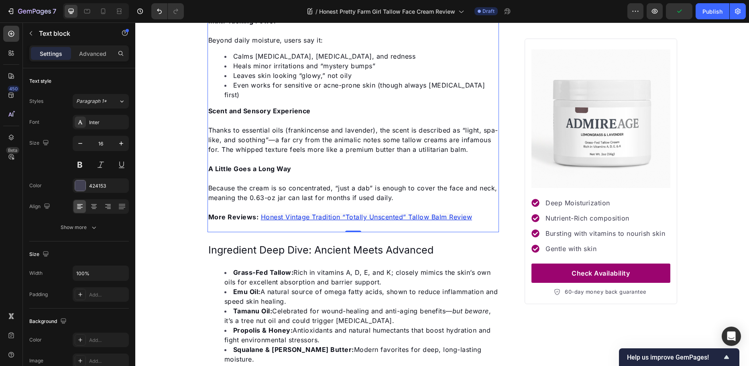
click at [235, 225] on div "Hydration and Skin Feel Hundreds of customers agree: this cream excels at softe…" at bounding box center [354, 74] width 292 height 316
click at [233, 198] on span "Because the cream is so concentrated, “just a dab” is enough to cover the face …" at bounding box center [352, 193] width 289 height 18
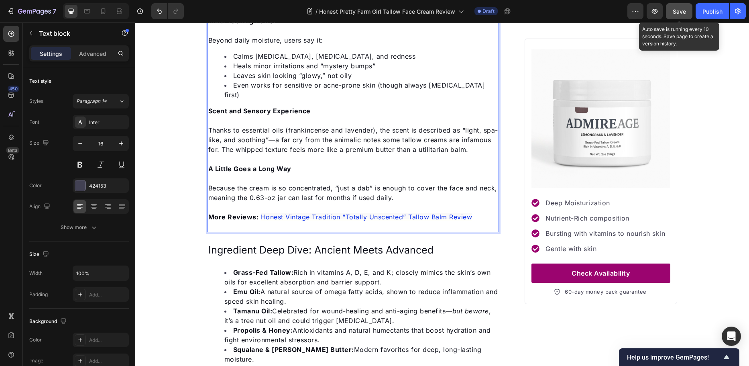
click at [676, 12] on span "Save" at bounding box center [679, 11] width 13 height 7
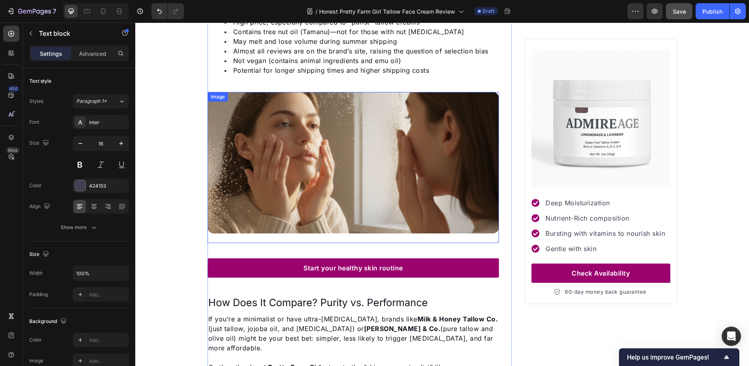
scroll to position [1968, 0]
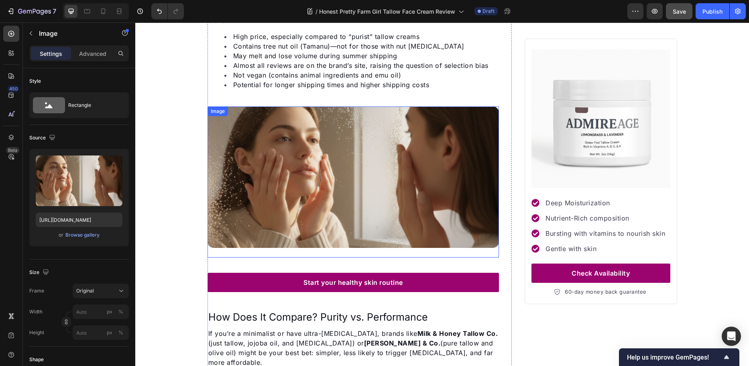
click at [335, 161] on img at bounding box center [354, 176] width 292 height 141
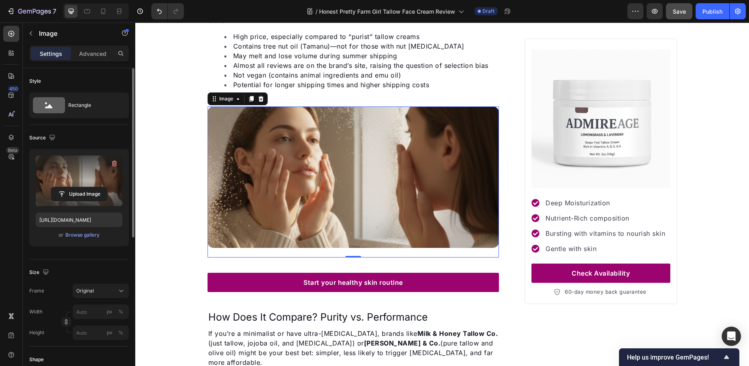
click at [89, 173] on label at bounding box center [79, 180] width 87 height 51
click at [89, 187] on input "file" at bounding box center [78, 194] width 55 height 14
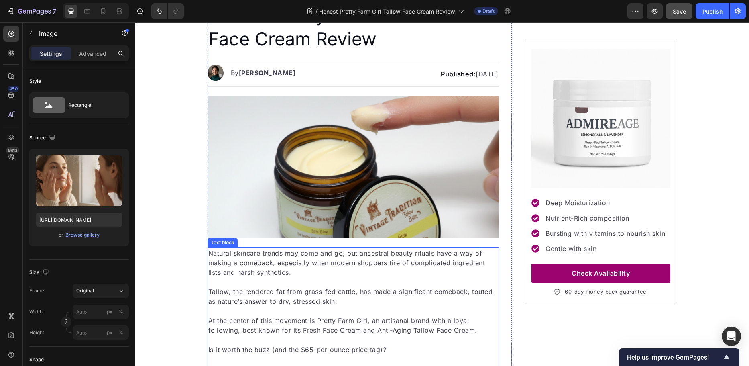
scroll to position [0, 0]
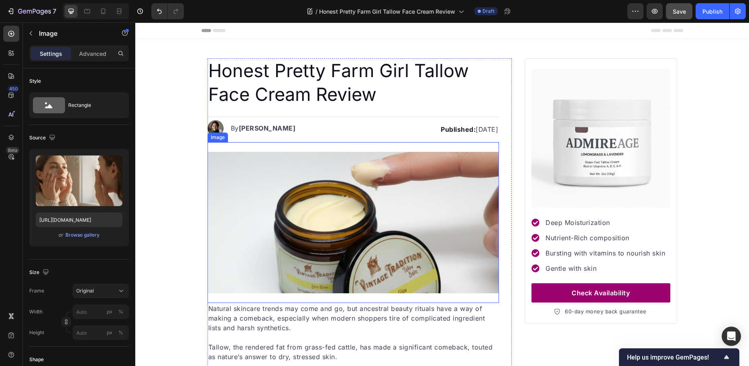
click at [398, 245] on img at bounding box center [354, 222] width 292 height 141
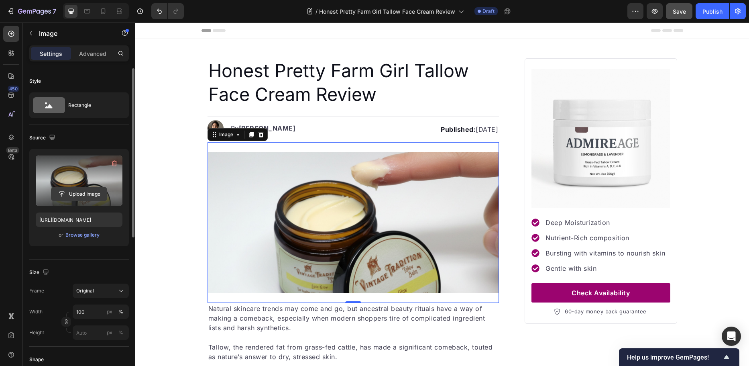
click at [82, 195] on input "file" at bounding box center [78, 194] width 55 height 14
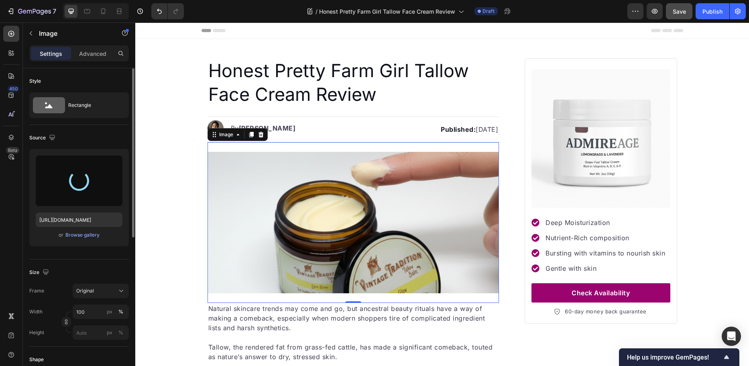
type input "https://cdn.shopify.com/s/files/1/0704/0699/6137/files/gempages_573125077109834…"
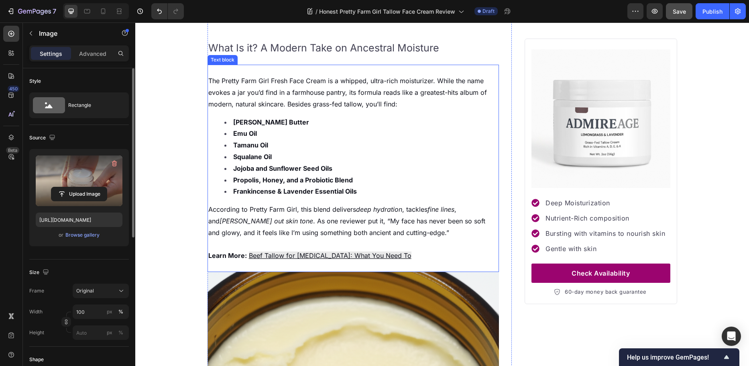
scroll to position [442, 0]
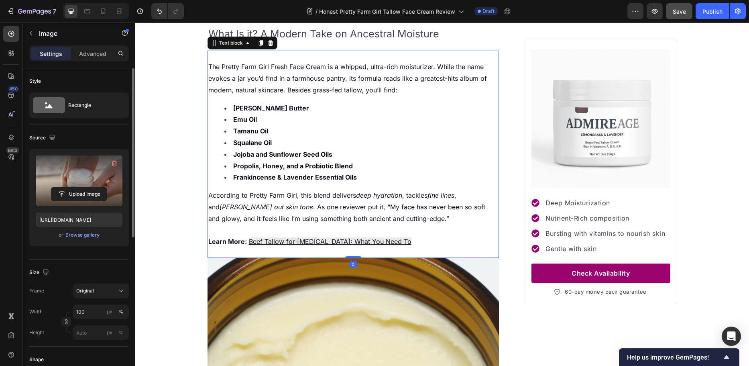
click at [351, 196] on span "According to Pretty Farm Girl, this blend delivers deep hydration , tackles fin…" at bounding box center [346, 206] width 277 height 31
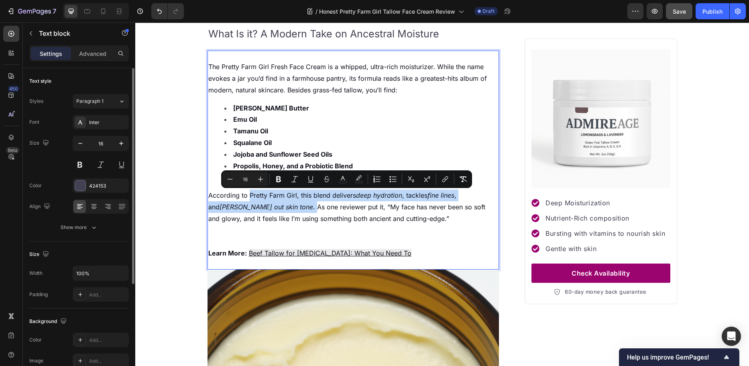
drag, startPoint x: 246, startPoint y: 194, endPoint x: 248, endPoint y: 209, distance: 15.0
click at [250, 208] on span "According to Pretty Farm Girl, this blend delivers deep hydration , tackles fin…" at bounding box center [346, 206] width 277 height 31
click at [249, 208] on span "According to Pretty Farm Girl, this blend delivers deep hydration , tackles fin…" at bounding box center [346, 206] width 277 height 31
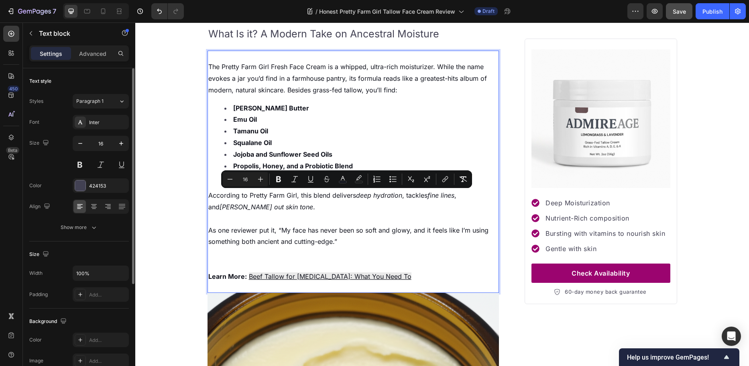
drag, startPoint x: 249, startPoint y: 208, endPoint x: 247, endPoint y: 196, distance: 11.8
click at [247, 196] on p "According to Pretty Farm Girl, this blend delivers deep hydration , tackles fin…" at bounding box center [353, 201] width 290 height 23
copy span "Pretty Farm Girl, this blend delivers deep hydration , tackles fine lines , and…"
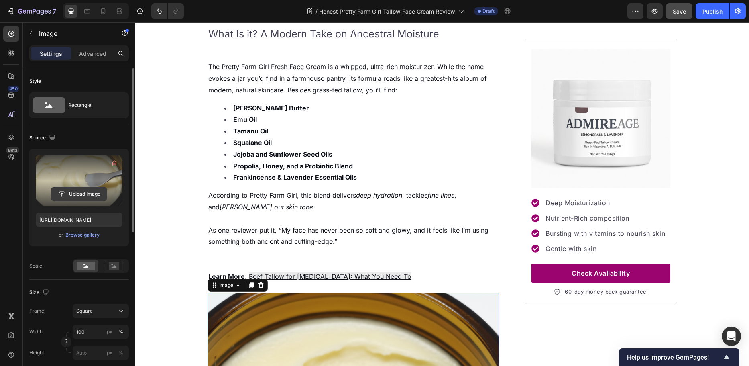
click at [88, 196] on input "file" at bounding box center [78, 194] width 55 height 14
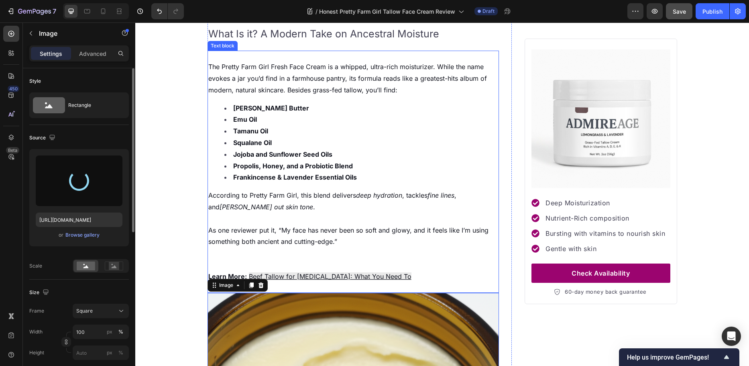
type input "https://cdn.shopify.com/s/files/1/0704/0699/6137/files/gempages_573125077109834…"
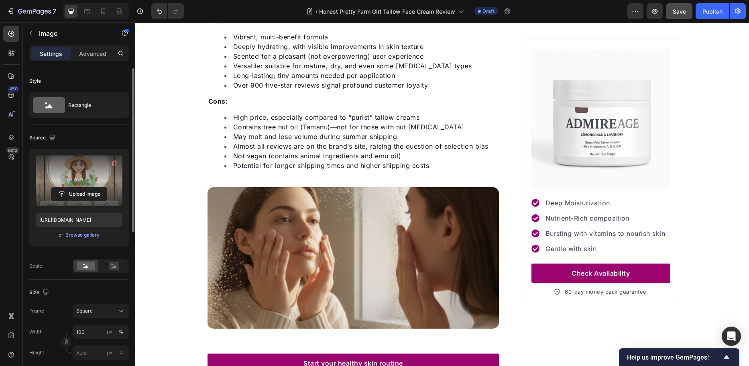
scroll to position [1928, 0]
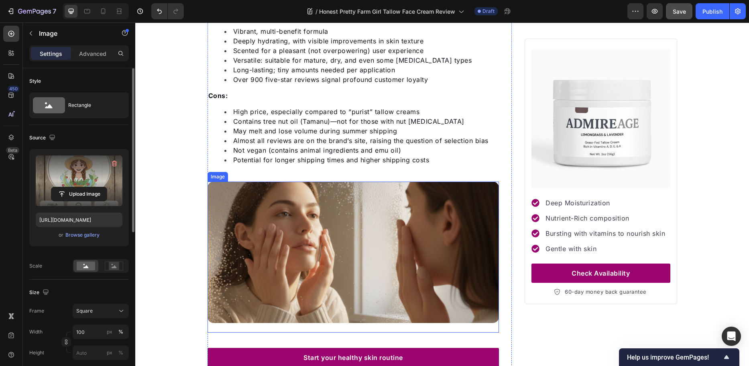
click at [473, 247] on img at bounding box center [354, 252] width 292 height 141
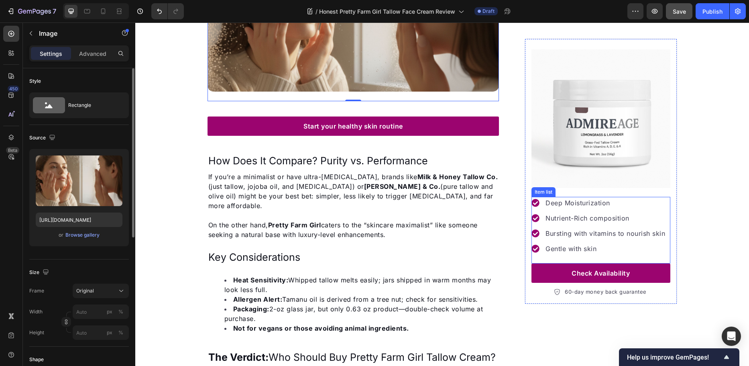
scroll to position [2089, 0]
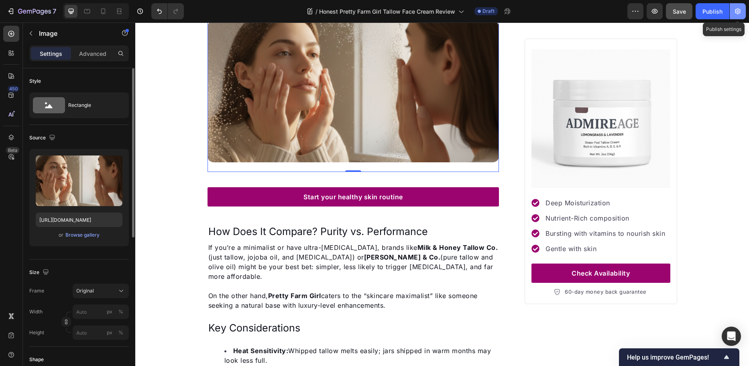
click at [743, 10] on button "button" at bounding box center [738, 11] width 16 height 16
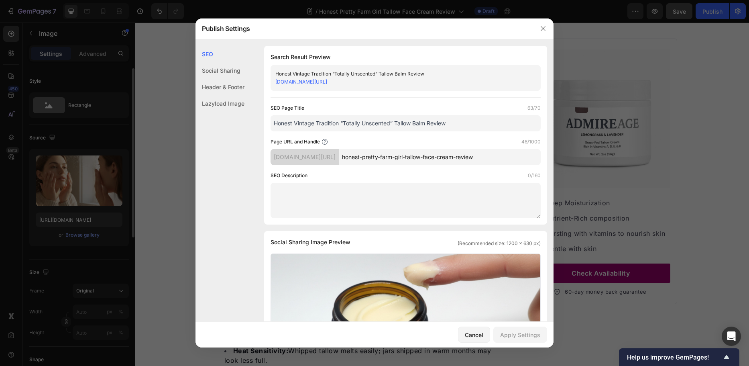
click at [204, 84] on div "Header & Footer" at bounding box center [220, 87] width 49 height 16
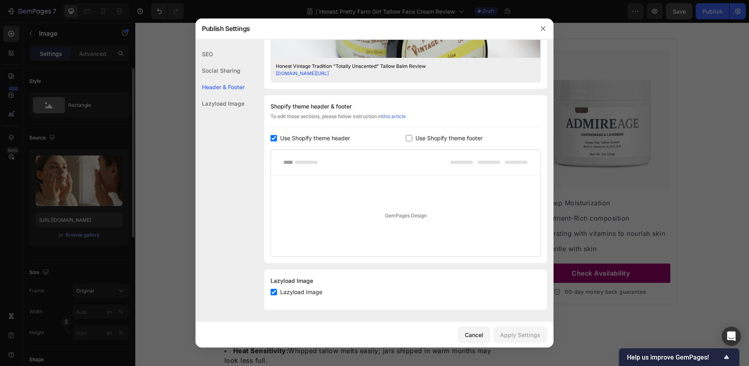
scroll to position [329, 0]
click at [209, 72] on div "Social Sharing" at bounding box center [220, 70] width 49 height 16
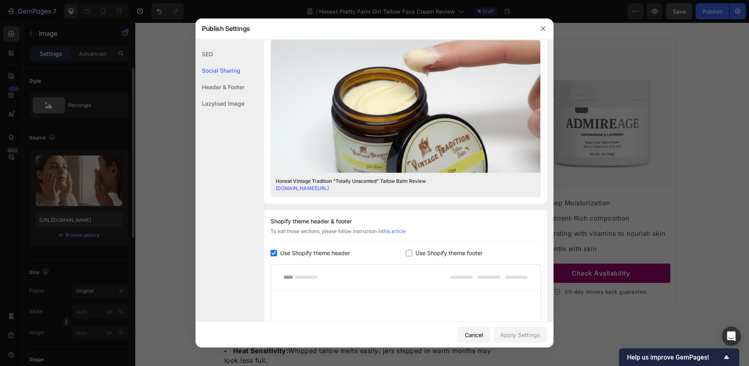
scroll to position [184, 0]
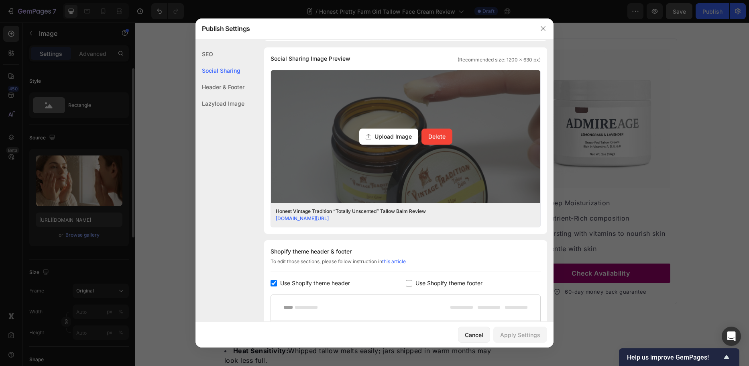
click at [406, 137] on span "Upload Image" at bounding box center [393, 136] width 37 height 8
click at [0, 0] on input "Upload Image Delete" at bounding box center [0, 0] width 0 height 0
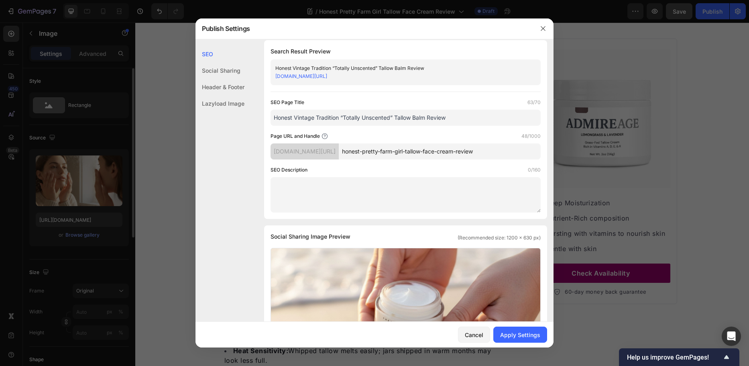
scroll to position [0, 0]
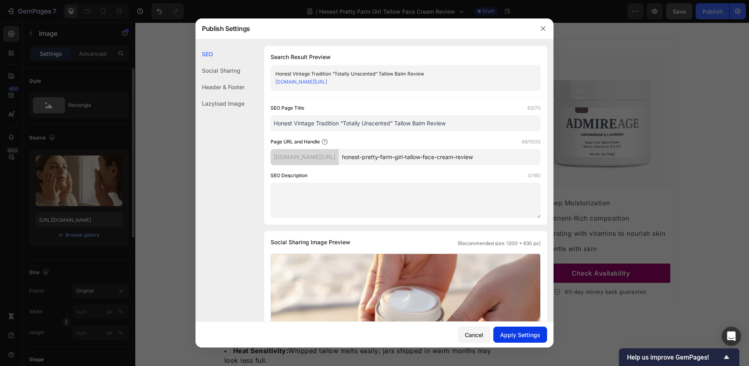
click at [506, 336] on div "Apply Settings" at bounding box center [520, 335] width 40 height 8
click at [547, 27] on button "button" at bounding box center [543, 28] width 13 height 13
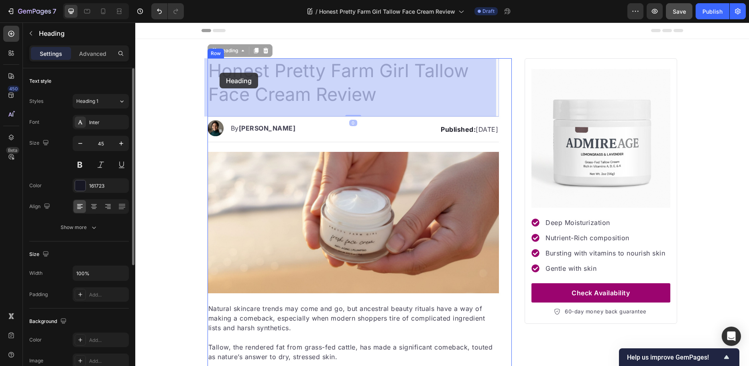
drag, startPoint x: 377, startPoint y: 93, endPoint x: 220, endPoint y: 73, distance: 158.3
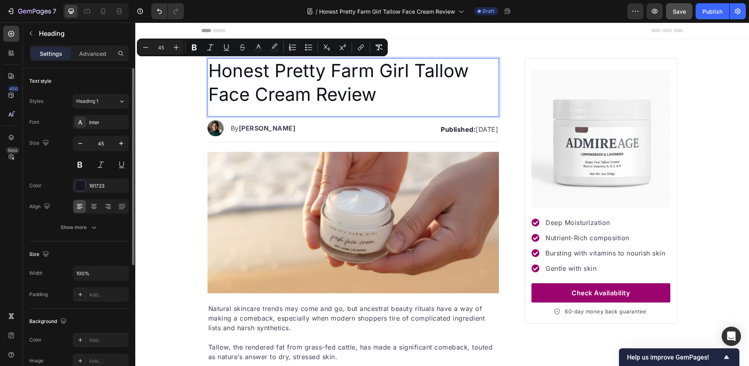
click at [208, 69] on span "Honest Pretty Farm Girl Tallow Face Cream Review" at bounding box center [338, 82] width 261 height 46
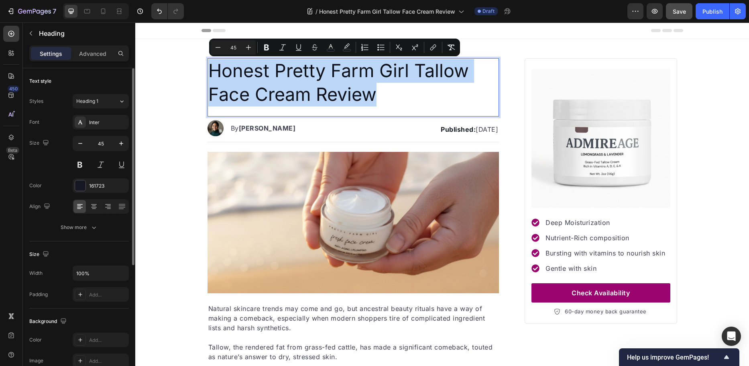
drag, startPoint x: 208, startPoint y: 69, endPoint x: 373, endPoint y: 84, distance: 166.1
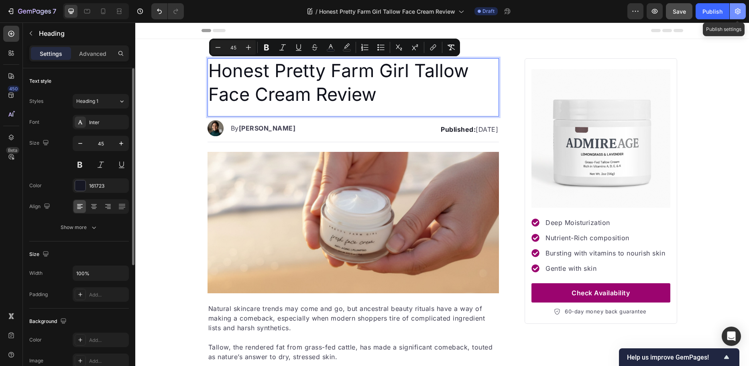
click at [740, 8] on icon "button" at bounding box center [738, 11] width 8 height 8
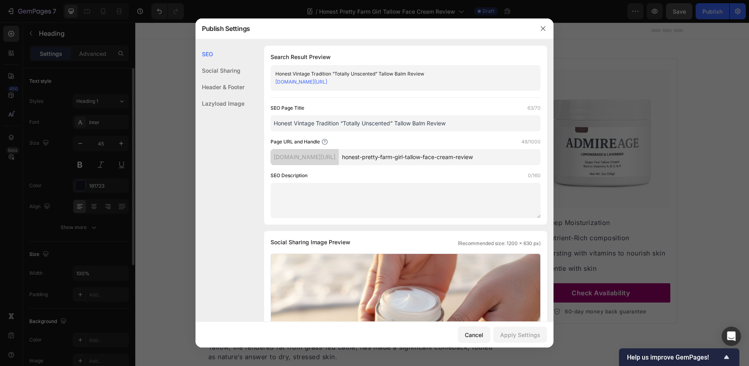
drag, startPoint x: 453, startPoint y: 124, endPoint x: 229, endPoint y: 147, distance: 224.5
click at [229, 147] on div "SEO Social Sharing Header & Footer Lazyload Image SEO Search Result Preview Hon…" at bounding box center [375, 345] width 358 height 599
paste input "Pretty Farm Girl Tallow Face Crea"
type input "Honest Pretty Farm Girl Tallow Face Cream Review"
click at [296, 196] on textarea at bounding box center [406, 200] width 270 height 35
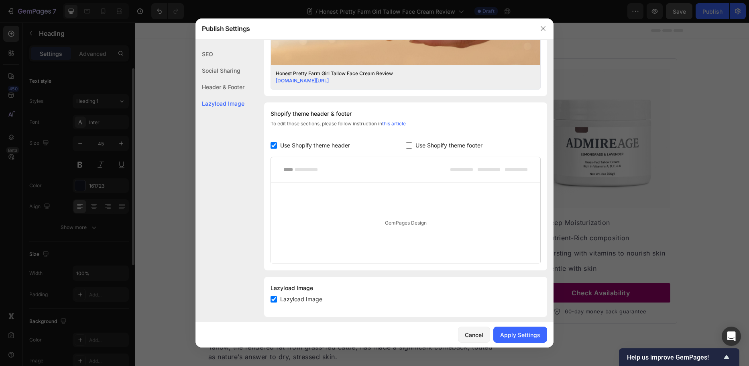
scroll to position [329, 0]
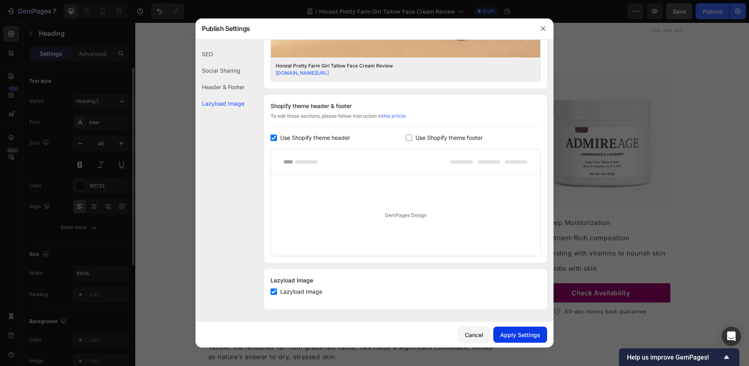
click at [506, 330] on button "Apply Settings" at bounding box center [521, 335] width 54 height 16
click at [542, 27] on icon "button" at bounding box center [543, 28] width 6 height 6
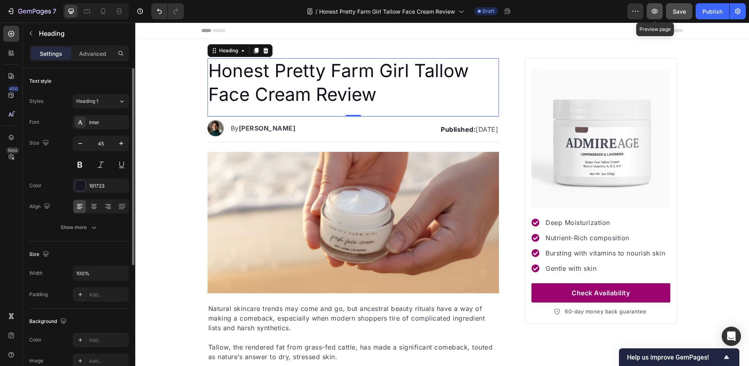
click at [655, 12] on icon "button" at bounding box center [655, 11] width 2 height 2
click at [707, 10] on div "Publish" at bounding box center [713, 11] width 20 height 8
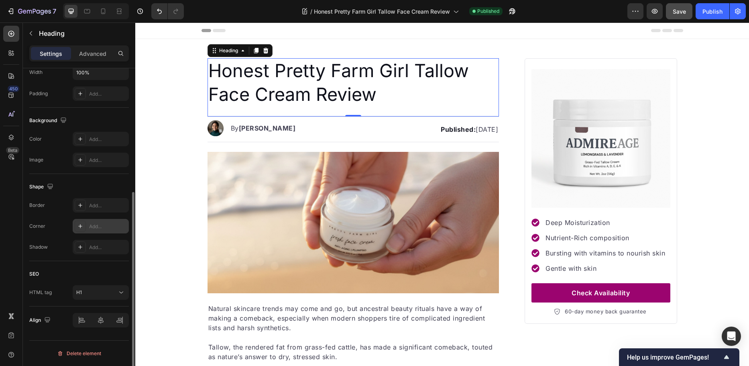
scroll to position [0, 0]
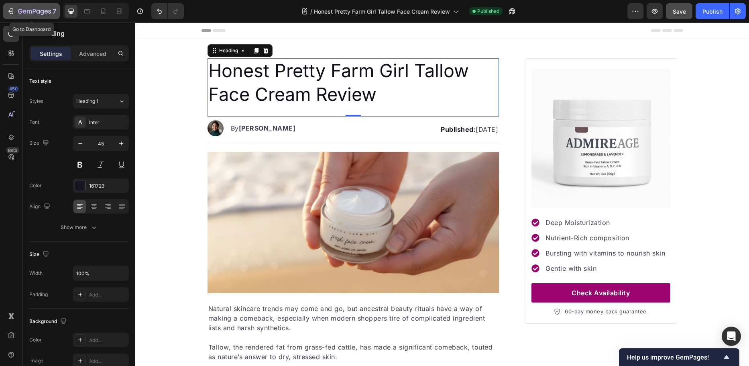
click at [25, 11] on icon "button" at bounding box center [34, 11] width 33 height 7
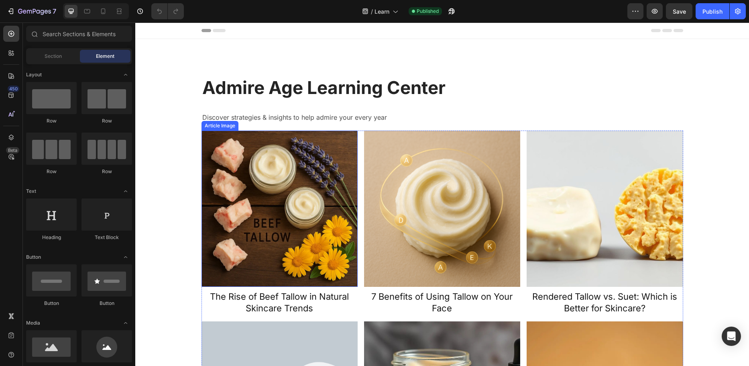
click at [217, 180] on img at bounding box center [280, 209] width 156 height 156
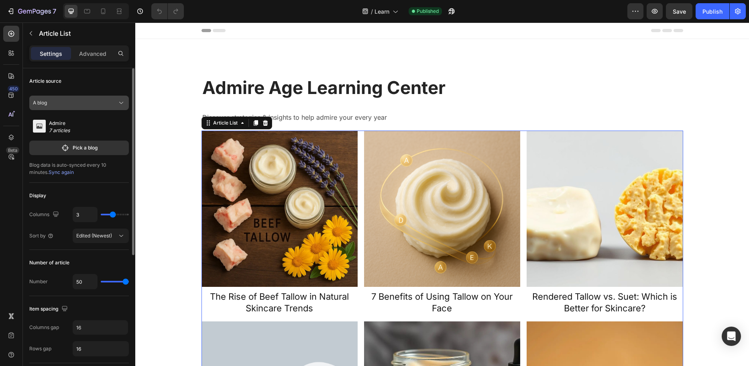
click at [108, 101] on div "A blog" at bounding box center [74, 102] width 83 height 7
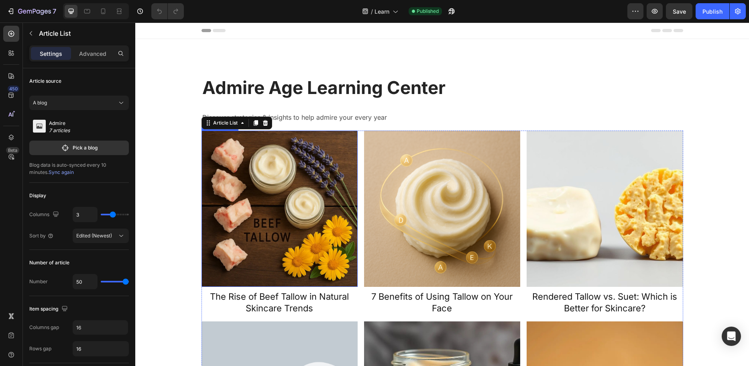
click at [214, 176] on img at bounding box center [280, 209] width 156 height 156
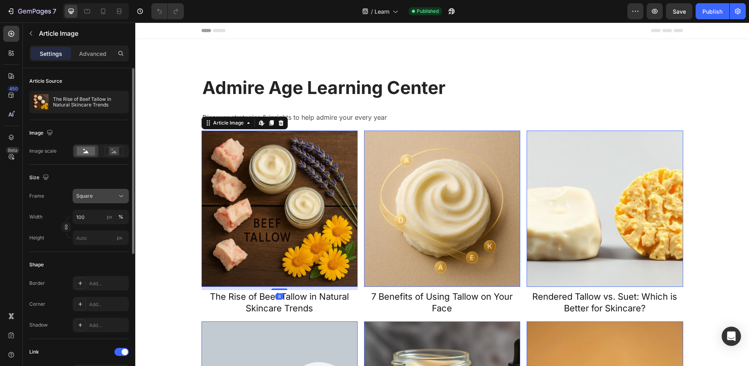
click at [110, 198] on div "Square" at bounding box center [95, 195] width 39 height 7
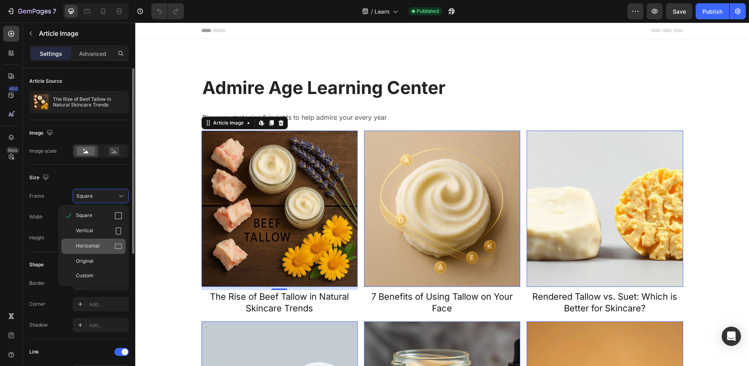
click at [108, 243] on div "Horizontal" at bounding box center [99, 246] width 47 height 8
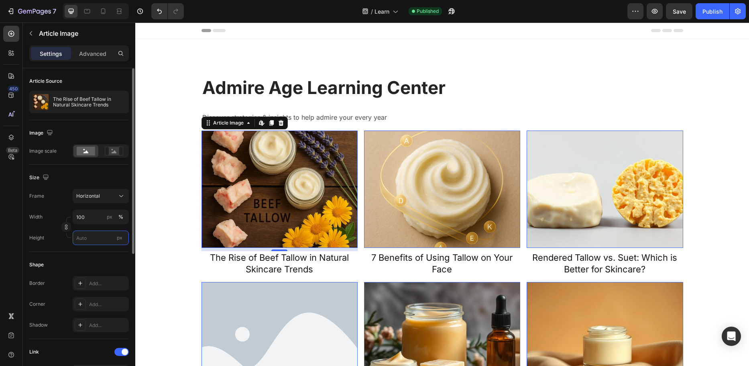
click at [100, 243] on input "px" at bounding box center [101, 238] width 56 height 14
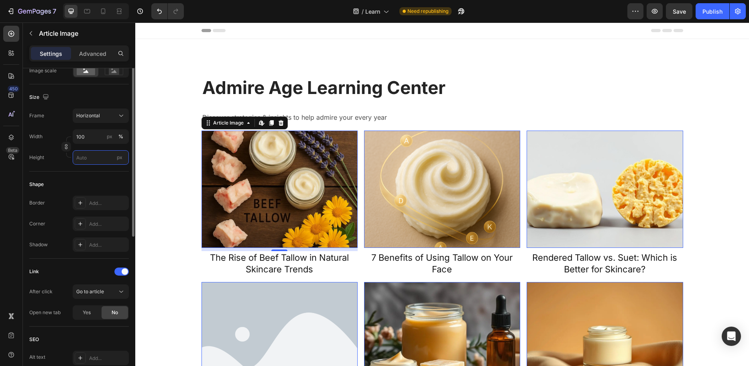
scroll to position [120, 0]
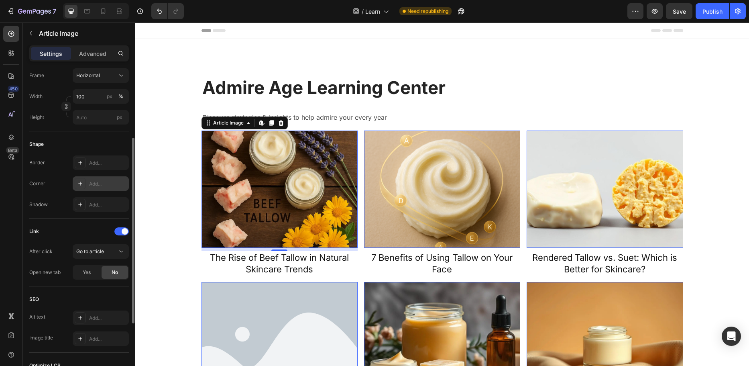
click at [95, 182] on div "Add..." at bounding box center [108, 183] width 38 height 7
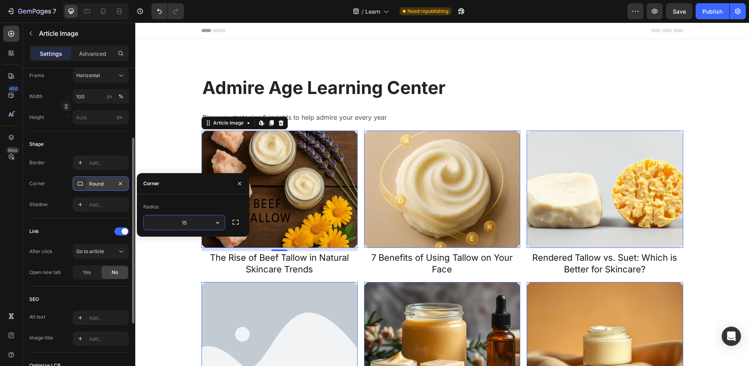
drag, startPoint x: 172, startPoint y: 225, endPoint x: 200, endPoint y: 221, distance: 28.7
click at [200, 221] on input "15" at bounding box center [184, 222] width 81 height 14
type input "20"
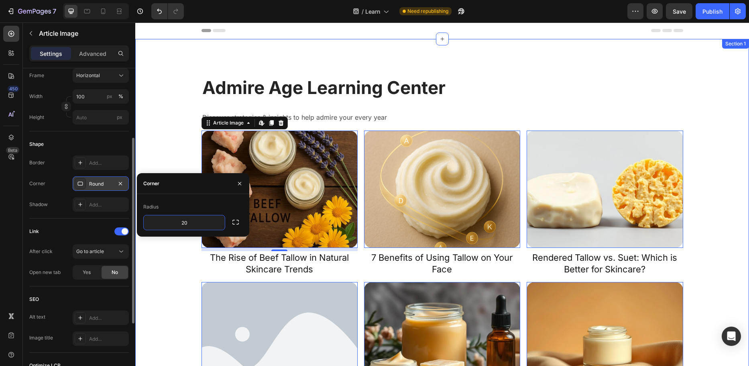
click at [147, 265] on div "Admire Age Learning Center Heading Discover strategies & insights to help admir…" at bounding box center [442, 325] width 602 height 508
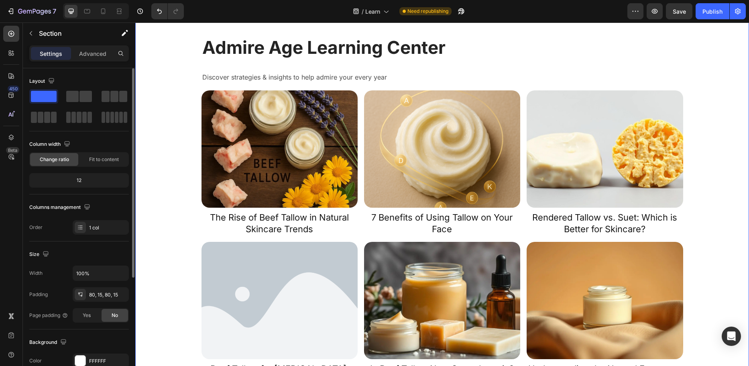
scroll to position [0, 0]
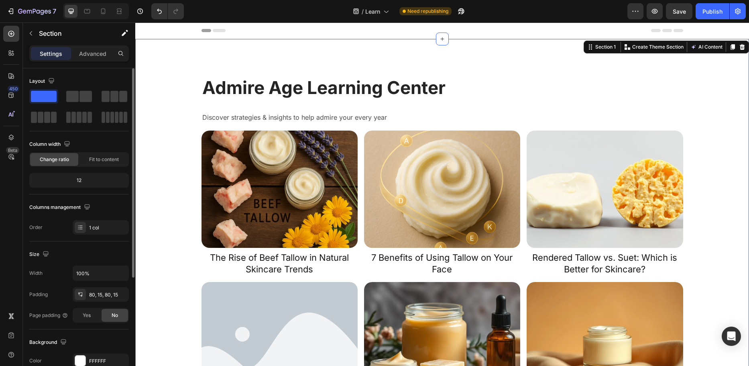
click at [206, 199] on img at bounding box center [280, 189] width 156 height 117
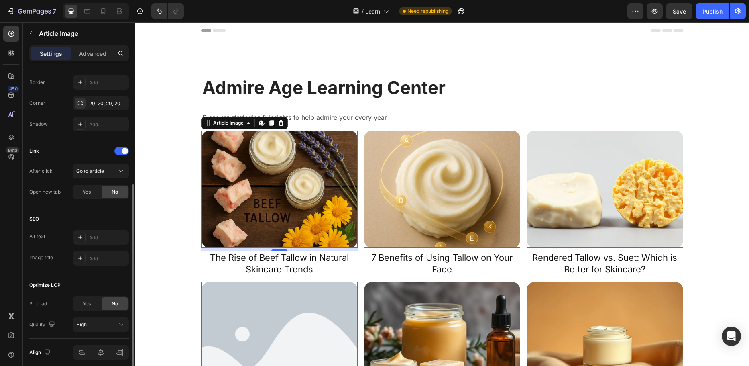
scroll to position [233, 0]
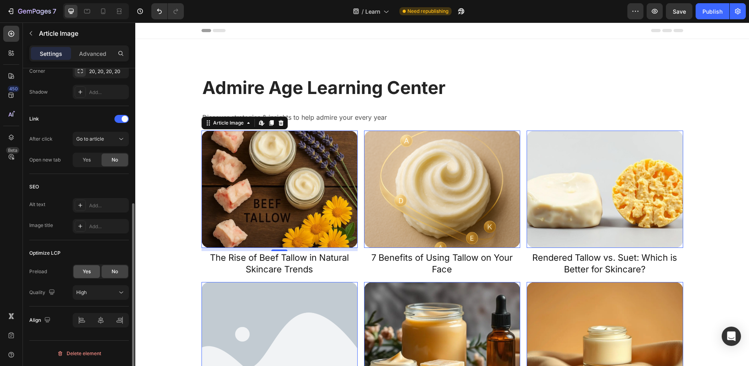
click at [82, 270] on div "Yes" at bounding box center [87, 271] width 27 height 13
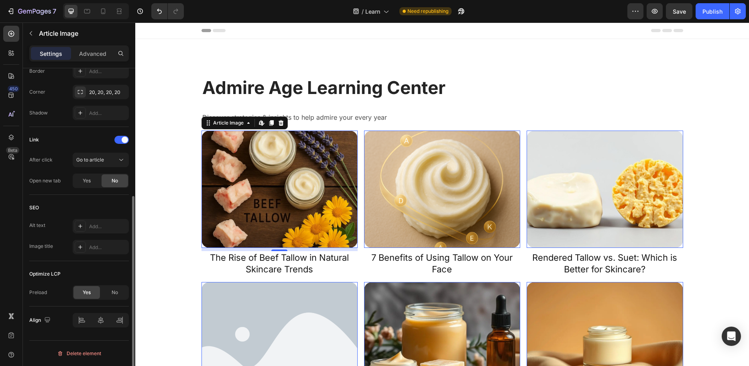
scroll to position [212, 0]
click at [109, 292] on div "No" at bounding box center [115, 292] width 27 height 13
click at [103, 307] on button "High" at bounding box center [101, 313] width 56 height 14
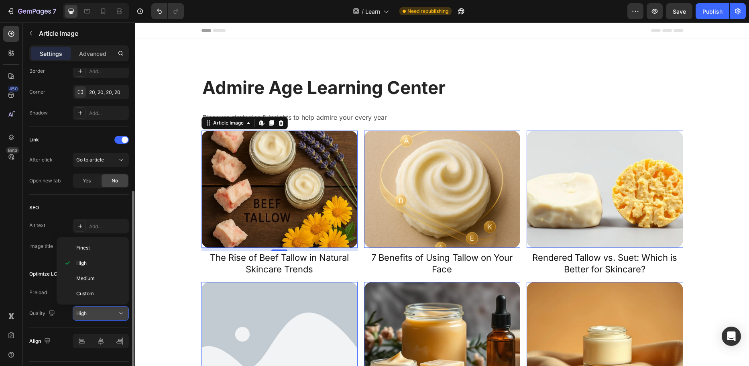
click at [103, 307] on button "High" at bounding box center [101, 313] width 56 height 14
click at [96, 295] on div "Yes" at bounding box center [87, 292] width 27 height 13
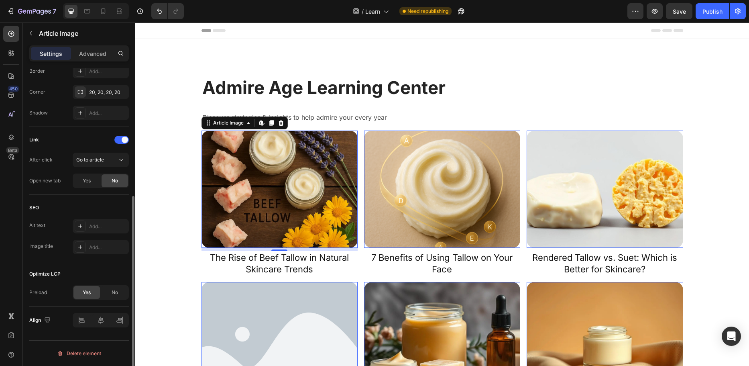
click at [53, 286] on div "Preload Yes No" at bounding box center [79, 292] width 100 height 14
click at [107, 292] on div "No" at bounding box center [115, 292] width 27 height 13
click at [90, 290] on span "Yes" at bounding box center [87, 292] width 8 height 7
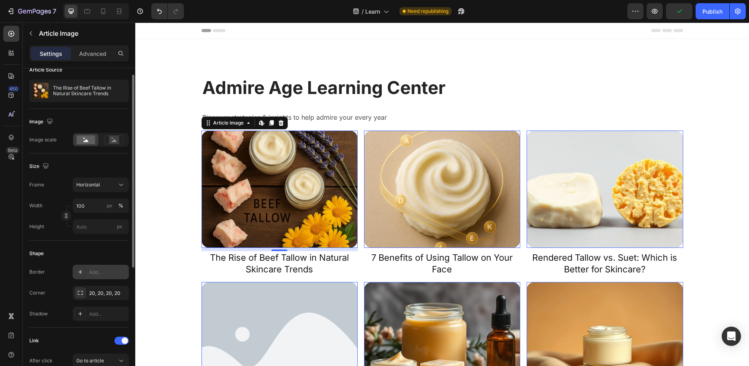
scroll to position [0, 0]
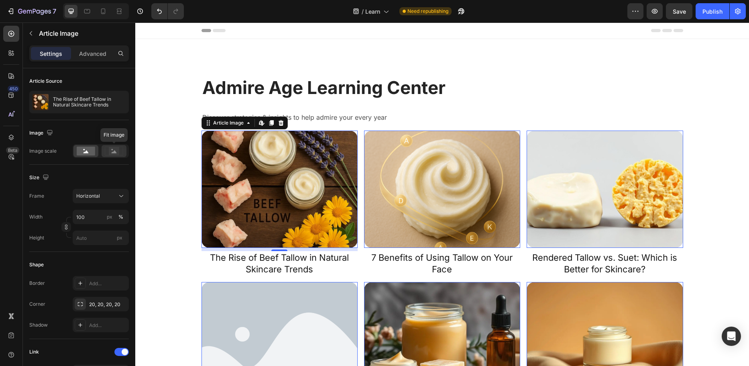
click at [110, 149] on rect at bounding box center [114, 151] width 10 height 8
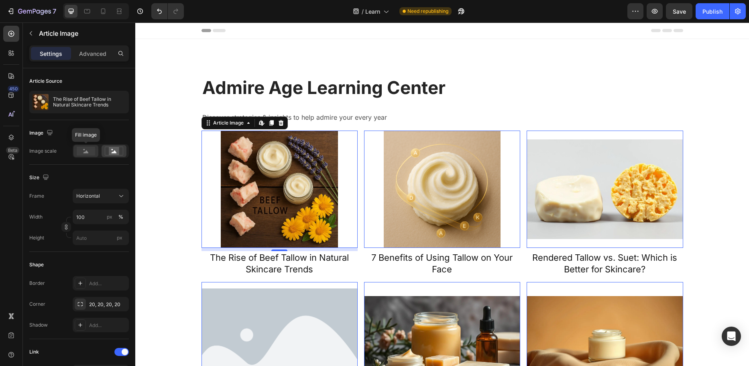
click at [92, 149] on rect at bounding box center [86, 151] width 18 height 9
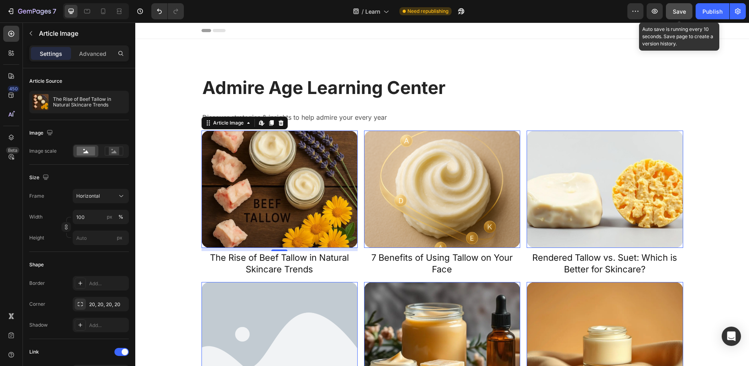
drag, startPoint x: 671, startPoint y: 8, endPoint x: 533, endPoint y: 6, distance: 138.2
click at [671, 8] on button "Save" at bounding box center [679, 11] width 27 height 16
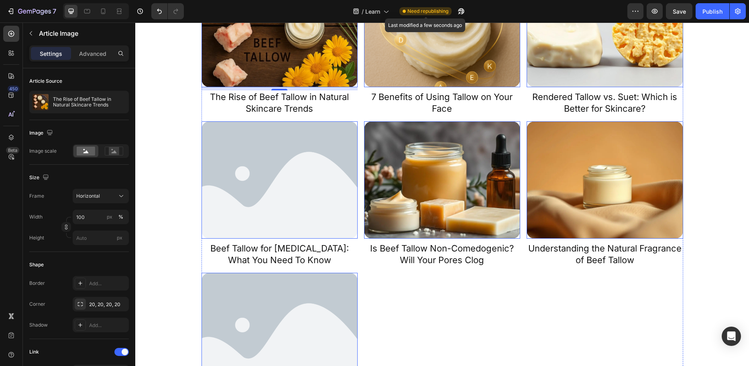
scroll to position [40, 0]
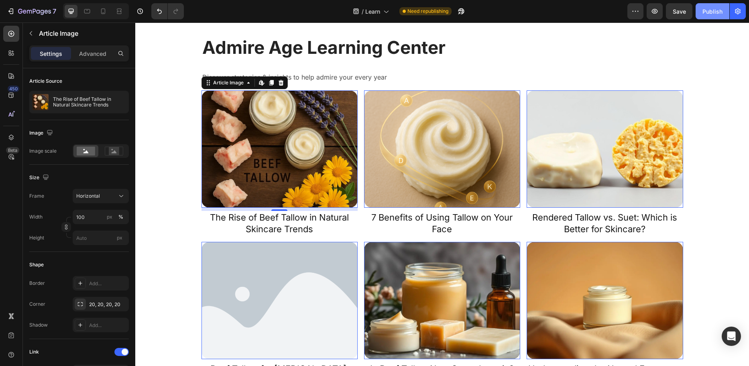
click at [706, 10] on div "Publish" at bounding box center [713, 11] width 20 height 8
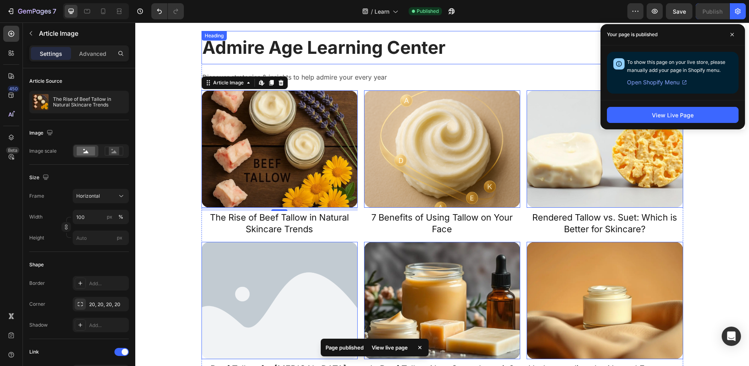
click at [324, 49] on h2 "Admire Age Learning Center" at bounding box center [443, 47] width 482 height 33
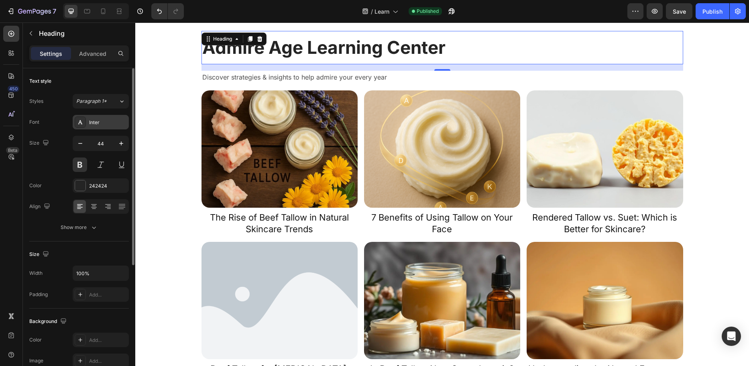
click at [100, 123] on div "Inter" at bounding box center [108, 122] width 38 height 7
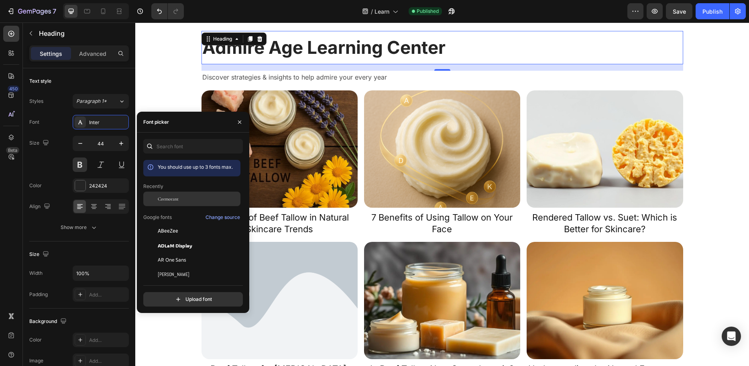
click at [176, 198] on span "Cormorant" at bounding box center [168, 198] width 21 height 7
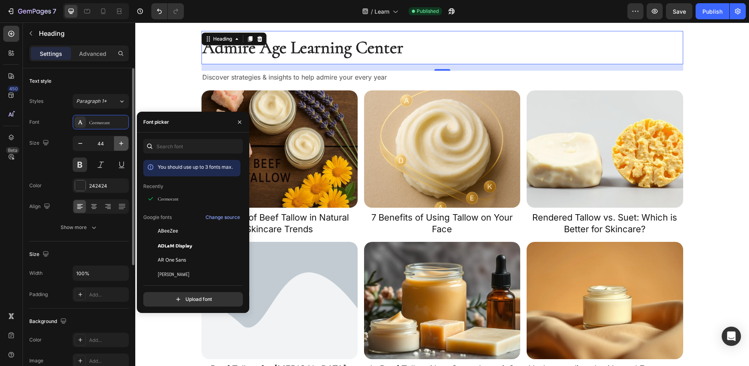
click at [123, 145] on icon "button" at bounding box center [121, 143] width 8 height 8
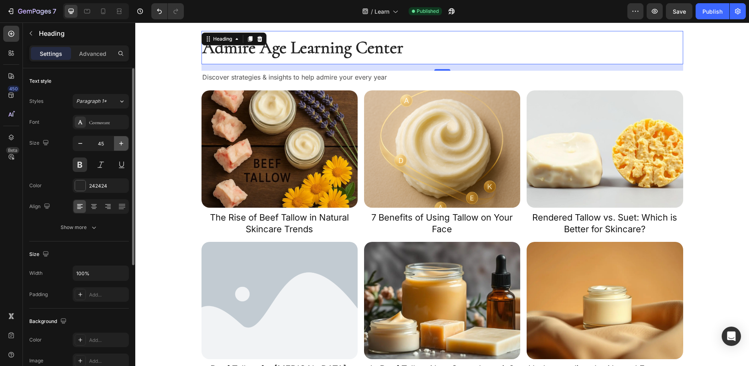
click at [123, 145] on icon "button" at bounding box center [121, 143] width 8 height 8
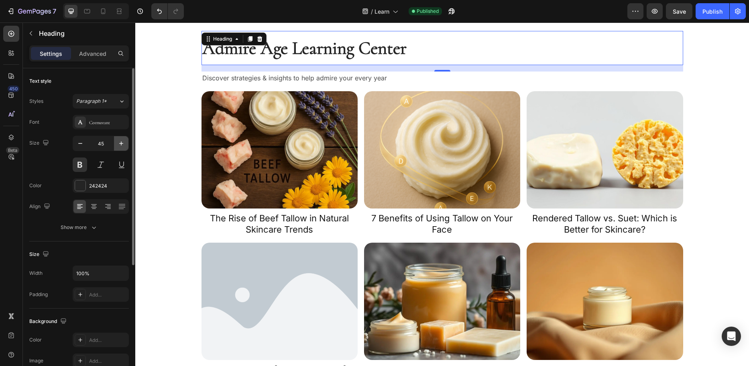
type input "46"
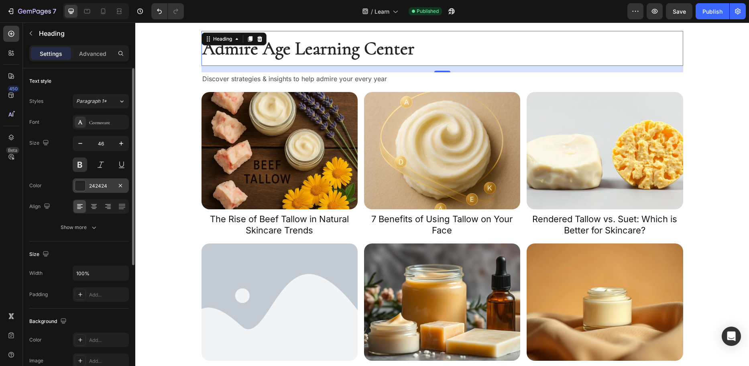
click at [83, 183] on div at bounding box center [80, 185] width 10 height 10
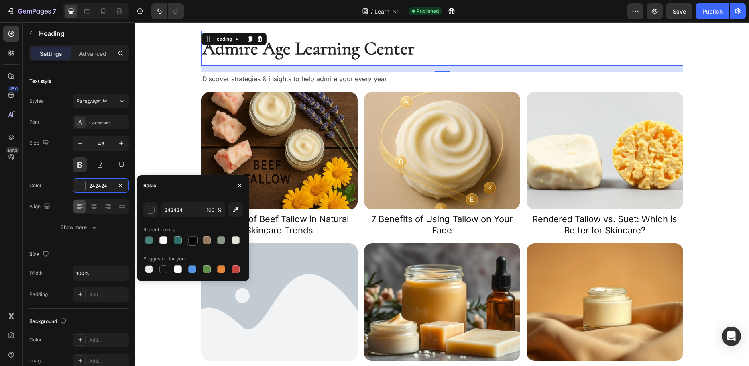
click at [189, 239] on div at bounding box center [192, 240] width 8 height 8
type input "000000"
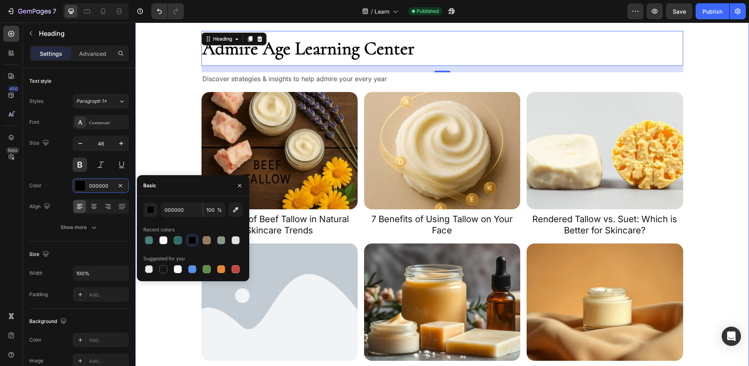
click at [159, 151] on div "Admire Age Learning Center Heading 16 Discover strategies & insights to help ad…" at bounding box center [442, 285] width 602 height 509
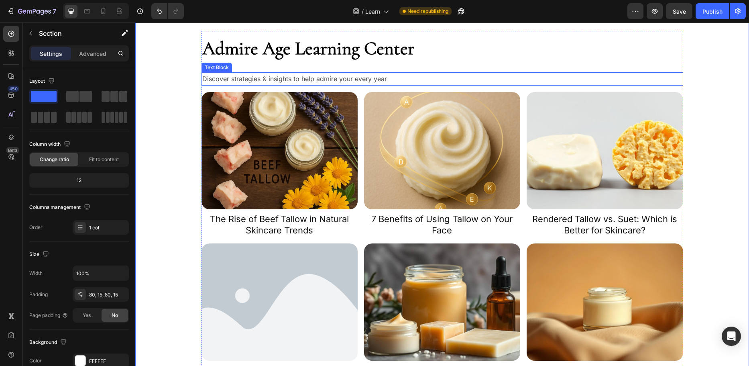
click at [253, 80] on p "Discover strategies & insights to help admire your every year" at bounding box center [442, 79] width 480 height 12
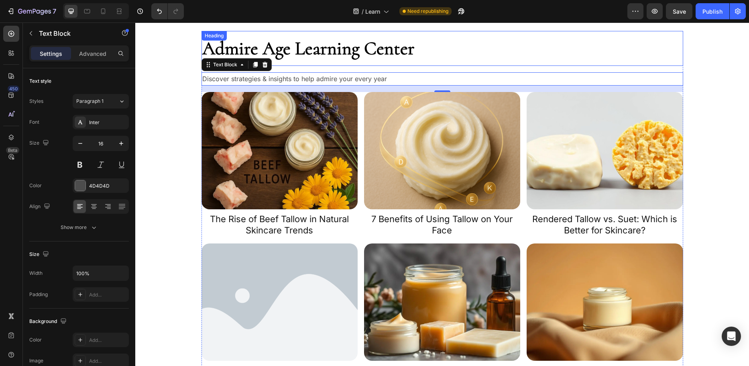
click at [248, 49] on h2 "Admire Age Learning Center" at bounding box center [443, 48] width 482 height 35
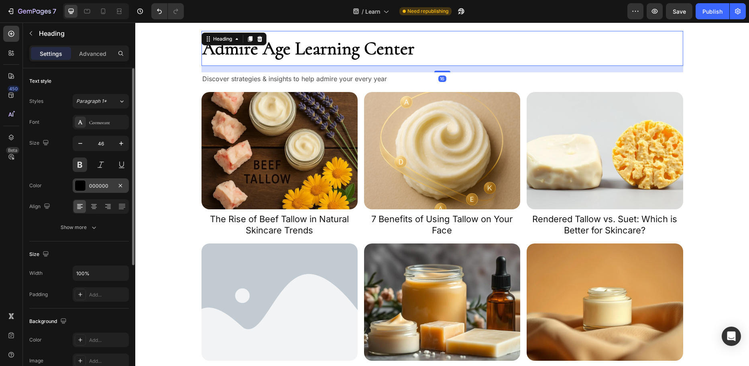
click at [82, 184] on div at bounding box center [80, 185] width 10 height 10
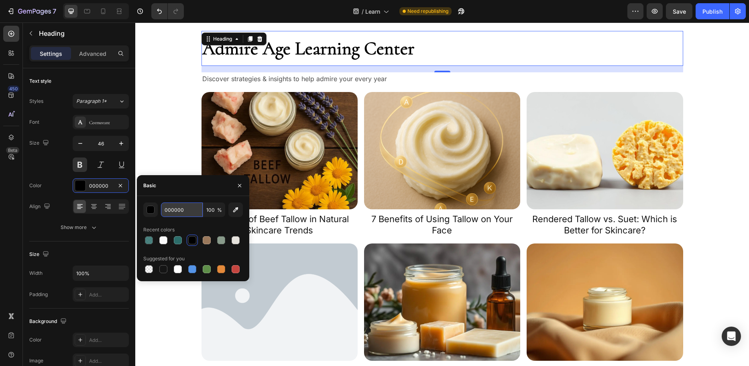
click at [177, 210] on input "000000" at bounding box center [182, 209] width 42 height 14
type input "4d4d4d4"
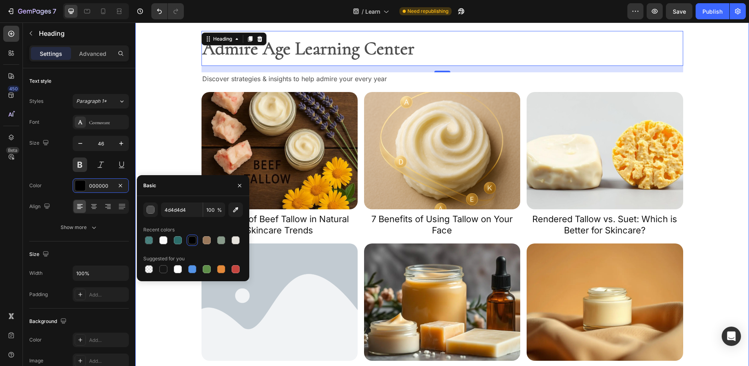
click at [167, 151] on div "Admire Age Learning Center Heading 16 Discover strategies & insights to help ad…" at bounding box center [442, 285] width 602 height 509
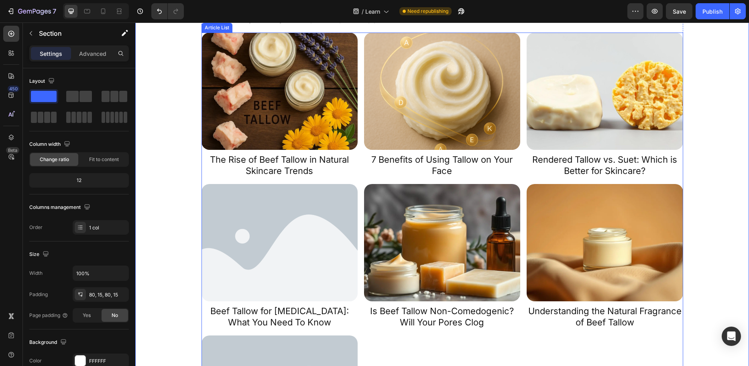
scroll to position [0, 0]
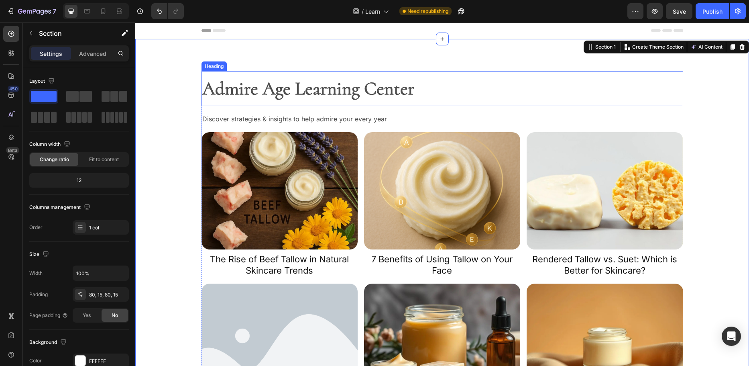
click at [283, 91] on h2 "Admire Age Learning Center" at bounding box center [443, 88] width 482 height 35
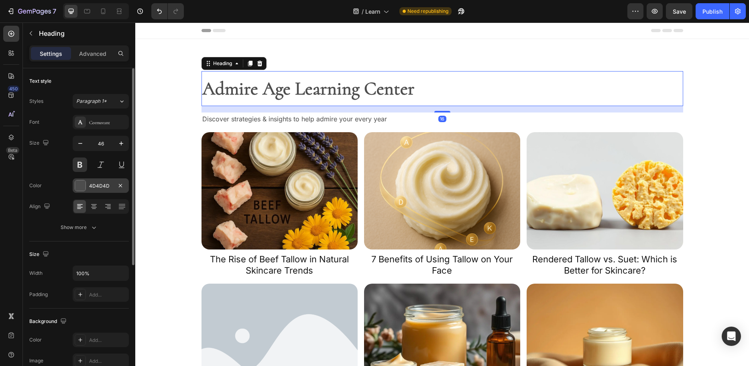
click at [94, 188] on div "4D4D4D" at bounding box center [100, 185] width 23 height 7
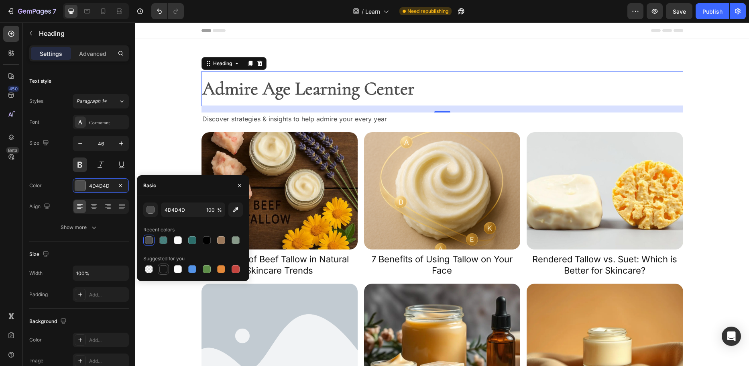
click at [161, 267] on div at bounding box center [163, 269] width 8 height 8
type input "151515"
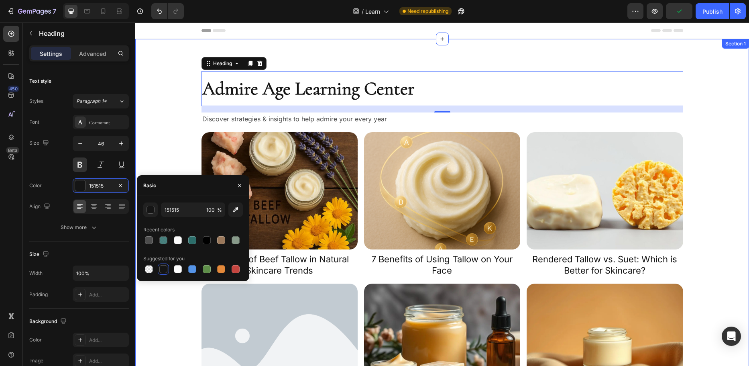
click at [168, 160] on div "Admire Age Learning Center Heading 16 Discover strategies & insights to help ad…" at bounding box center [442, 325] width 602 height 509
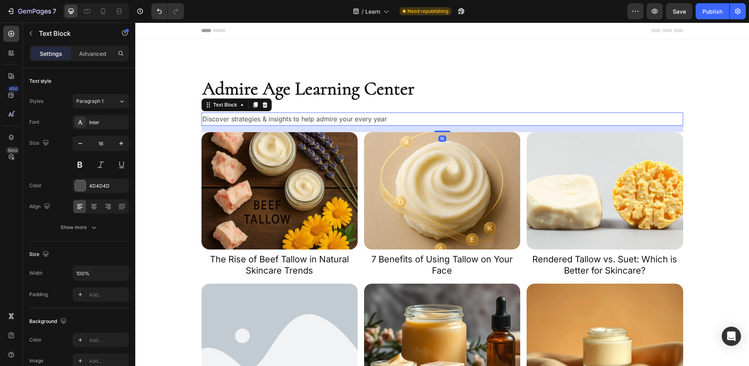
click at [327, 121] on p "Discover strategies & insights to help admire your every year" at bounding box center [442, 119] width 480 height 12
click at [103, 11] on icon at bounding box center [103, 11] width 8 height 8
type input "14"
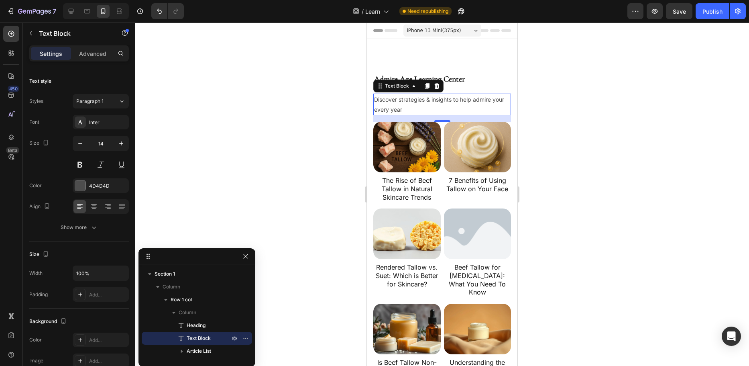
click at [307, 166] on div at bounding box center [442, 193] width 614 height 343
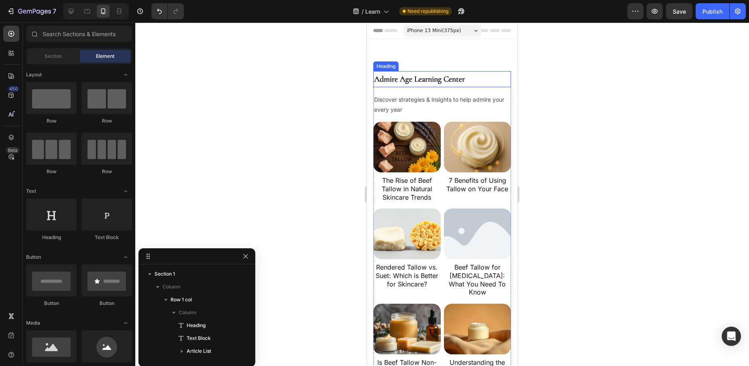
click at [388, 78] on h2 "Admire Age Learning Center" at bounding box center [443, 79] width 138 height 16
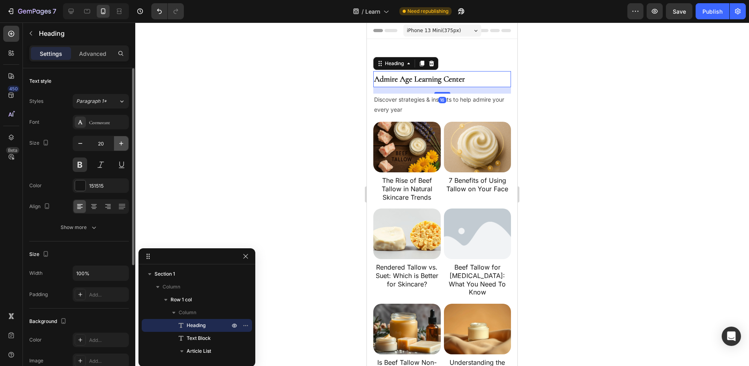
click at [119, 144] on icon "button" at bounding box center [121, 143] width 8 height 8
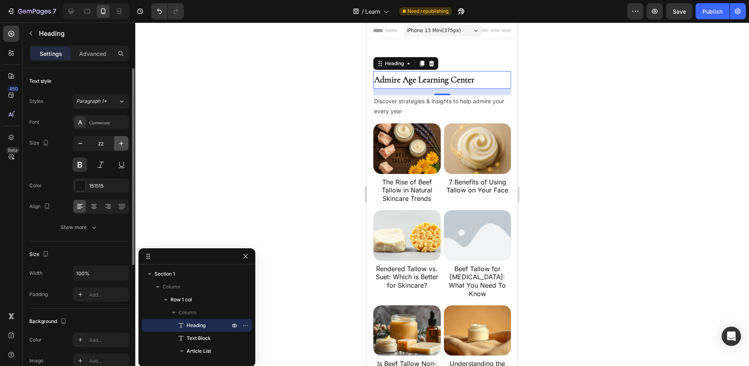
click at [119, 144] on icon "button" at bounding box center [121, 143] width 8 height 8
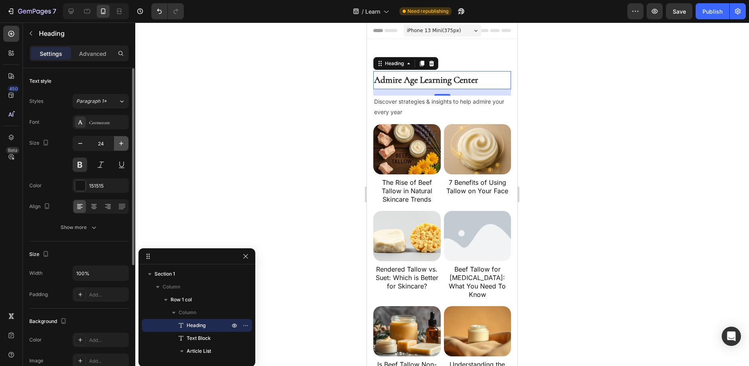
click at [119, 144] on icon "button" at bounding box center [121, 143] width 8 height 8
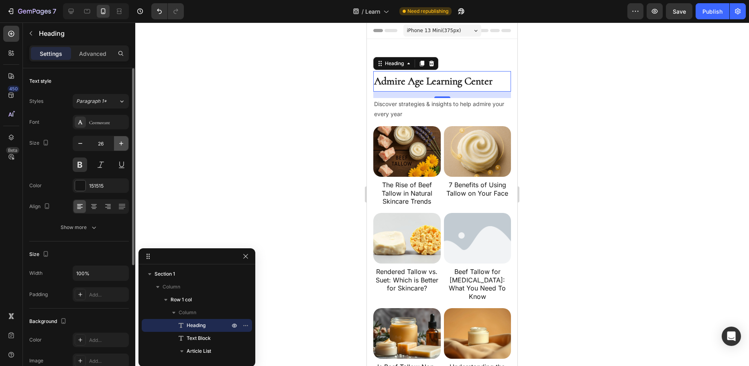
type input "27"
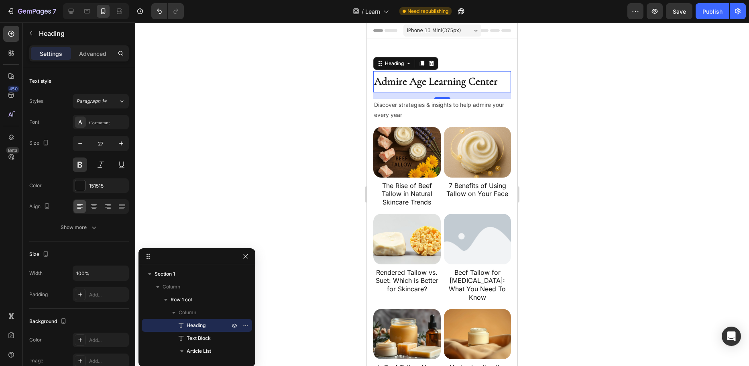
click at [315, 149] on div at bounding box center [442, 193] width 614 height 343
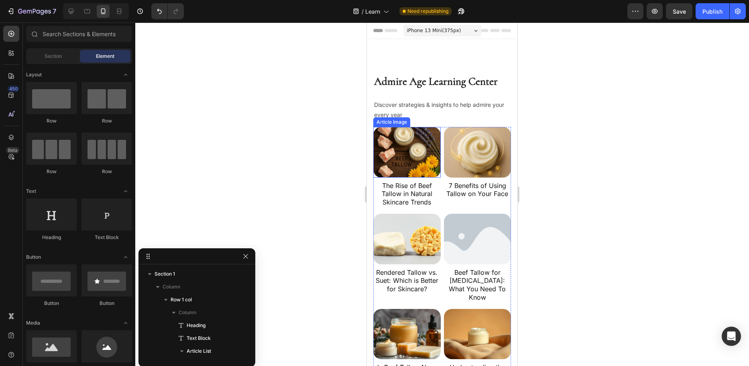
click at [400, 118] on div "Article Image" at bounding box center [392, 122] width 37 height 10
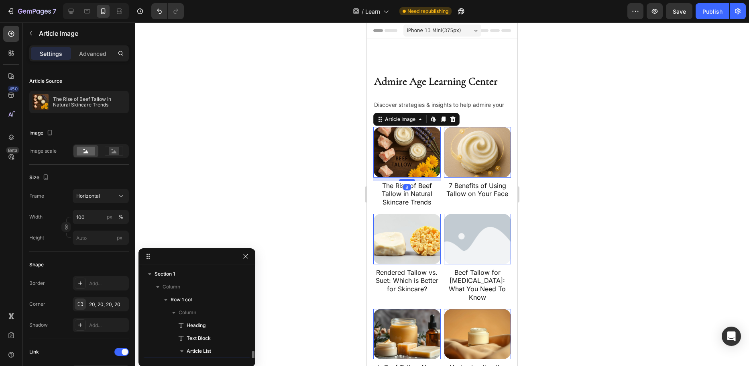
scroll to position [51, 0]
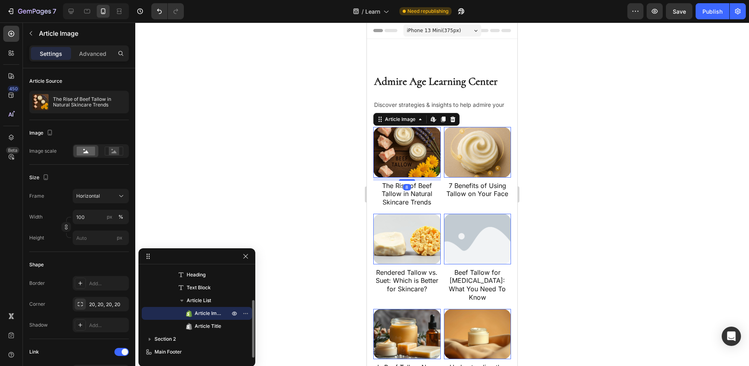
click at [397, 110] on p "Discover strategies & insights to help admire your every year" at bounding box center [442, 110] width 136 height 20
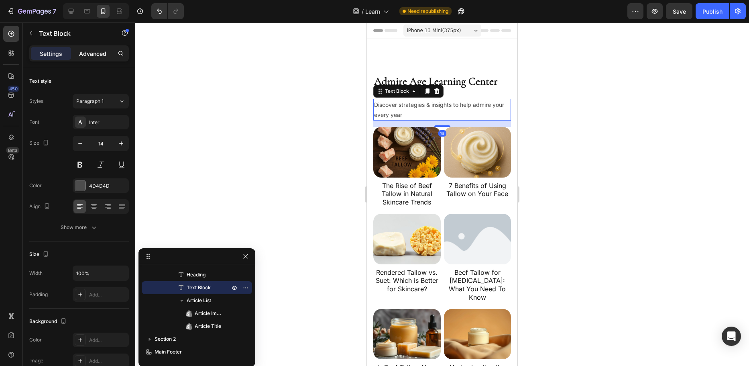
click at [95, 55] on p "Advanced" at bounding box center [92, 53] width 27 height 8
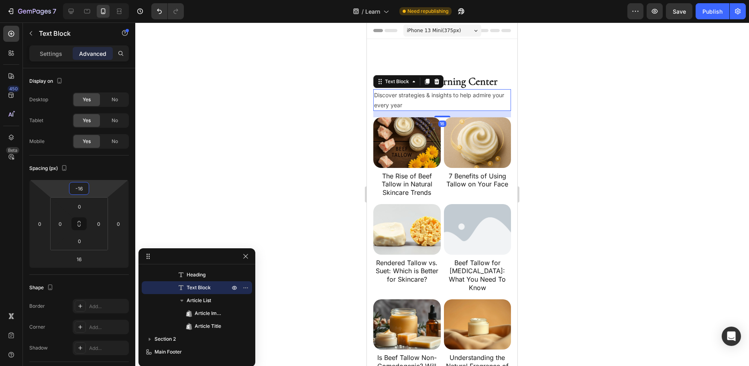
type input "-14"
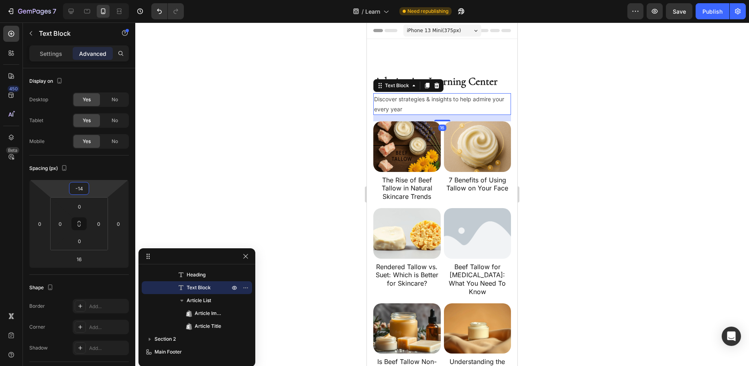
click at [104, 0] on html "7 Version history / Learn Need republishing Preview Save Publish 450 Beta Secti…" at bounding box center [374, 0] width 749 height 0
click at [185, 155] on div at bounding box center [442, 193] width 614 height 343
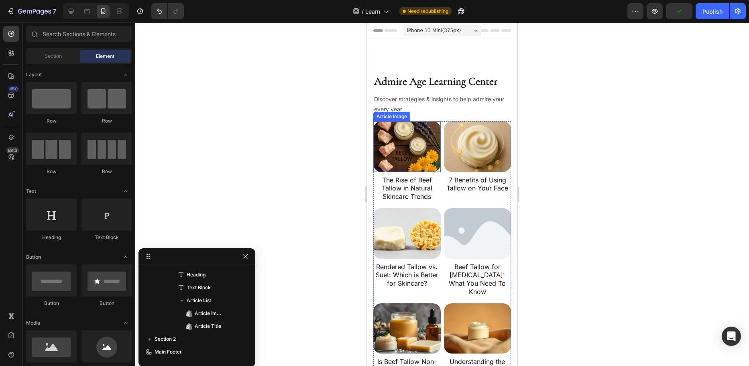
click at [377, 132] on img at bounding box center [407, 146] width 67 height 51
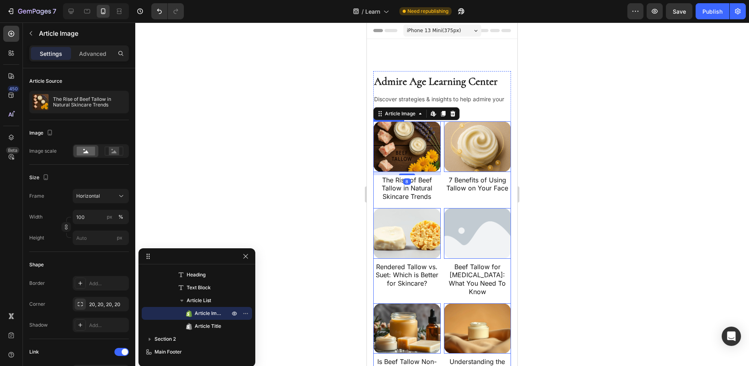
click at [439, 126] on div "Article Image Edit content in Shopify 8 The Rise of Beef Tallow in Natural Skin…" at bounding box center [443, 299] width 138 height 357
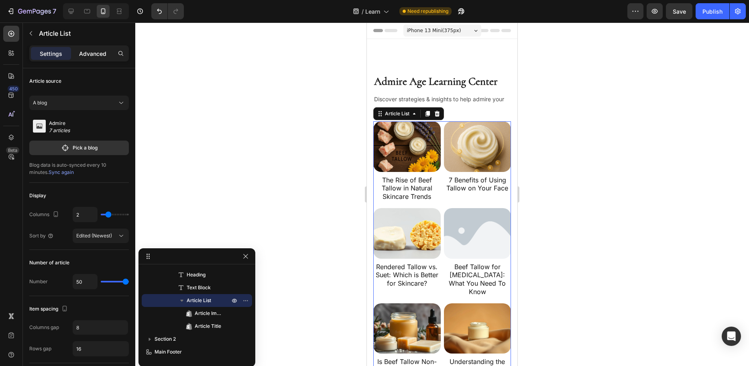
click at [94, 51] on p "Advanced" at bounding box center [92, 53] width 27 height 8
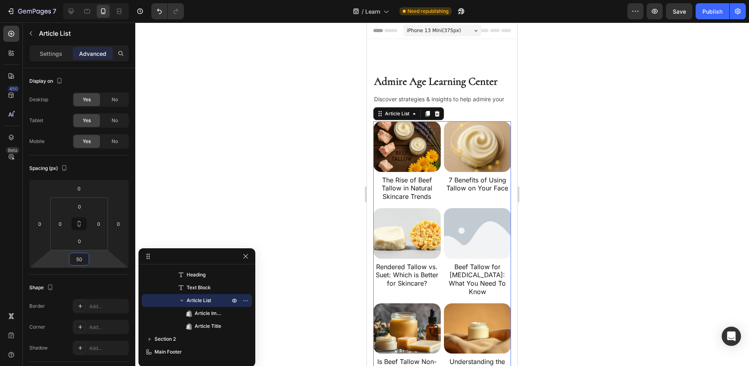
drag, startPoint x: 96, startPoint y: 258, endPoint x: 102, endPoint y: 248, distance: 11.7
click at [102, 0] on html "7 Version history / Learn Need republishing Preview Save Publish 450 Beta Secti…" at bounding box center [374, 0] width 749 height 0
drag, startPoint x: 82, startPoint y: 257, endPoint x: 59, endPoint y: 260, distance: 23.4
click at [61, 260] on div "0 0 50 0" at bounding box center [79, 224] width 100 height 88
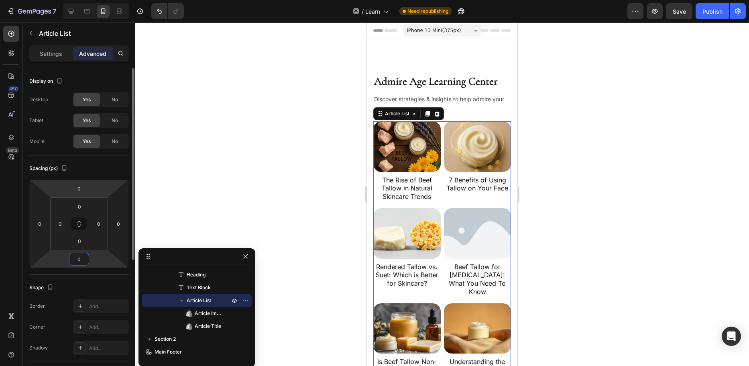
type input "0"
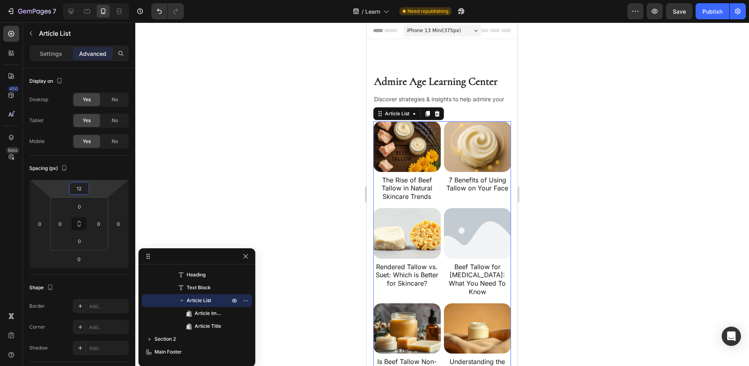
type input "14"
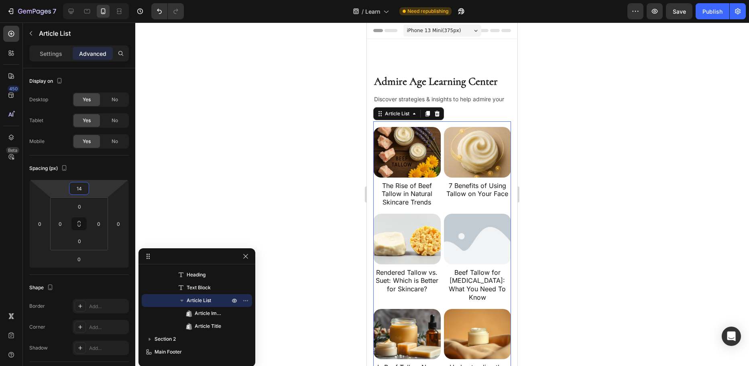
click at [102, 0] on html "7 Version history / Learn Need republishing Preview Save Publish 450 Beta Secti…" at bounding box center [374, 0] width 749 height 0
click at [214, 157] on div at bounding box center [442, 193] width 614 height 343
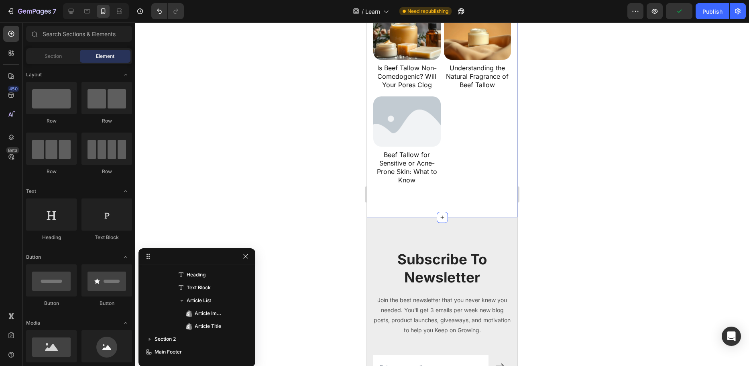
scroll to position [161, 0]
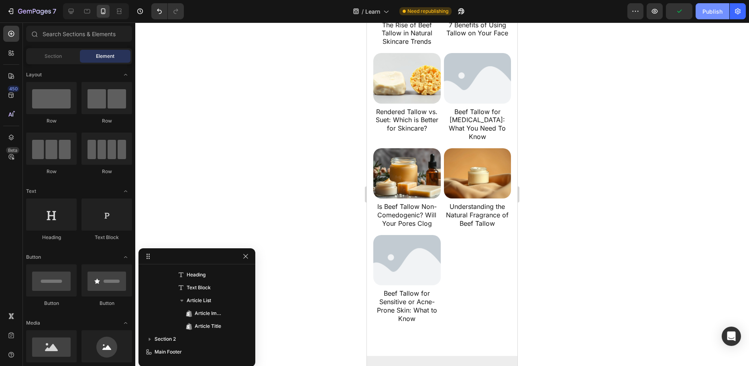
click at [715, 14] on div "Publish" at bounding box center [713, 11] width 20 height 8
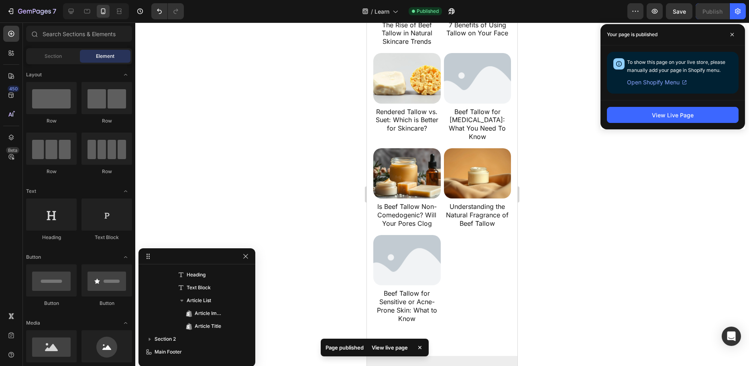
click at [187, 38] on div at bounding box center [442, 193] width 614 height 343
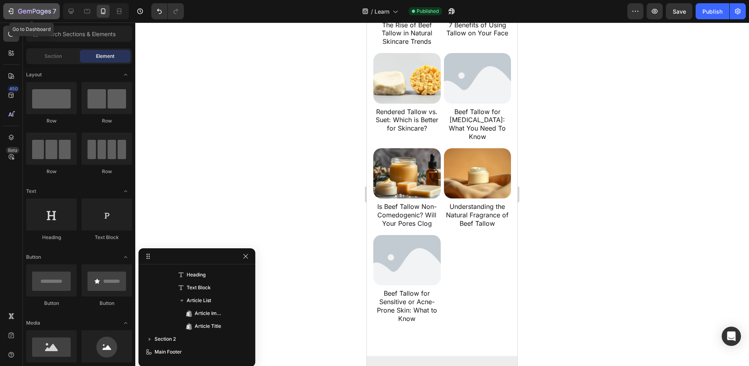
click at [24, 12] on icon "button" at bounding box center [34, 11] width 33 height 7
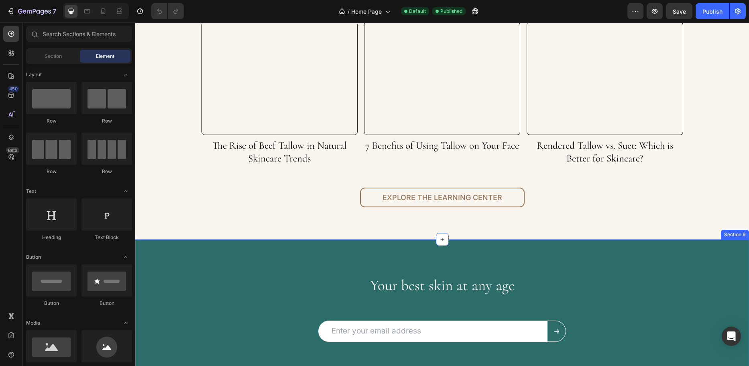
scroll to position [1890, 0]
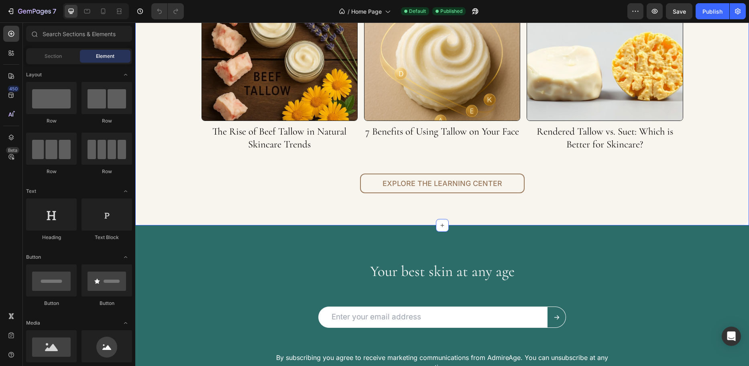
click at [189, 97] on div "Keep Up With The Admire Age Learning Center Heading Article Image The Rise of B…" at bounding box center [442, 77] width 602 height 231
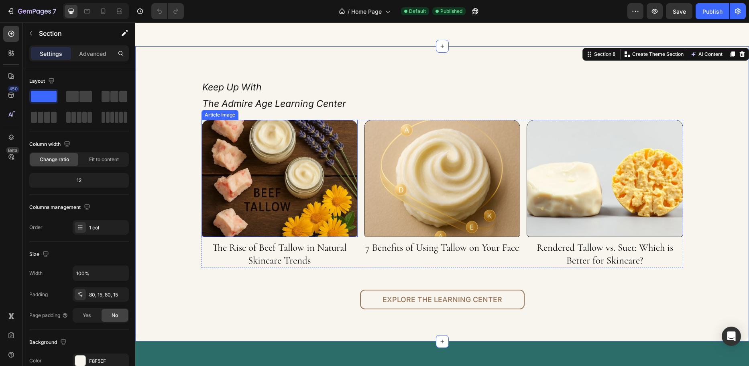
scroll to position [1769, 0]
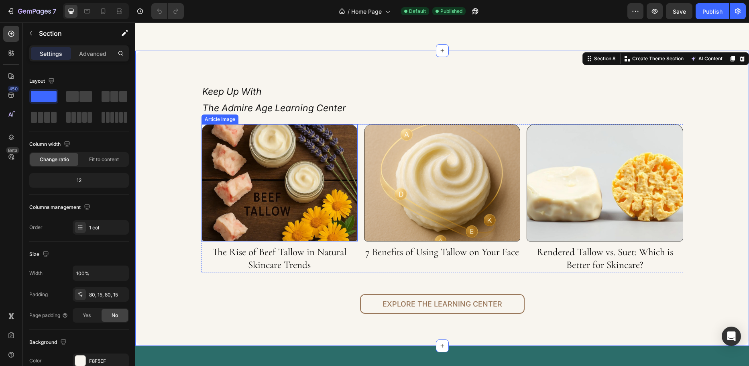
click at [218, 152] on img at bounding box center [280, 182] width 156 height 117
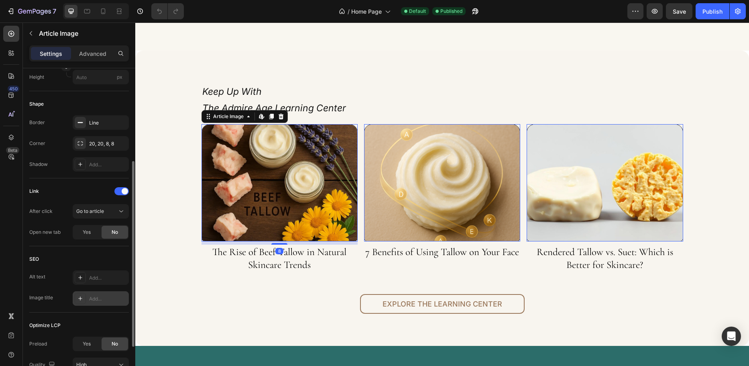
scroll to position [233, 0]
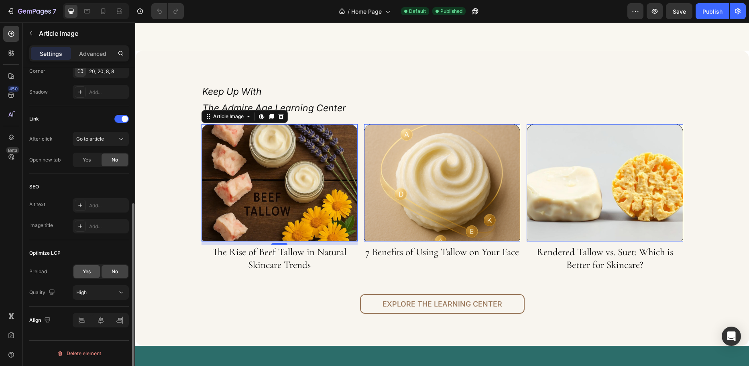
click at [80, 274] on div "Yes" at bounding box center [87, 271] width 27 height 13
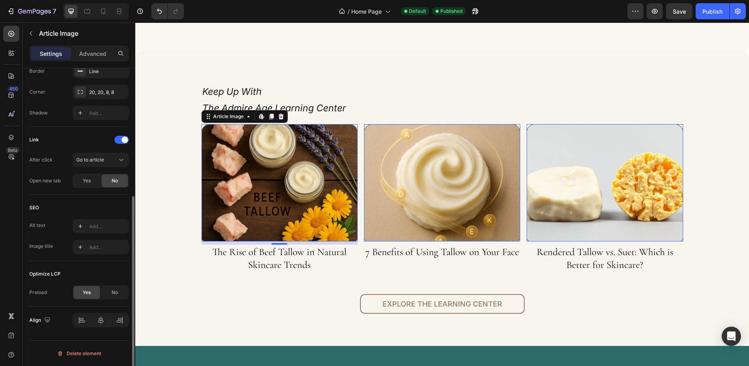
scroll to position [212, 0]
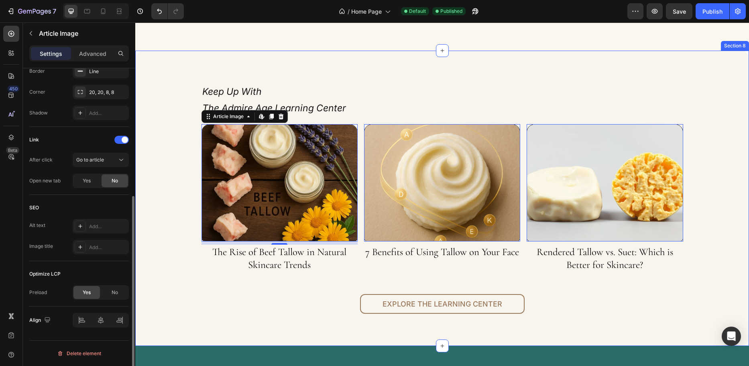
click at [159, 243] on div "Keep Up With The Admire Age Learning Center Heading Article Image Edit content …" at bounding box center [442, 198] width 602 height 231
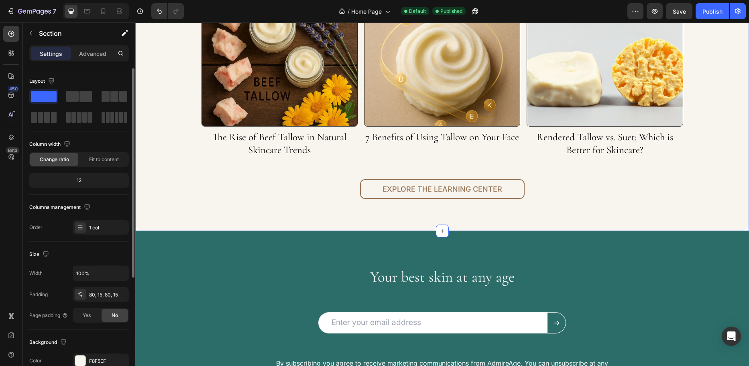
scroll to position [2010, 0]
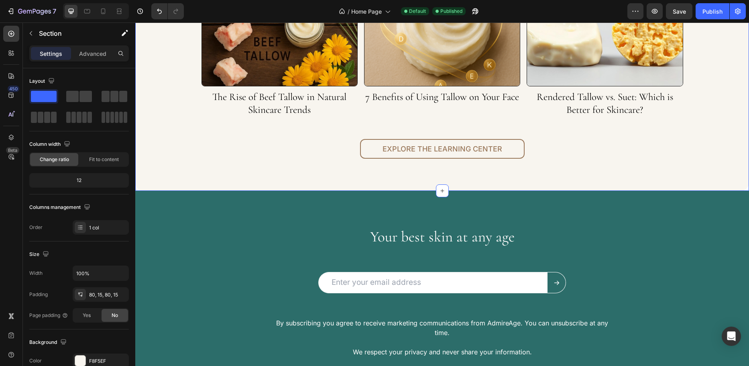
click at [164, 249] on div "Your best skin at any age Heading Email Field Submit Button Row Newsletter Row …" at bounding box center [442, 329] width 602 height 212
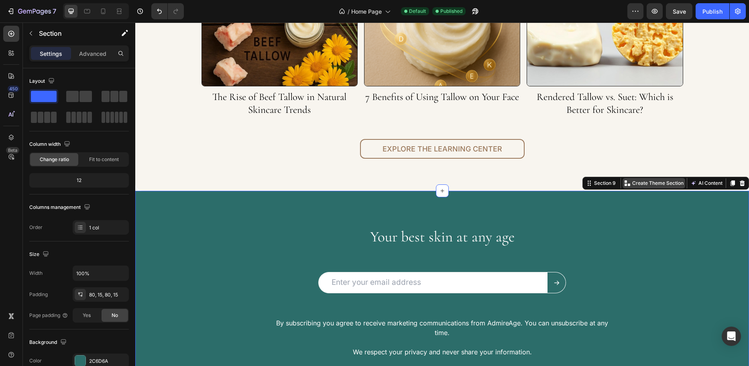
click at [667, 184] on p "Create Theme Section" at bounding box center [658, 183] width 51 height 7
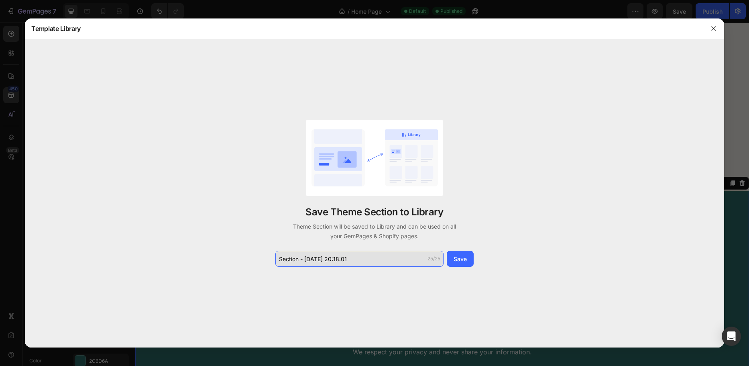
click at [358, 259] on input "Section - Sep 27 20:18:01" at bounding box center [360, 259] width 168 height 16
drag, startPoint x: 358, startPoint y: 259, endPoint x: 304, endPoint y: 263, distance: 54.0
click at [304, 263] on input "Section - Sep 27 20:18:01" at bounding box center [360, 259] width 168 height 16
click at [365, 259] on input "Section - Sep 27 20:18:01" at bounding box center [360, 259] width 168 height 16
drag, startPoint x: 365, startPoint y: 259, endPoint x: 193, endPoint y: 267, distance: 172.9
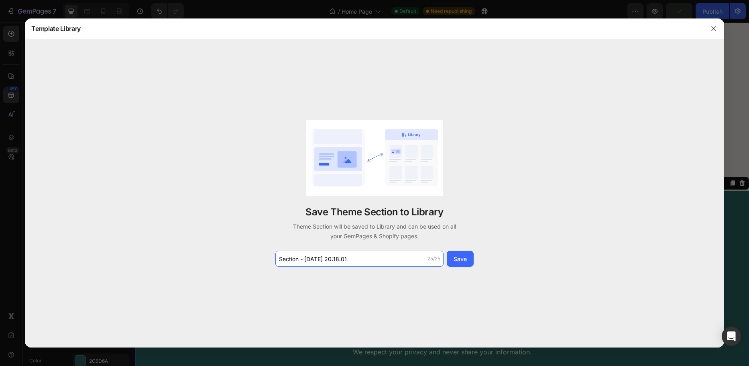
click at [193, 267] on div "Save Theme Section to Library Theme Section will be saved to Library and can be…" at bounding box center [375, 193] width 700 height 308
type input "Email Subscribe (Green)"
click at [457, 258] on div "Save" at bounding box center [460, 259] width 13 height 8
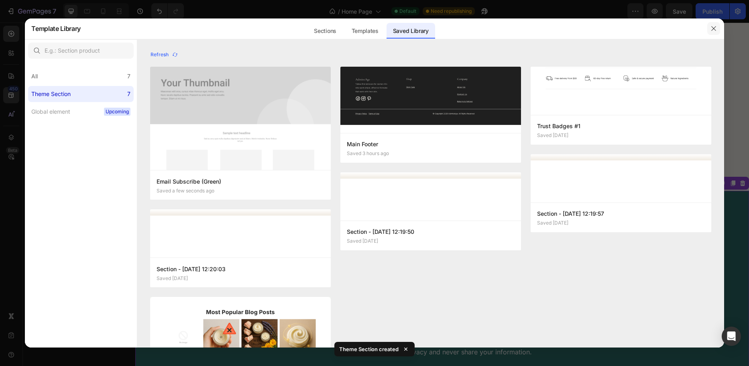
click at [713, 27] on icon "button" at bounding box center [714, 28] width 6 height 6
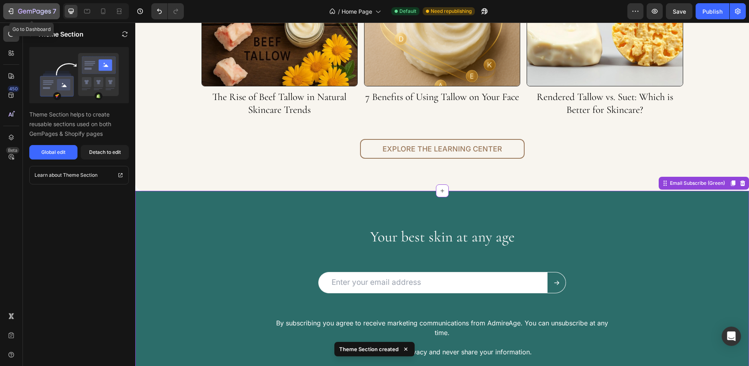
click at [28, 11] on icon "button" at bounding box center [29, 12] width 5 height 4
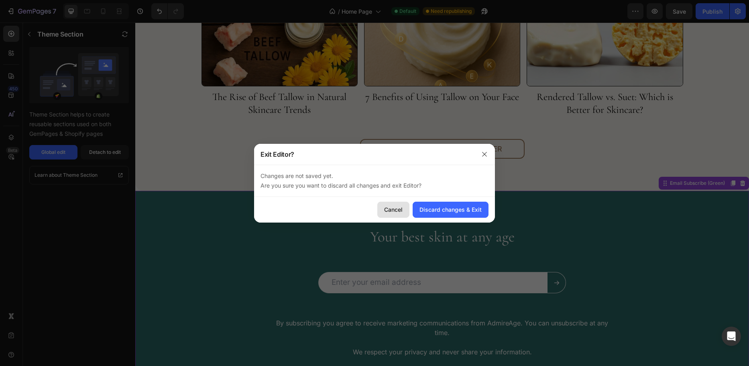
click at [392, 208] on div "Cancel" at bounding box center [393, 209] width 18 height 8
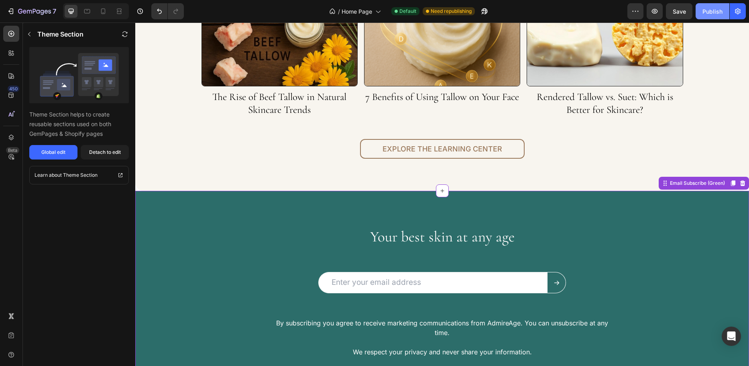
click at [712, 9] on div "Publish" at bounding box center [713, 11] width 20 height 8
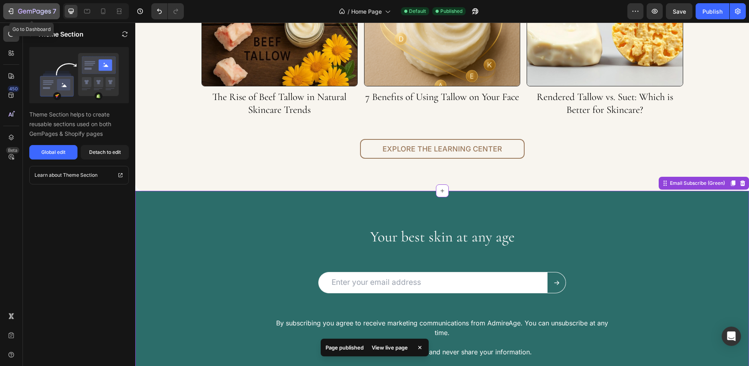
click at [38, 8] on div "7" at bounding box center [37, 11] width 38 height 10
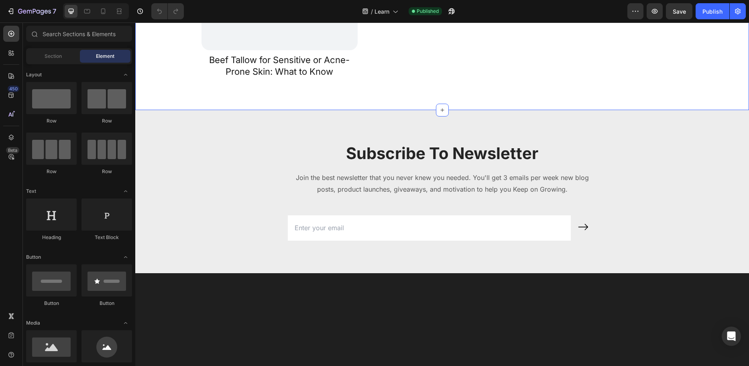
scroll to position [522, 0]
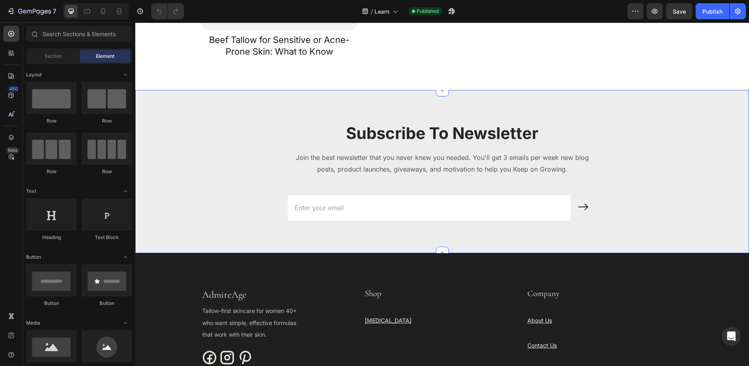
click at [184, 225] on div "Subscribe To Newsletter Heading Join the best newsletter that you never knew yo…" at bounding box center [442, 177] width 602 height 111
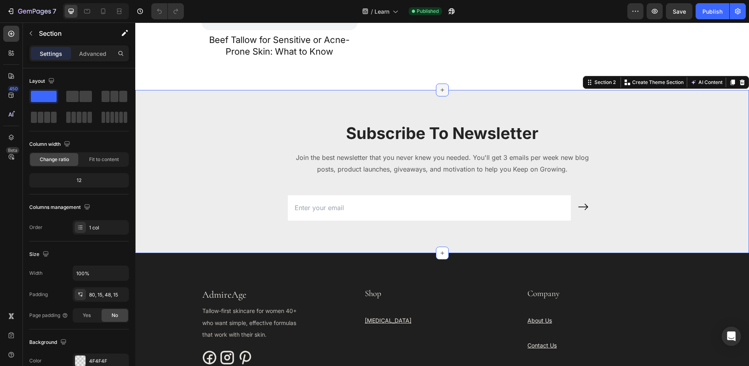
click at [441, 88] on icon at bounding box center [442, 90] width 6 height 6
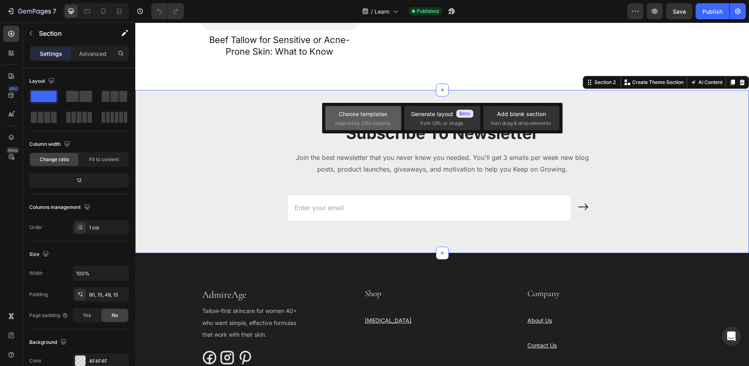
click at [375, 123] on span "inspired by CRO experts" at bounding box center [362, 123] width 55 height 7
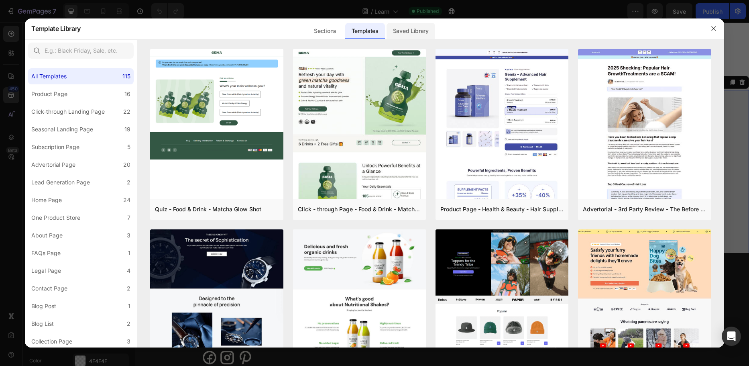
click at [415, 32] on div "Saved Library" at bounding box center [411, 31] width 49 height 16
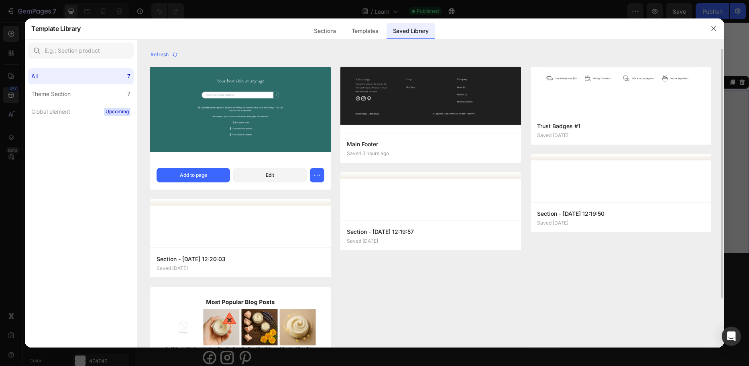
click at [295, 126] on img at bounding box center [240, 114] width 181 height 94
click at [194, 177] on div "Add to page" at bounding box center [193, 175] width 27 height 7
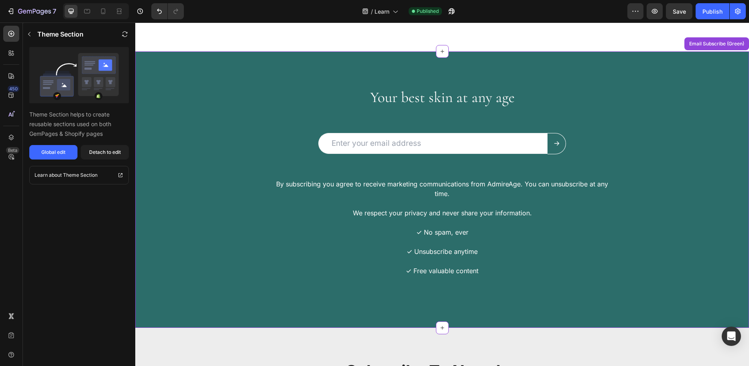
scroll to position [409, 0]
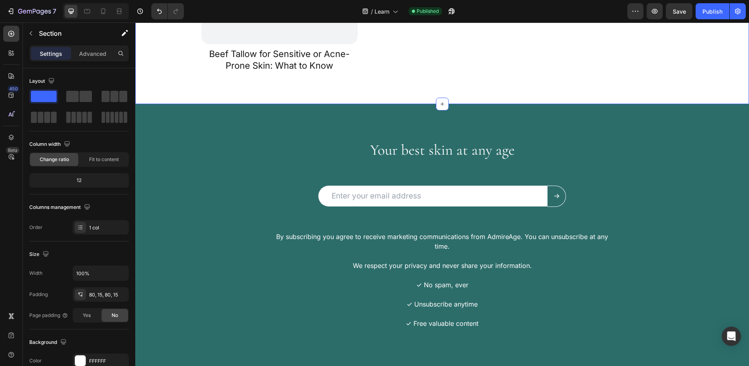
scroll to position [690, 0]
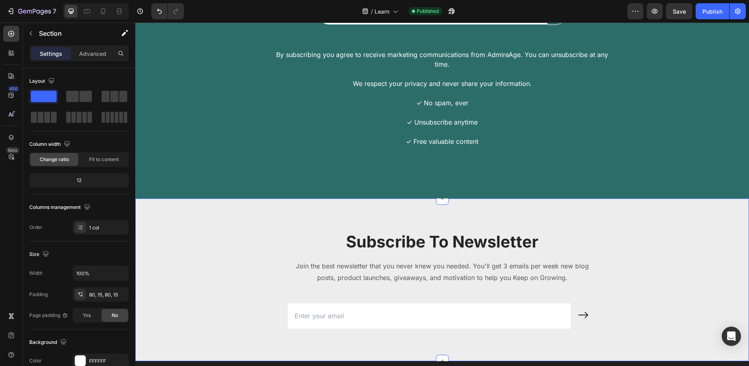
click at [680, 239] on div "Subscribe To Newsletter Heading Join the best newsletter that you never knew yo…" at bounding box center [442, 286] width 602 height 111
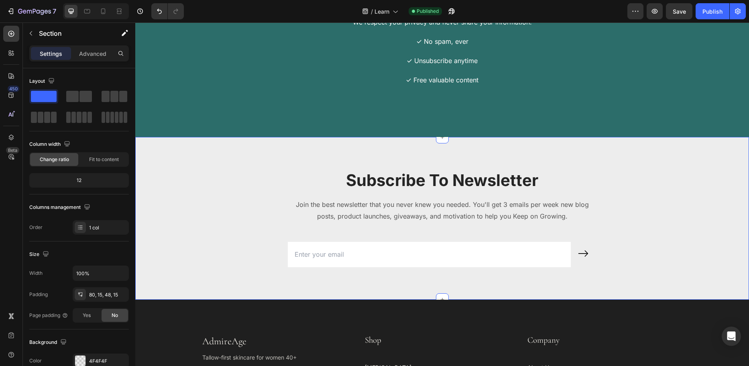
scroll to position [891, 0]
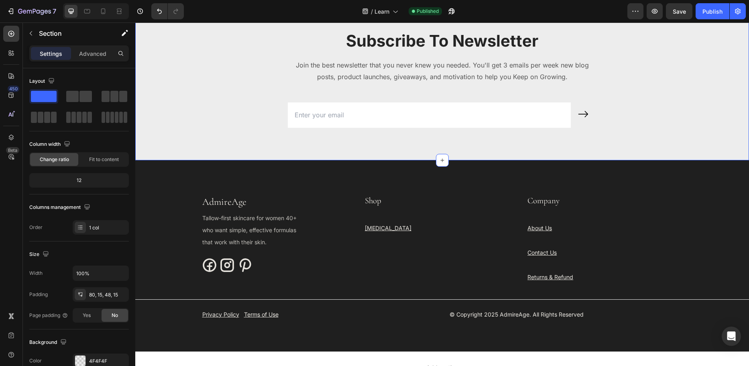
click at [643, 132] on div "Subscribe To Newsletter Heading Join the best newsletter that you never knew yo…" at bounding box center [442, 85] width 602 height 111
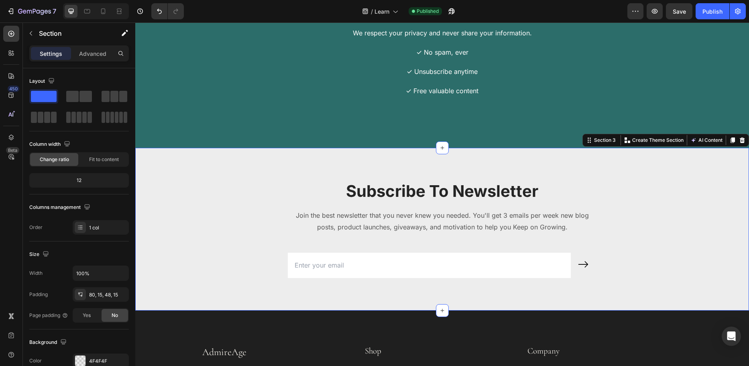
scroll to position [730, 0]
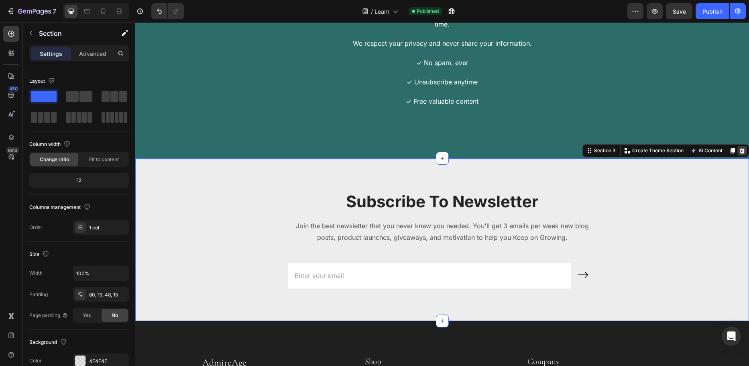
click at [739, 151] on icon at bounding box center [742, 150] width 6 height 6
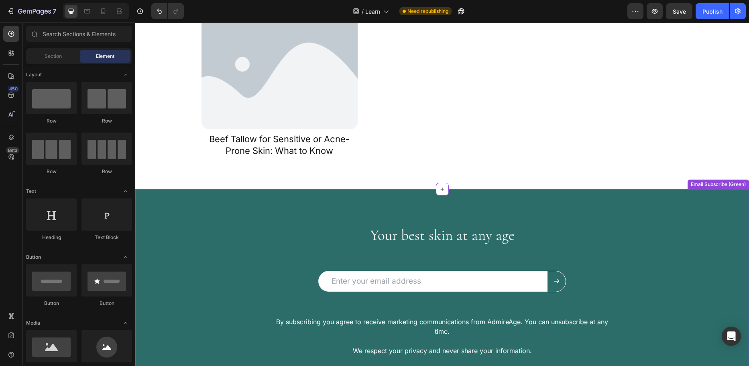
scroll to position [409, 0]
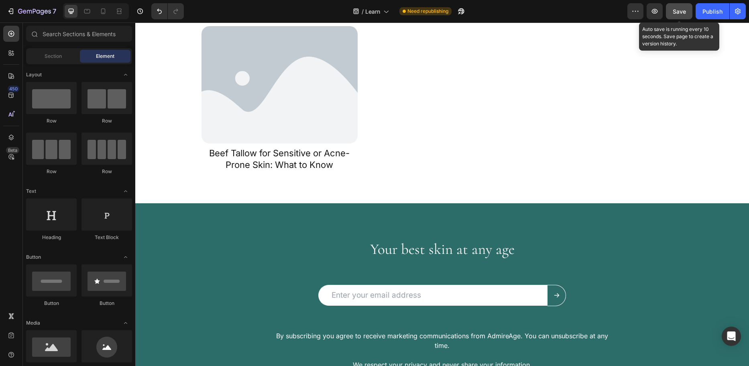
click at [675, 11] on span "Save" at bounding box center [679, 11] width 13 height 7
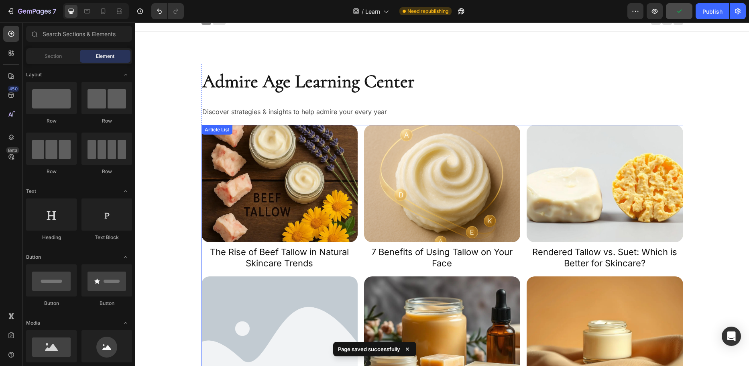
scroll to position [0, 0]
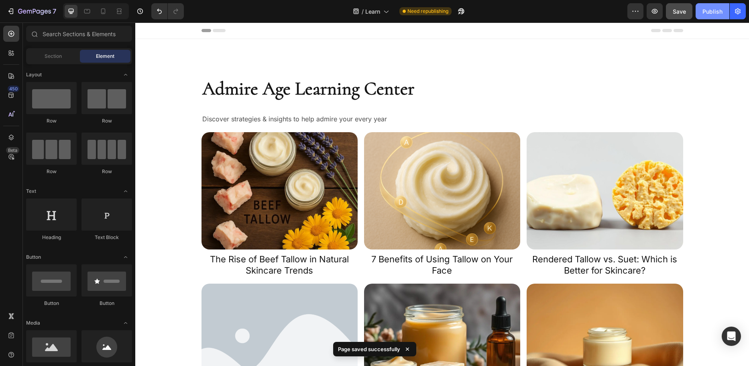
click at [710, 14] on div "Publish" at bounding box center [713, 11] width 20 height 8
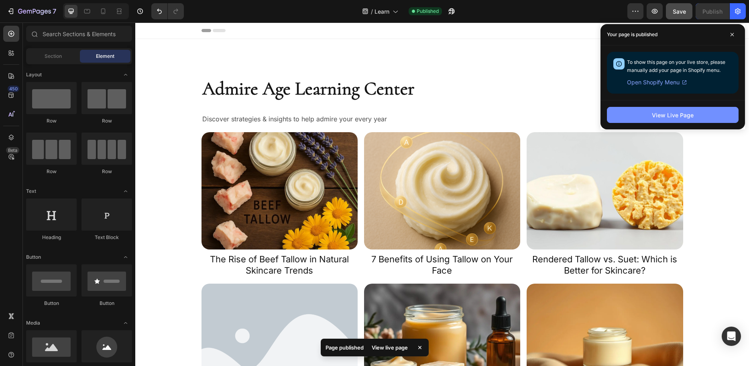
click at [658, 115] on div "View Live Page" at bounding box center [673, 115] width 42 height 8
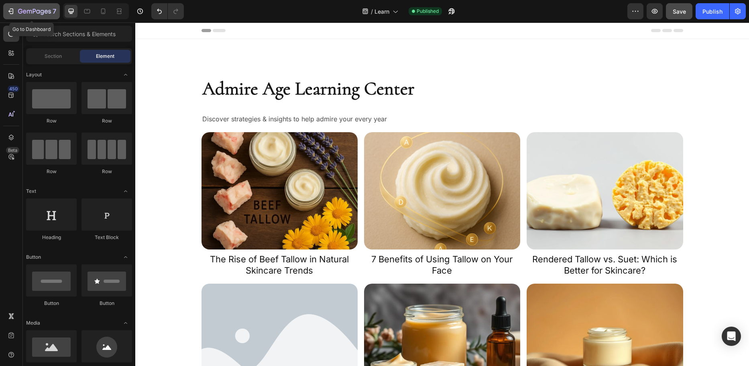
click at [28, 10] on icon "button" at bounding box center [29, 12] width 5 height 4
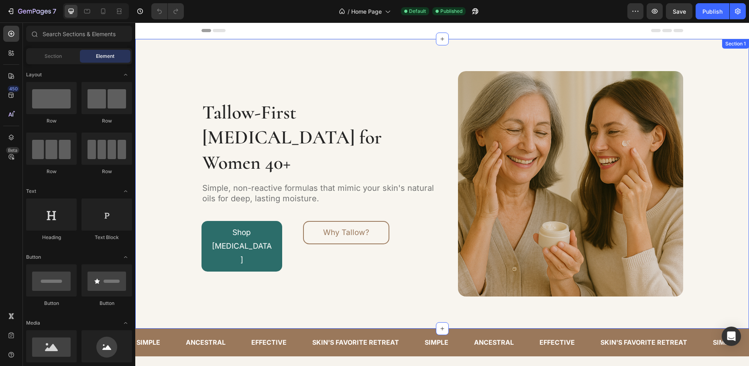
click at [157, 264] on div "Tallow-First [MEDICAL_DATA] for Women 40+ Heading Simple, non-reactive formulas…" at bounding box center [442, 183] width 602 height 225
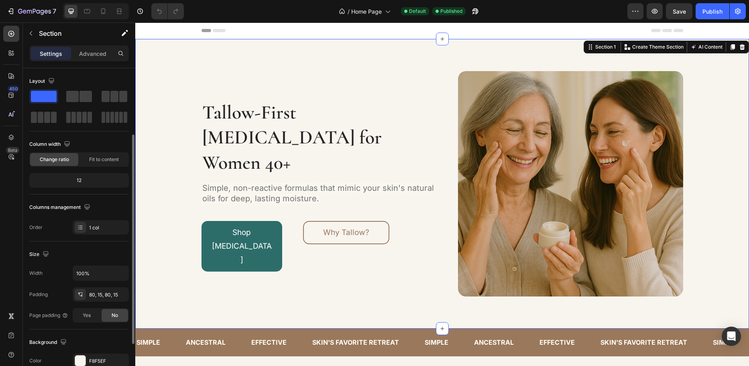
scroll to position [120, 0]
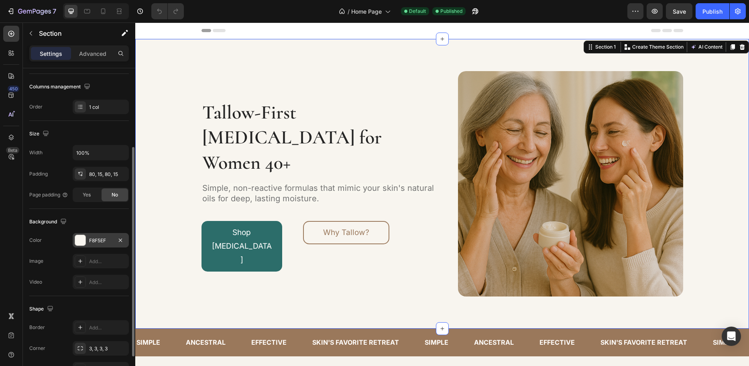
click at [98, 241] on div "F8F5EF" at bounding box center [100, 240] width 23 height 7
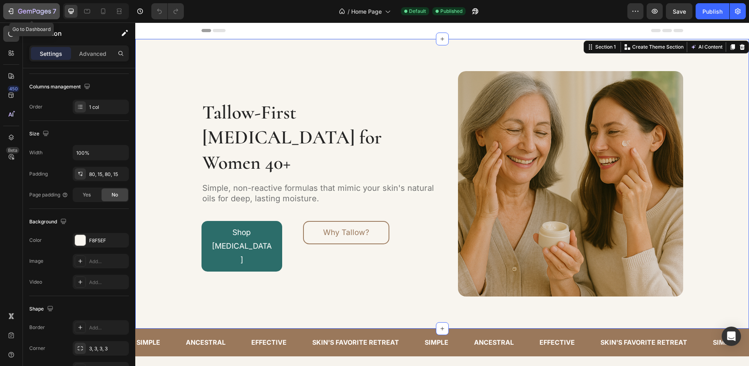
click at [35, 11] on icon "button" at bounding box center [34, 11] width 33 height 7
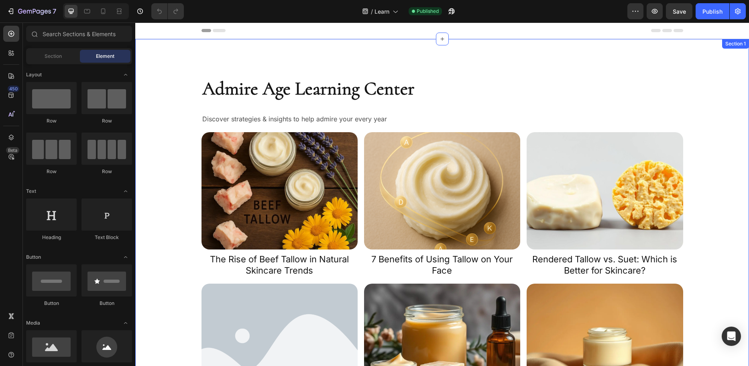
click at [180, 219] on div "Admire Age Learning Center Heading Discover strategies & insights to help admir…" at bounding box center [442, 325] width 602 height 509
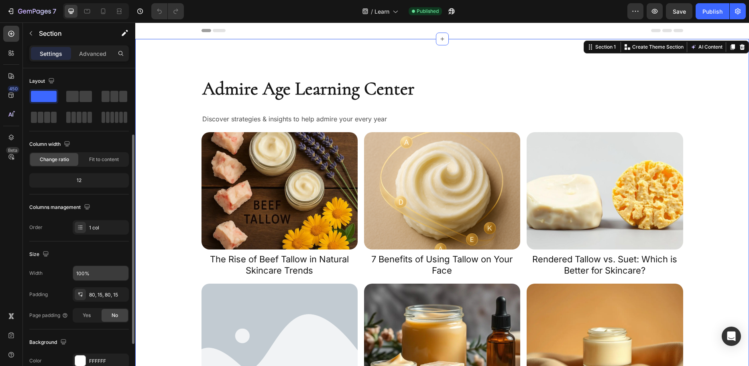
scroll to position [161, 0]
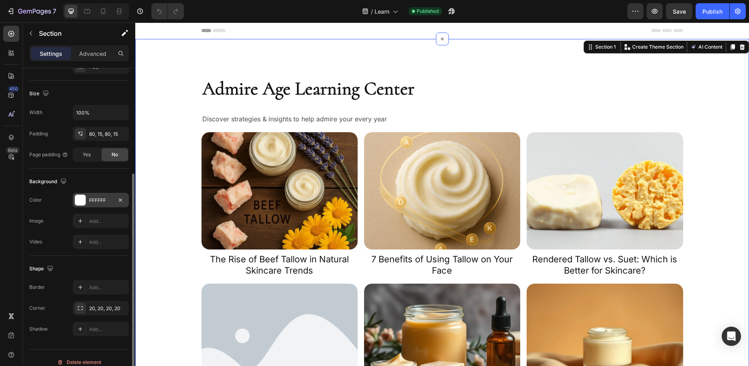
click at [93, 199] on div "FFFFFF" at bounding box center [100, 200] width 23 height 7
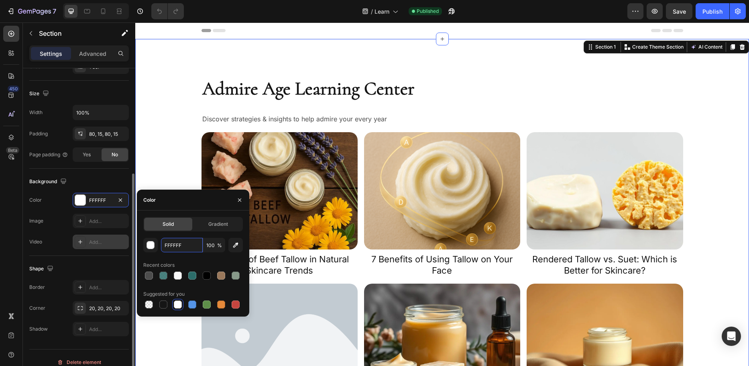
paste input "8F5E"
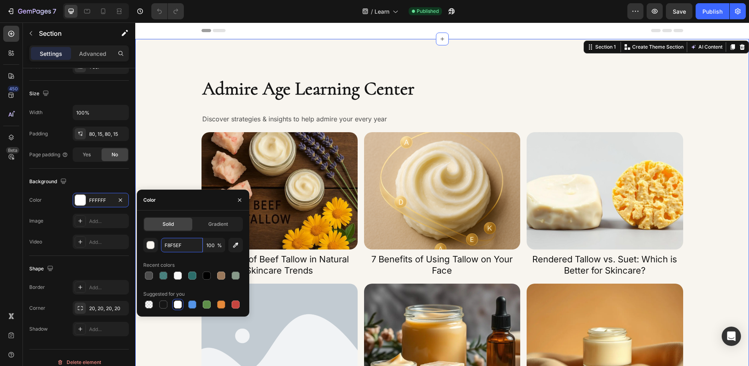
type input "F8F5EF"
click at [183, 198] on div "Color" at bounding box center [193, 200] width 112 height 21
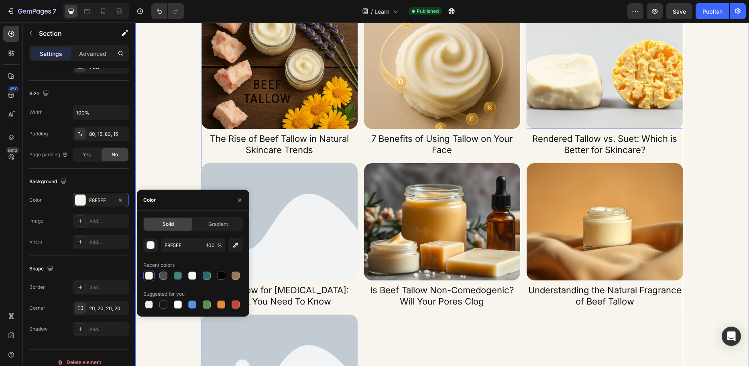
scroll to position [0, 0]
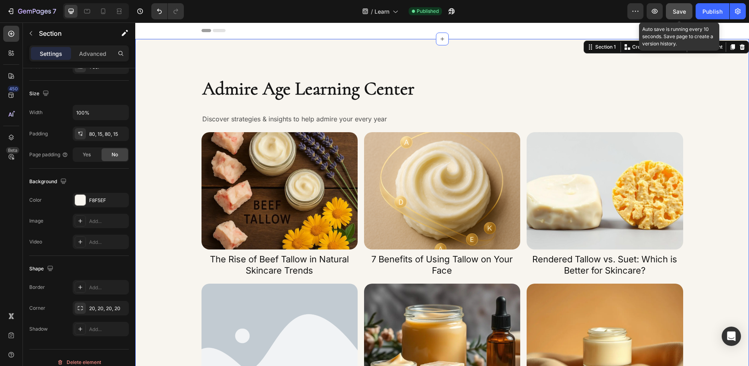
click at [684, 8] on span "Save" at bounding box center [679, 11] width 13 height 7
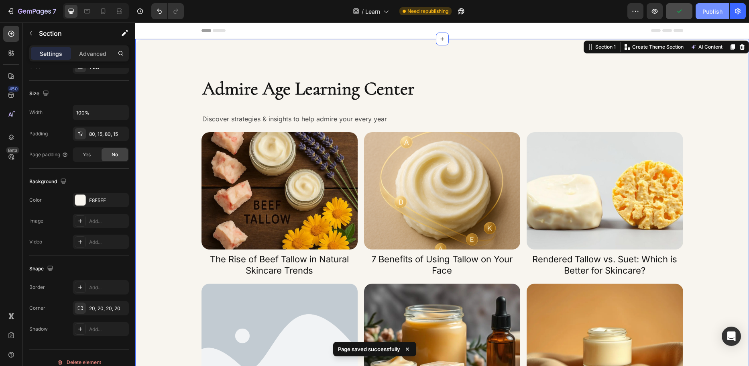
drag, startPoint x: 713, startPoint y: 7, endPoint x: 542, endPoint y: 47, distance: 175.4
click at [713, 7] on div "Publish" at bounding box center [713, 11] width 20 height 8
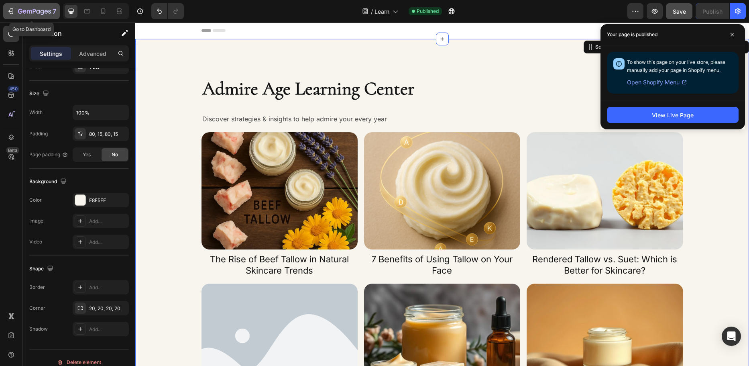
click at [46, 10] on icon "button" at bounding box center [34, 11] width 33 height 7
